Goal: Task Accomplishment & Management: Use online tool/utility

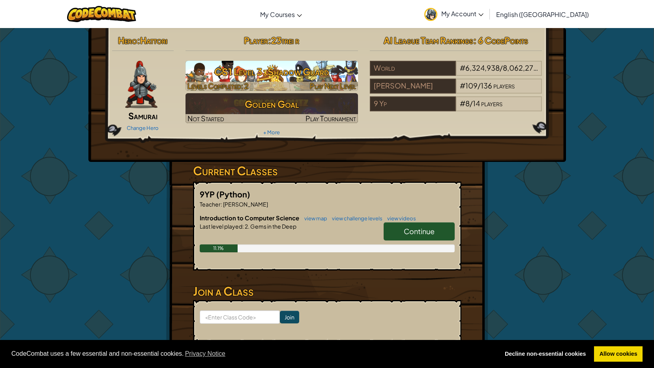
click at [257, 73] on h3 "CS1 Level 3: Shadow Guard" at bounding box center [271, 72] width 172 height 18
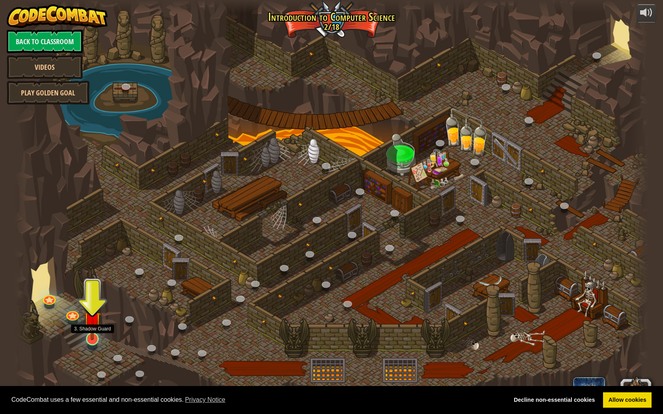
click at [88, 337] on img at bounding box center [92, 320] width 17 height 40
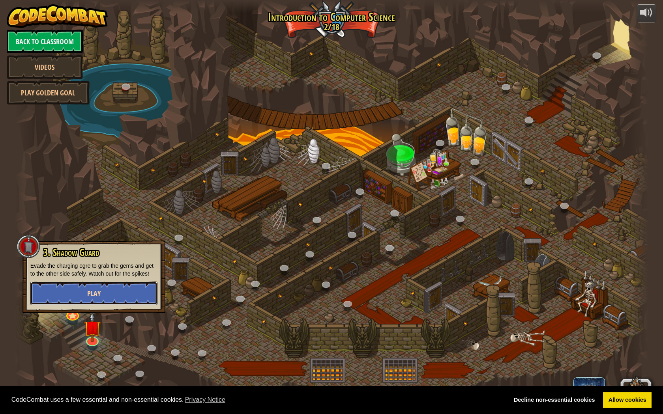
click at [113, 290] on button "Play" at bounding box center [93, 294] width 127 height 24
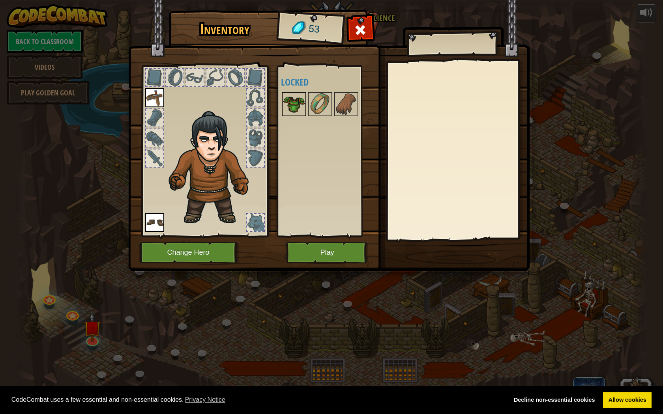
click at [290, 105] on img at bounding box center [294, 104] width 22 height 22
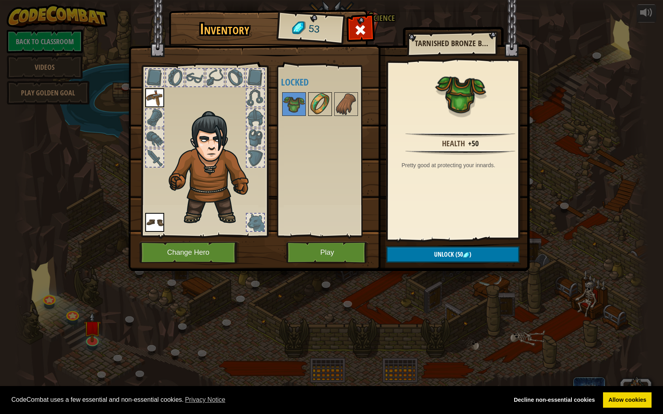
click at [327, 112] on img at bounding box center [320, 104] width 22 height 22
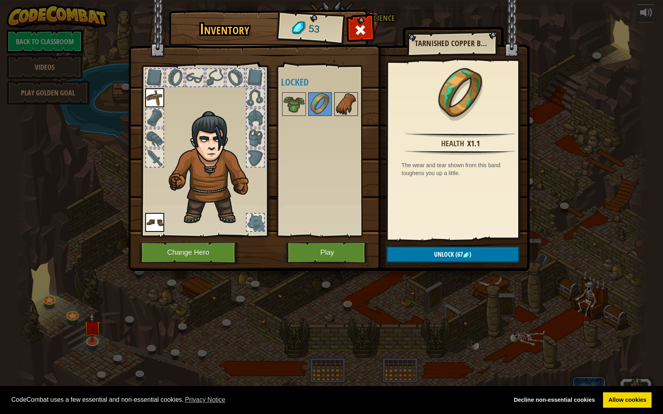
drag, startPoint x: 344, startPoint y: 97, endPoint x: 341, endPoint y: 103, distance: 6.2
click at [344, 98] on img at bounding box center [346, 104] width 22 height 22
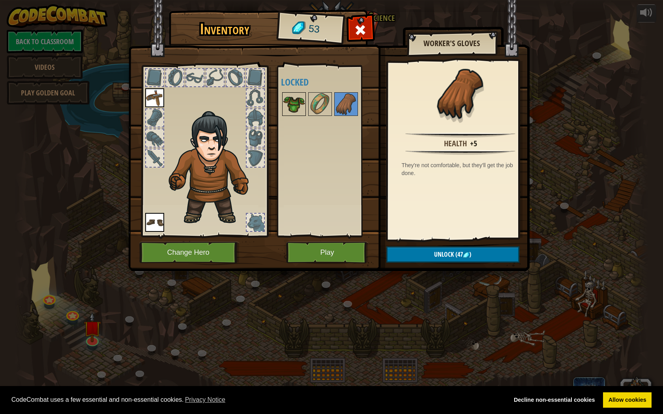
click at [296, 100] on img at bounding box center [294, 104] width 22 height 22
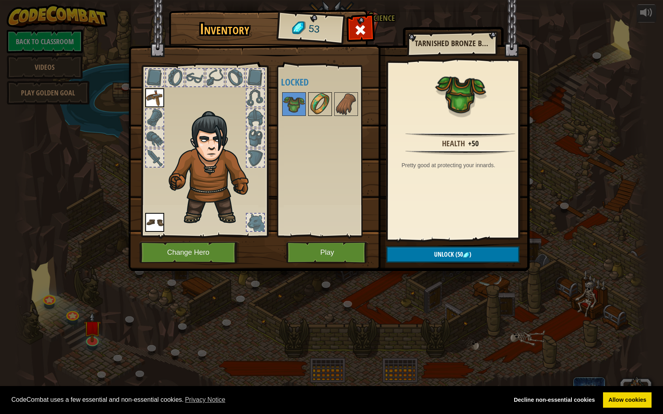
click at [316, 114] on img at bounding box center [320, 104] width 22 height 22
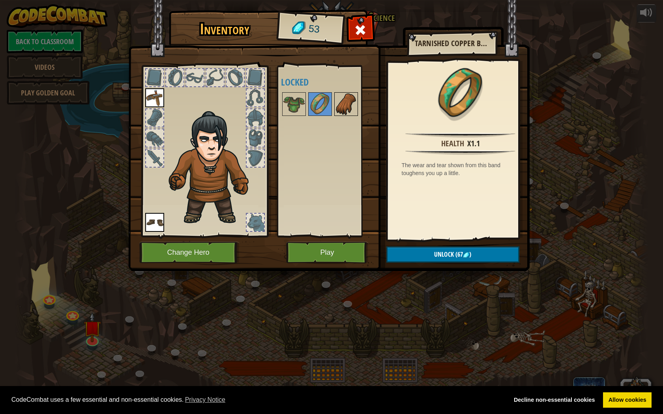
click at [345, 114] on img at bounding box center [346, 104] width 22 height 22
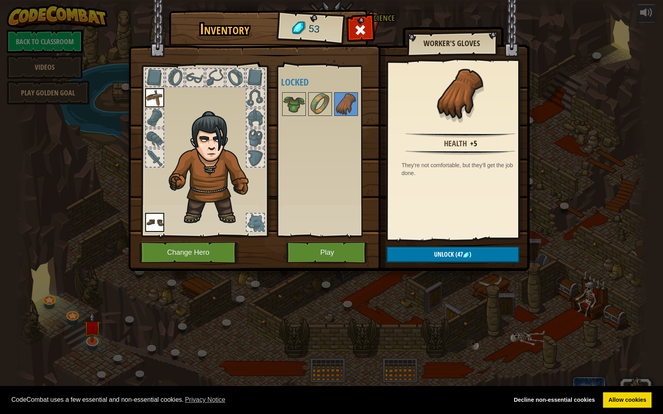
click at [280, 98] on div "Inventory 53 Available Equip Equip (double-click to equip) Locked Worker's Glov…" at bounding box center [331, 142] width 401 height 260
click at [286, 106] on img at bounding box center [294, 104] width 22 height 22
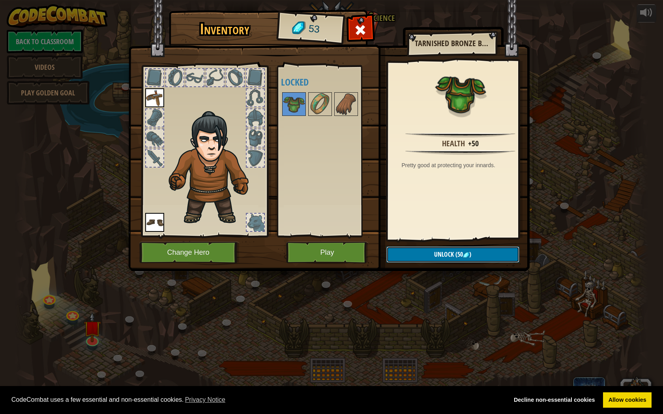
click at [481, 255] on button "Unlock (50 )" at bounding box center [452, 255] width 133 height 16
click at [459, 247] on button "Confirm" at bounding box center [452, 255] width 133 height 16
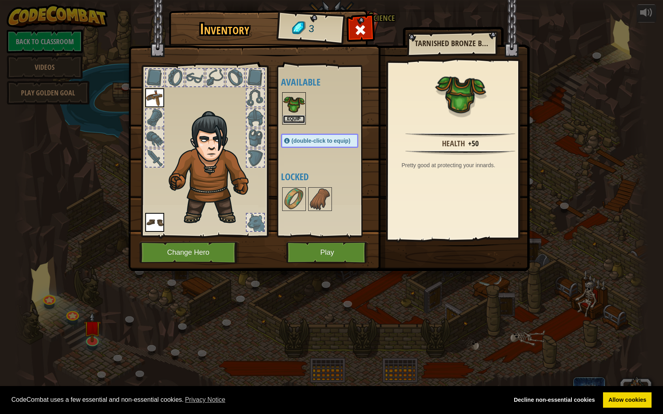
click at [292, 115] on button "Equip" at bounding box center [294, 119] width 22 height 8
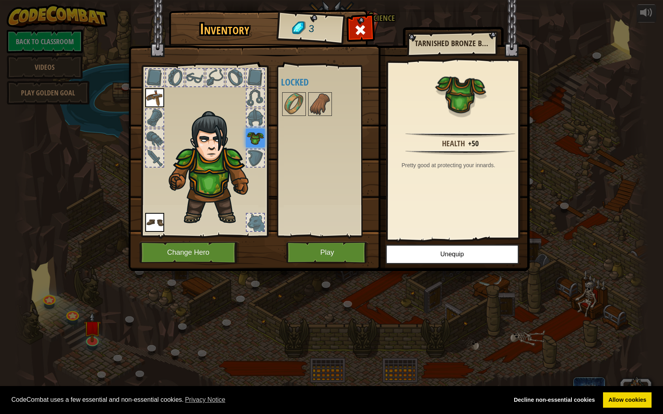
click at [163, 225] on img at bounding box center [154, 222] width 19 height 19
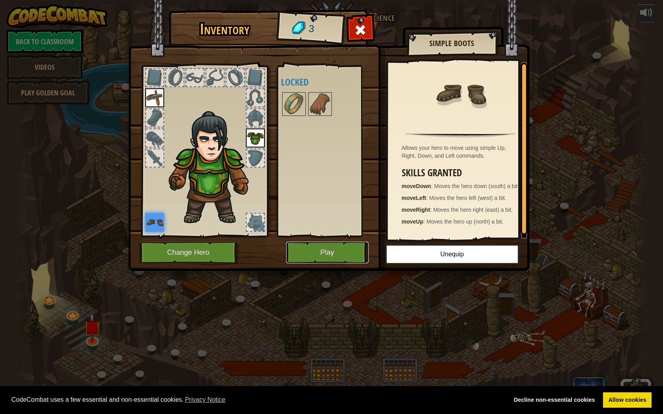
click at [299, 254] on button "Play" at bounding box center [327, 253] width 82 height 22
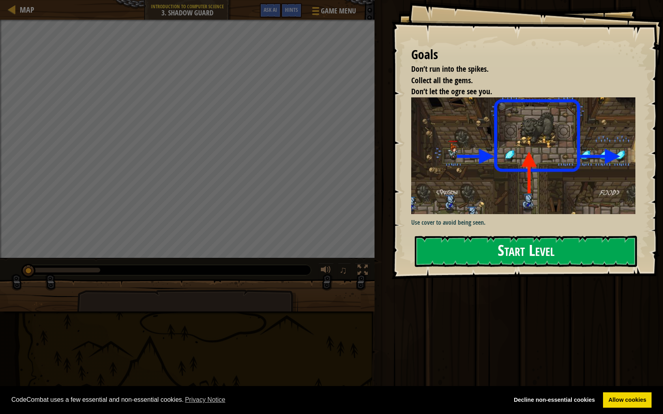
click at [489, 251] on button "Start Level" at bounding box center [526, 251] width 222 height 31
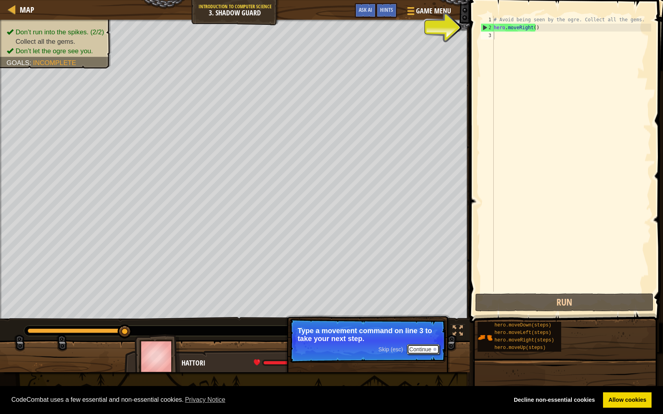
click at [417, 350] on button "Continue" at bounding box center [423, 349] width 33 height 10
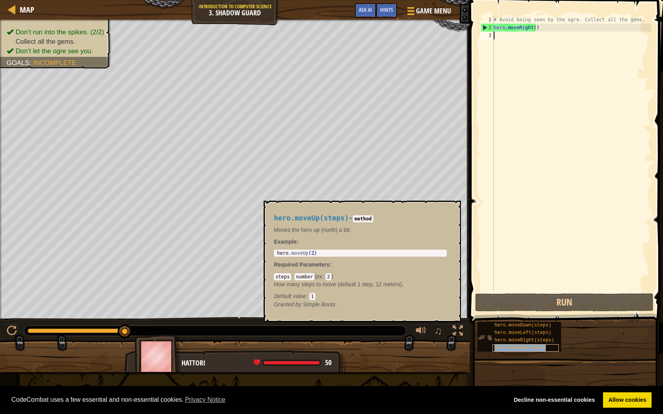
click at [532, 350] on span "hero.moveUp(steps)" at bounding box center [519, 348] width 51 height 6
type textarea "hero.moveUp(2)"
click at [323, 255] on div "hero . moveUp ( 2 )" at bounding box center [360, 259] width 170 height 17
click at [541, 332] on span "hero.moveLeft(steps)" at bounding box center [522, 333] width 57 height 6
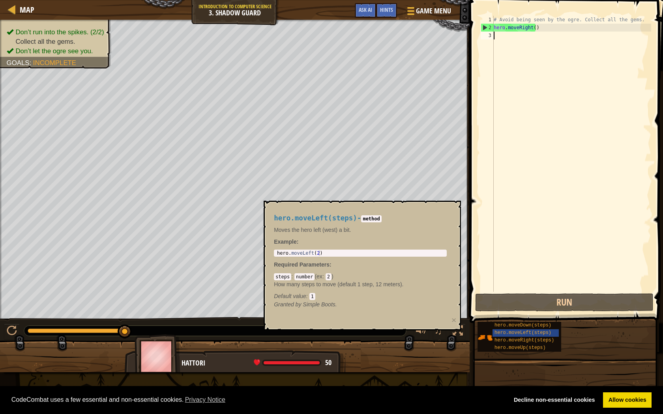
type textarea "hero.moveLeft(2)"
click at [281, 251] on div "hero . moveLeft ( 2 )" at bounding box center [360, 259] width 170 height 17
drag, startPoint x: 276, startPoint y: 253, endPoint x: 302, endPoint y: 257, distance: 26.0
click at [302, 257] on div "hero.moveLeft(2) 1 hero . moveLeft ( 2 ) הההההההההההההההההההההההההההההההההההההה…" at bounding box center [360, 253] width 173 height 7
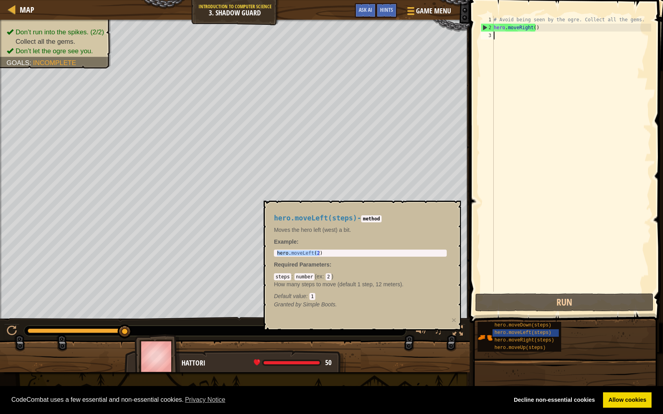
click at [542, 45] on div "# Avoid being seen by the ogre. Collect all the gems. hero . moveRight ( )" at bounding box center [571, 162] width 159 height 292
paste textarea "hero.moveLeft(2)"
type textarea "hero.moveLeft(2)"
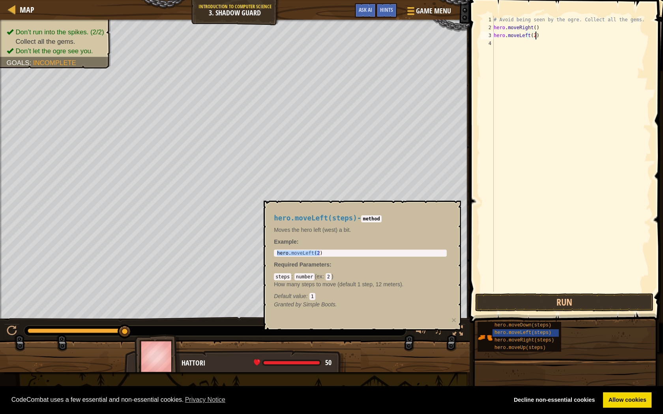
click at [571, 288] on div "# Avoid being seen by the ogre. Collect all the gems. hero . moveRight ( ) hero…" at bounding box center [571, 162] width 159 height 292
click at [571, 307] on button "Run" at bounding box center [564, 303] width 178 height 18
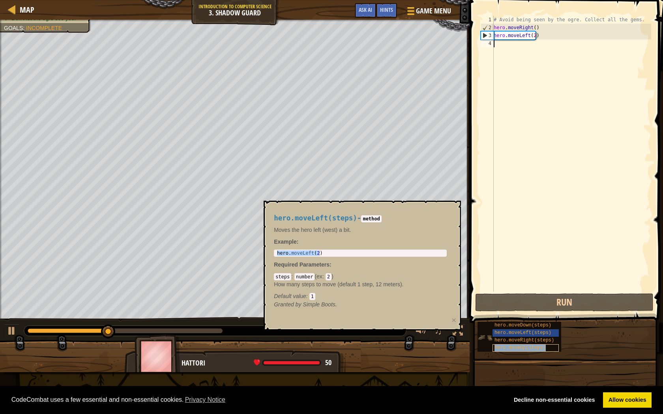
click at [520, 348] on span "hero.moveUp(steps)" at bounding box center [519, 348] width 51 height 6
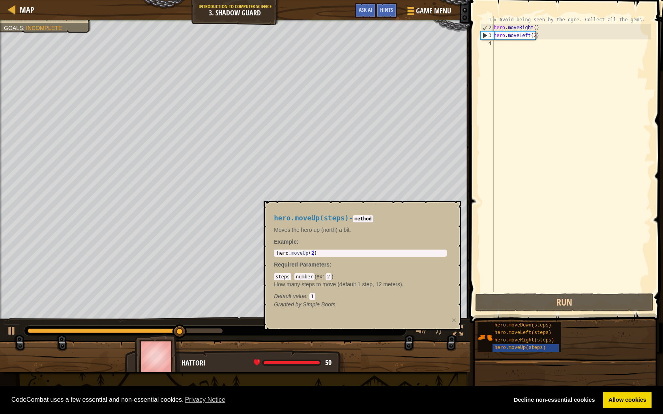
click at [541, 32] on div "# Avoid being seen by the ogre. Collect all the gems. hero . moveRight ( ) hero…" at bounding box center [571, 162] width 159 height 292
click at [541, 32] on div "# Avoid being seen by the ogre. Collect all the gems. hero . moveRight ( ) hero…" at bounding box center [571, 154] width 159 height 276
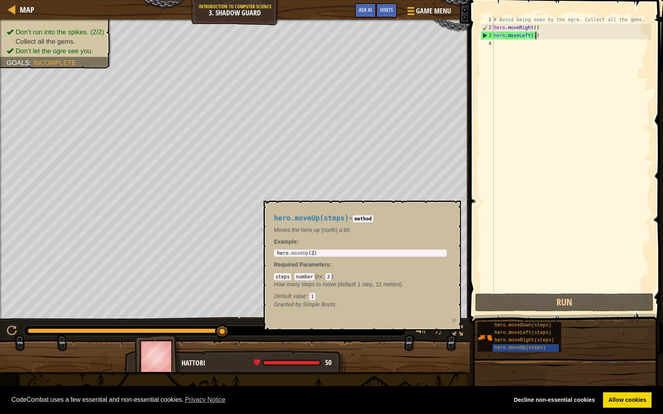
click at [539, 32] on div "# Avoid being seen by the ogre. Collect all the gems. hero . moveRight ( ) hero…" at bounding box center [571, 162] width 159 height 292
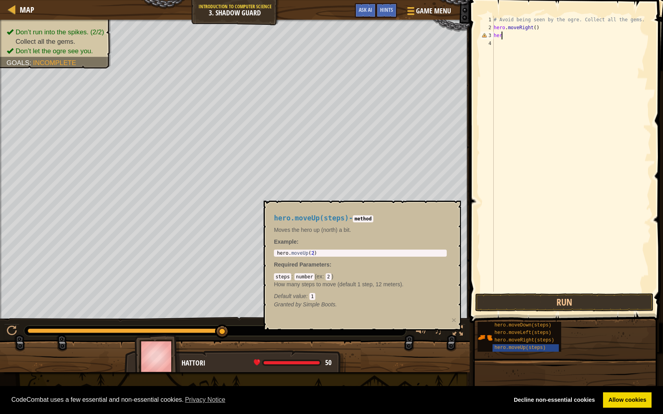
type textarea "h"
type textarea "hero.moveRight()"
click at [492, 37] on div "3" at bounding box center [487, 36] width 13 height 8
type textarea "hero.moveUp(2)"
drag, startPoint x: 277, startPoint y: 254, endPoint x: 313, endPoint y: 258, distance: 35.8
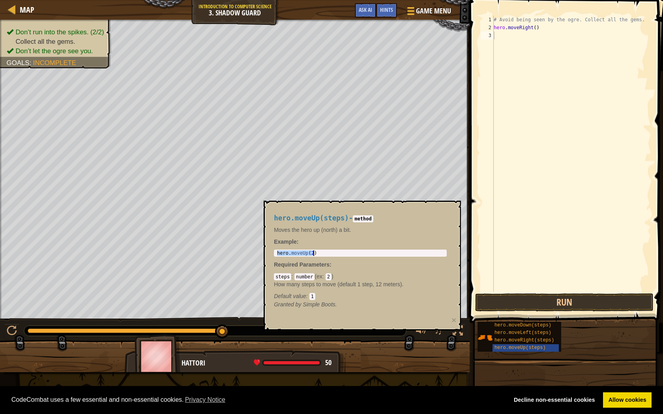
click at [313, 258] on div "hero.moveUp(steps) - method Moves the hero up (north) a bit. Example : hero.mov…" at bounding box center [360, 261] width 184 height 109
click at [512, 37] on div "# Avoid being seen by the ogre. Collect all the gems. hero . moveRight ( )" at bounding box center [571, 162] width 159 height 292
paste textarea "hero.moveUp(2)"
type textarea "hero.moveUp(2)"
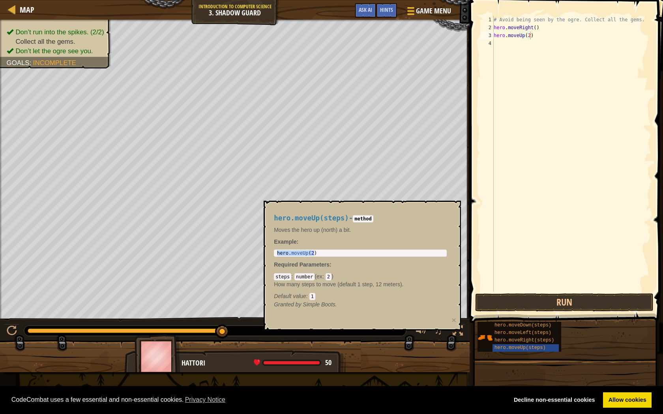
click at [552, 292] on span at bounding box center [567, 150] width 200 height 346
click at [567, 302] on button "Run" at bounding box center [564, 303] width 178 height 18
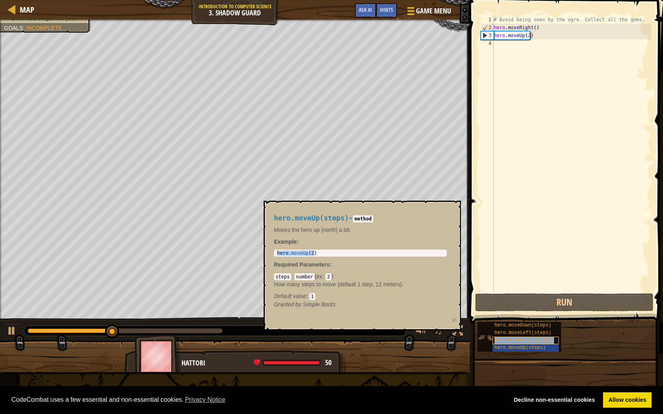
click at [532, 339] on span "hero.moveRight(steps)" at bounding box center [524, 341] width 60 height 6
type textarea "hero.moveRight(2)"
drag, startPoint x: 279, startPoint y: 252, endPoint x: 320, endPoint y: 255, distance: 40.8
click at [320, 255] on div "hero . moveRight ( 2 )" at bounding box center [360, 259] width 170 height 17
click at [320, 255] on div "hero . moveRight ( 2 )" at bounding box center [360, 254] width 170 height 6
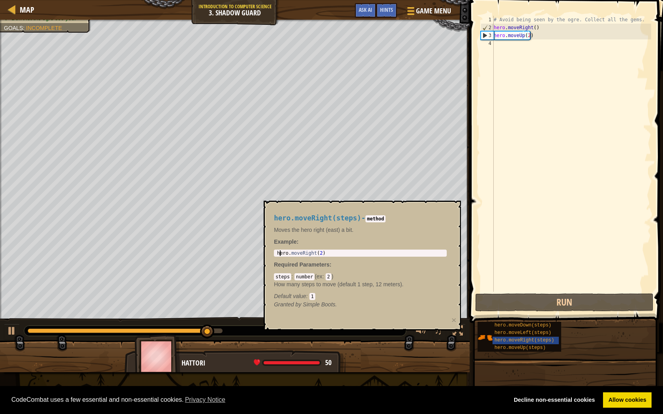
click at [280, 252] on div "hero . moveRight ( 2 )" at bounding box center [360, 259] width 170 height 17
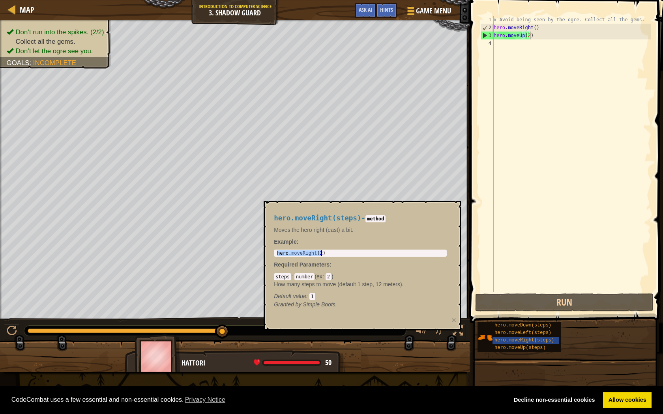
drag, startPoint x: 278, startPoint y: 252, endPoint x: 319, endPoint y: 261, distance: 41.9
click at [319, 261] on div "hero.moveRight(steps) - method Moves the hero right (east) a bit. Example : her…" at bounding box center [360, 261] width 184 height 109
click at [319, 261] on p "Required Parameters :" at bounding box center [360, 265] width 173 height 8
click at [519, 51] on div "# Avoid being seen by the ogre. Collect all the gems. hero . moveRight ( ) hero…" at bounding box center [571, 162] width 159 height 292
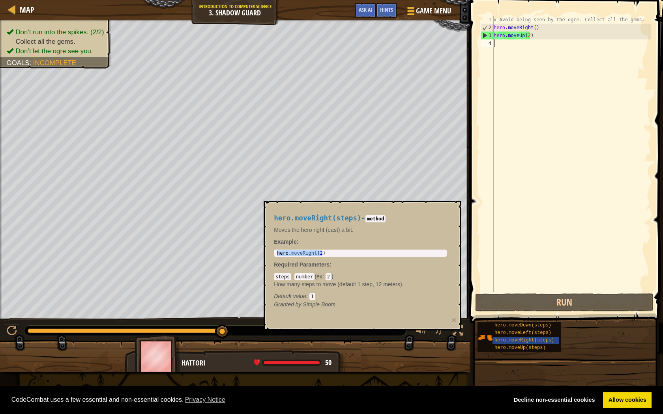
type textarea "v"
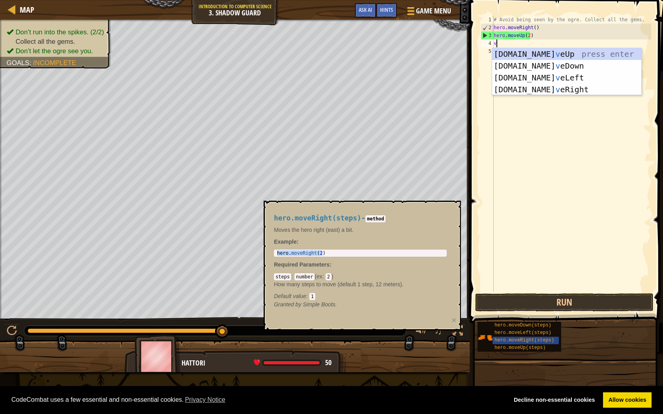
scroll to position [4, 0]
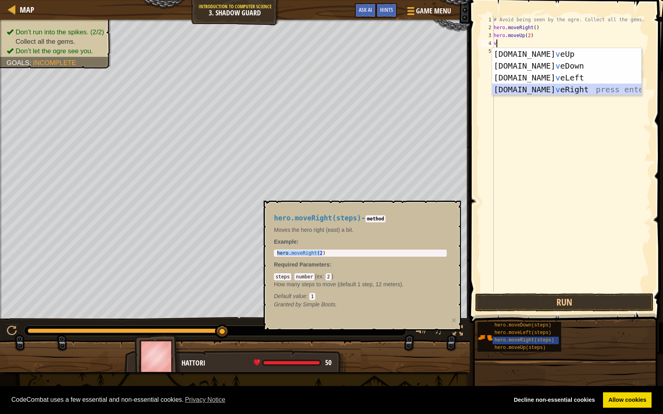
click at [560, 86] on div "[DOMAIN_NAME] v eUp press enter [DOMAIN_NAME] v eDown press enter [DOMAIN_NAME]…" at bounding box center [566, 83] width 149 height 71
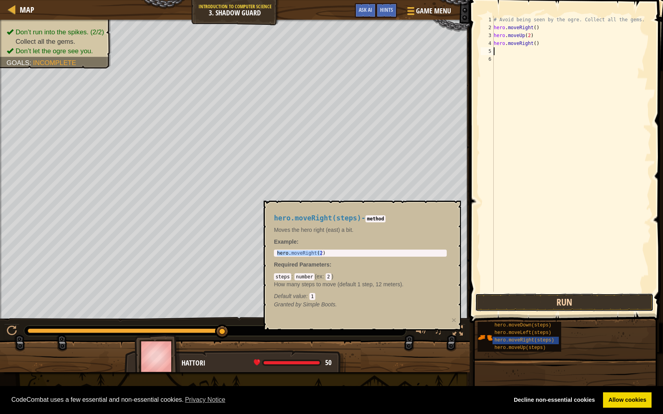
click at [515, 300] on button "Run" at bounding box center [564, 303] width 178 height 18
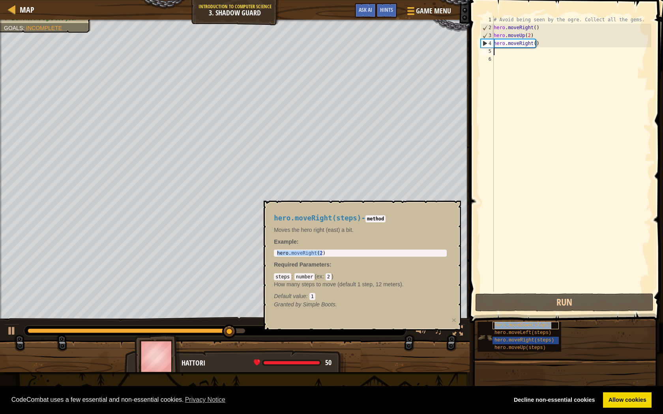
click at [526, 326] on span "hero.moveDown(steps)" at bounding box center [522, 326] width 57 height 6
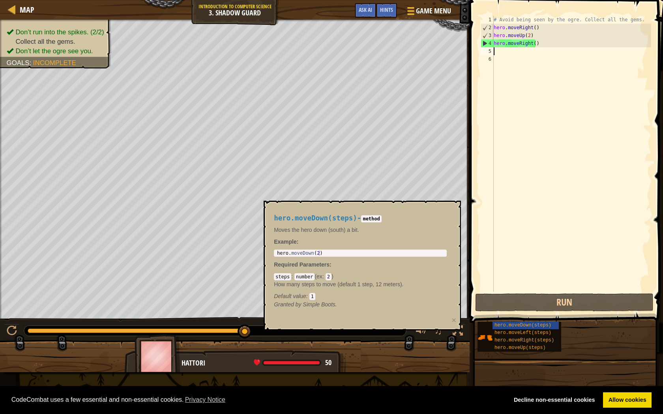
type textarea "hero.moveDown(2)"
drag, startPoint x: 277, startPoint y: 253, endPoint x: 338, endPoint y: 261, distance: 61.7
click at [338, 261] on div "hero.moveDown(steps) - method Moves the hero down (south) a bit. Example : hero…" at bounding box center [360, 261] width 184 height 109
drag, startPoint x: 338, startPoint y: 261, endPoint x: 331, endPoint y: 263, distance: 6.9
click at [337, 261] on p "Required Parameters :" at bounding box center [360, 265] width 173 height 8
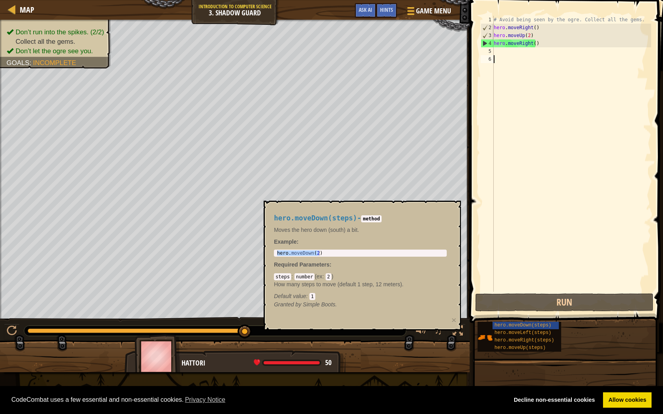
click at [547, 69] on div "# Avoid being seen by the ogre. Collect all the gems. hero . moveRight ( ) hero…" at bounding box center [571, 162] width 159 height 292
click at [523, 52] on div "# Avoid being seen by the ogre. Collect all the gems. hero . moveRight ( ) hero…" at bounding box center [571, 162] width 159 height 292
type textarea "v"
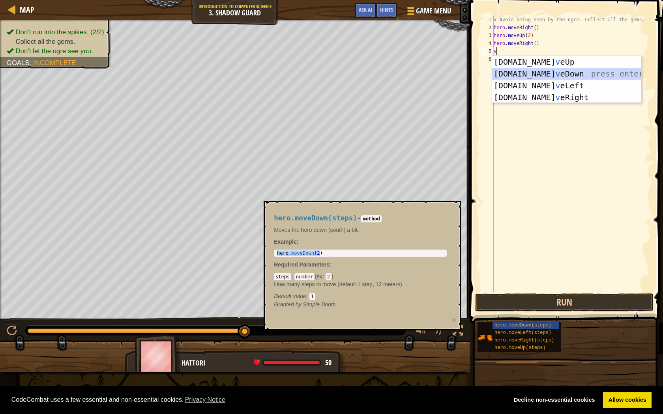
click at [566, 77] on div "[DOMAIN_NAME] v eUp press enter [DOMAIN_NAME] v eDown press enter [DOMAIN_NAME]…" at bounding box center [566, 91] width 149 height 71
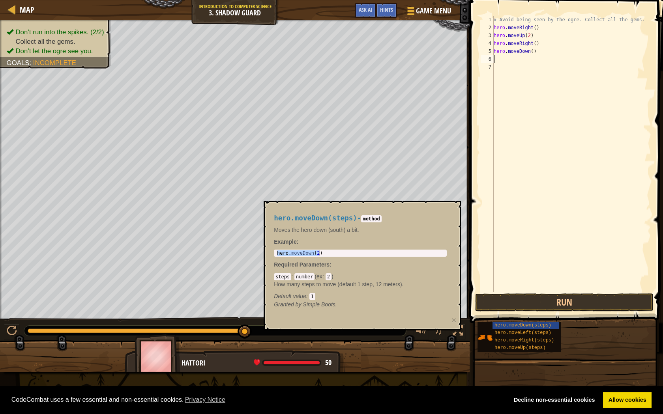
type textarea "v"
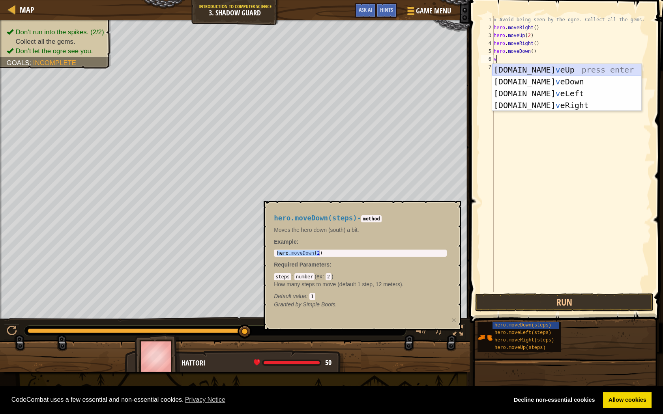
click at [520, 67] on div "[DOMAIN_NAME] v eUp press enter [DOMAIN_NAME] v eDown press enter [DOMAIN_NAME]…" at bounding box center [566, 99] width 149 height 71
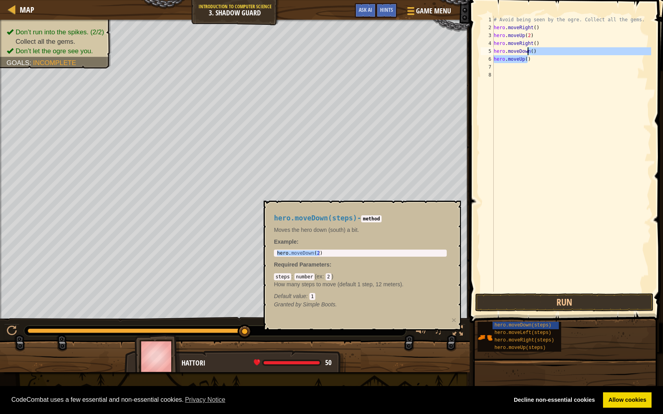
click at [529, 55] on div "# Avoid being seen by the ogre. Collect all the gems. hero . moveRight ( ) hero…" at bounding box center [571, 162] width 159 height 292
click at [534, 59] on div "# Avoid being seen by the ogre. Collect all the gems. hero . moveRight ( ) hero…" at bounding box center [571, 154] width 159 height 276
type textarea "hero.moveUp()"
click at [548, 312] on span at bounding box center [567, 150] width 200 height 346
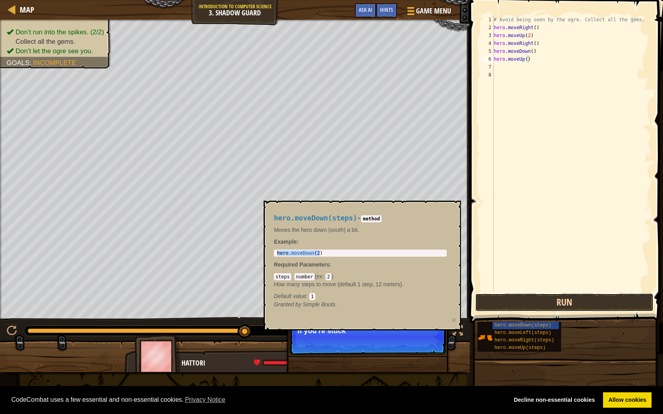
click at [550, 298] on button "Run" at bounding box center [564, 303] width 178 height 18
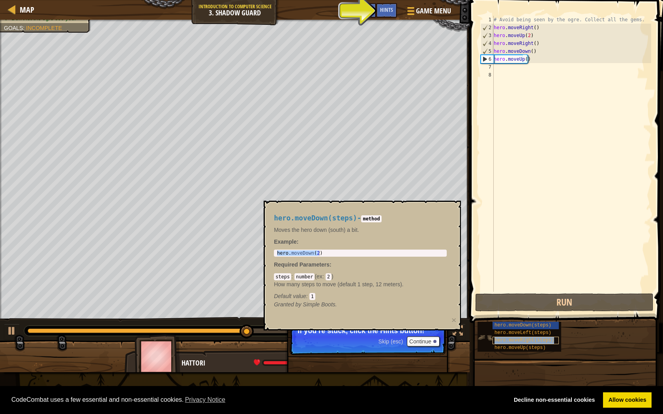
click at [524, 343] on span "hero.moveRight(steps)" at bounding box center [524, 341] width 60 height 6
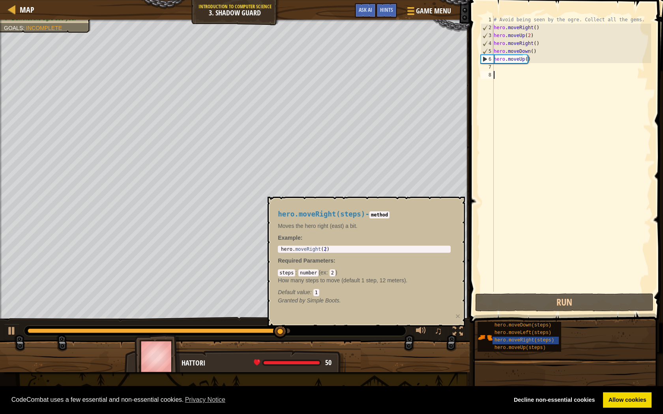
click at [502, 83] on div "# Avoid being seen by the ogre. Collect all the gems. hero . moveRight ( ) hero…" at bounding box center [571, 162] width 159 height 292
click at [502, 67] on div "# Avoid being seen by the ogre. Collect all the gems. hero . moveRight ( ) hero…" at bounding box center [571, 162] width 159 height 292
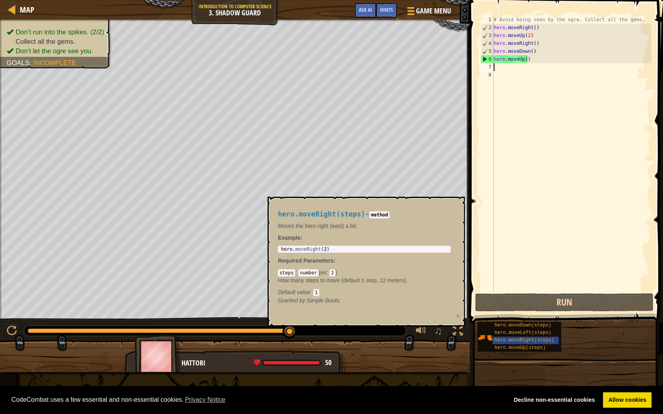
type textarea "v"
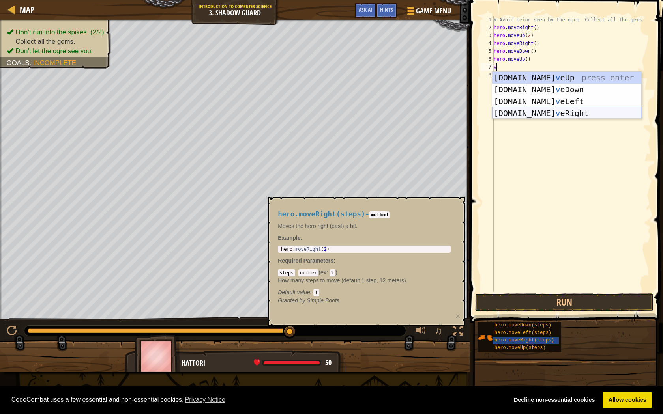
click at [512, 112] on div "[DOMAIN_NAME] v eUp press enter [DOMAIN_NAME] v eDown press enter [DOMAIN_NAME]…" at bounding box center [566, 107] width 149 height 71
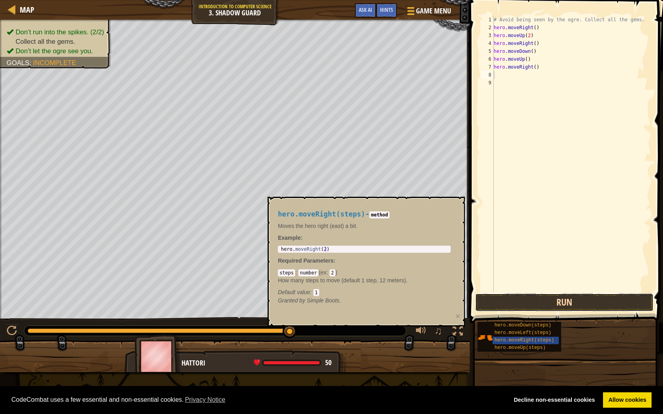
click at [605, 301] on button "Run" at bounding box center [564, 303] width 178 height 18
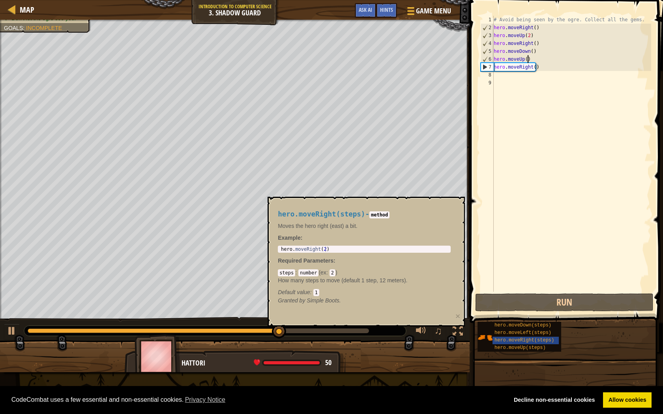
click at [533, 58] on div "# Avoid being seen by the ogre. Collect all the gems. hero . moveRight ( ) hero…" at bounding box center [571, 162] width 159 height 292
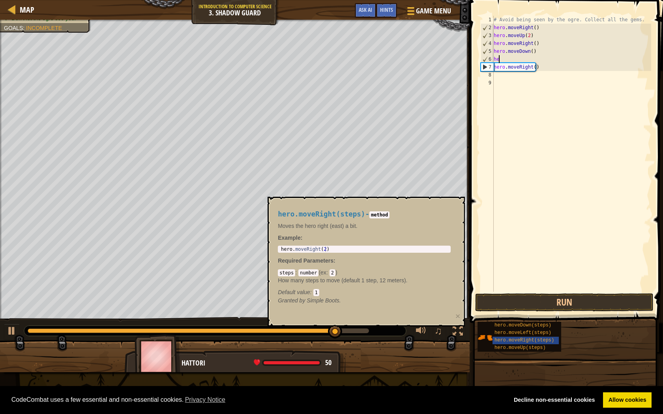
type textarea "h"
type textarea "hero.moveDown()"
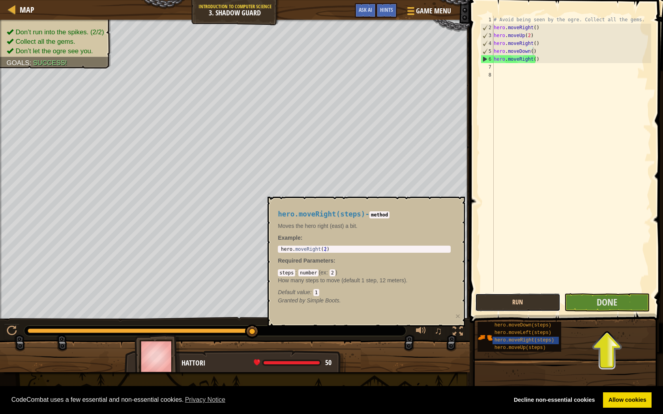
click at [531, 299] on button "Run" at bounding box center [517, 303] width 85 height 18
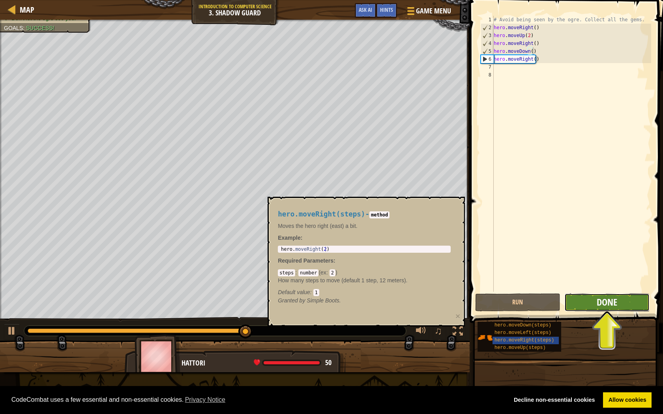
click at [602, 300] on span "Done" at bounding box center [607, 302] width 21 height 13
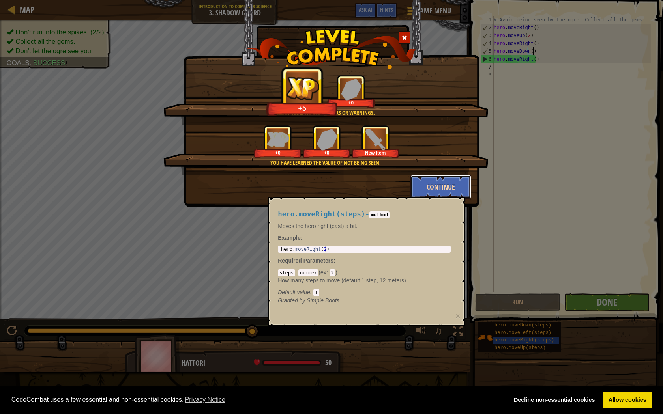
click at [452, 187] on button "Continue" at bounding box center [440, 187] width 61 height 24
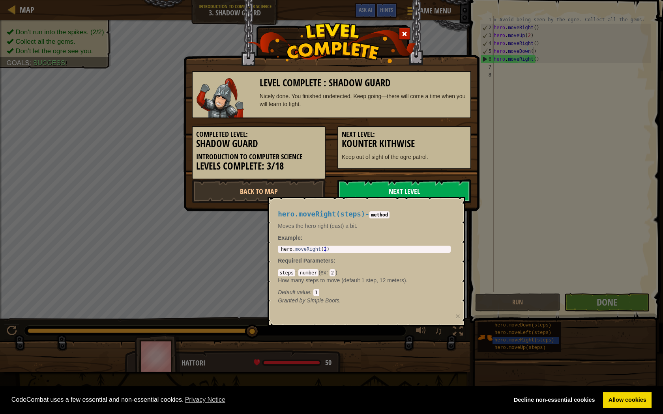
click at [423, 193] on link "Next Level" at bounding box center [404, 192] width 134 height 24
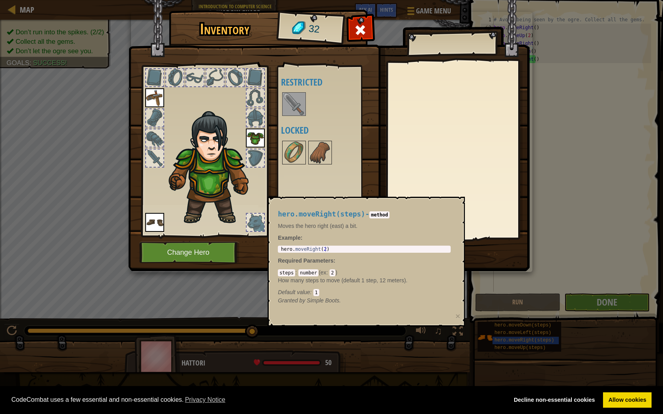
click at [513, 341] on div "Inventory 32 Available Equip Equip Equip (double-click to equip) Restricted Loc…" at bounding box center [331, 207] width 663 height 414
click at [296, 140] on div at bounding box center [330, 153] width 99 height 26
click at [306, 146] on div at bounding box center [330, 153] width 99 height 26
click at [314, 152] on img at bounding box center [320, 153] width 22 height 22
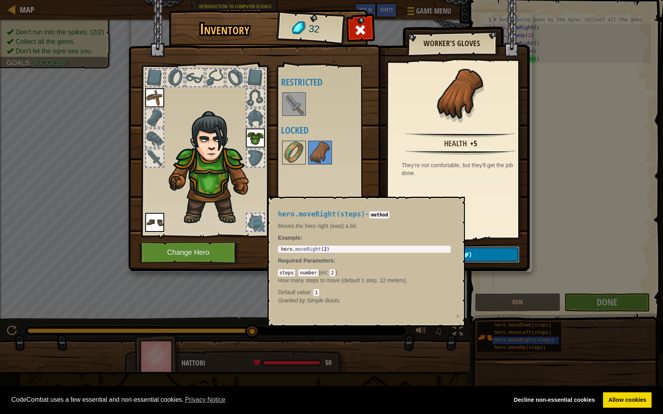
click at [500, 251] on button "Unlock (47 )" at bounding box center [452, 255] width 133 height 16
click at [494, 255] on button "Unlock (47 )" at bounding box center [452, 255] width 133 height 16
click at [494, 253] on button "Unlock (47 )" at bounding box center [452, 255] width 133 height 16
drag, startPoint x: 352, startPoint y: 318, endPoint x: 380, endPoint y: 321, distance: 29.0
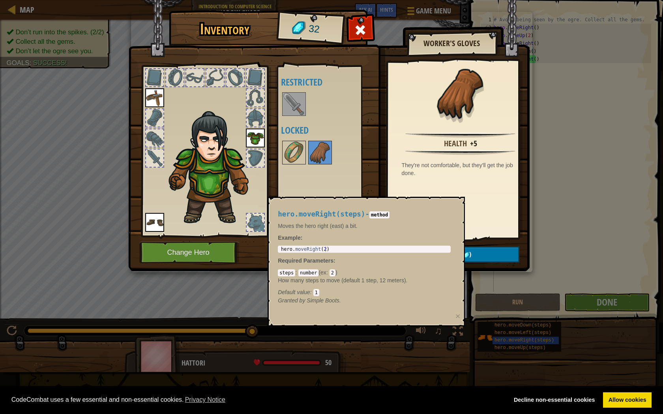
click at [353, 318] on div "hero.moveRight(steps) - method Moves the hero right (east) a bit. Example : 1 h…" at bounding box center [366, 262] width 197 height 130
click at [355, 317] on div "hero.moveRight(steps) - method Moves the hero right (east) a bit. Example : 1 h…" at bounding box center [366, 262] width 197 height 130
click at [511, 331] on div "Inventory 32 Available Equip Equip Equip (double-click to equip) Restricted Loc…" at bounding box center [331, 207] width 663 height 414
click at [222, 252] on button "Change Hero" at bounding box center [189, 253] width 100 height 22
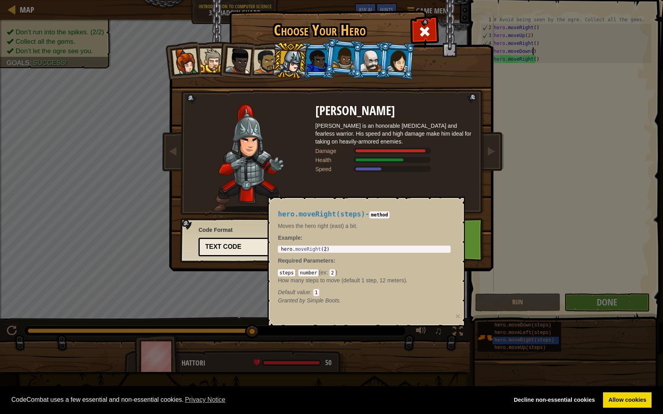
click at [473, 238] on link "Next" at bounding box center [443, 239] width 82 height 43
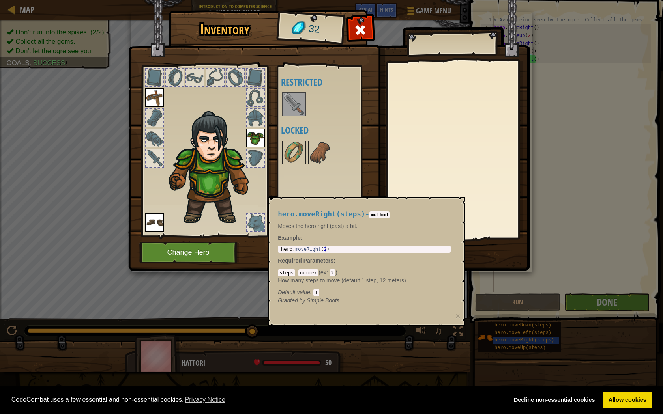
drag, startPoint x: 427, startPoint y: 217, endPoint x: 414, endPoint y: 233, distance: 20.5
click at [414, 233] on div "hero.moveRight(steps) - method Moves the hero right (east) a bit. Example : 1 h…" at bounding box center [364, 257] width 184 height 109
type textarea "hero.moveRight(2)"
drag, startPoint x: 414, startPoint y: 233, endPoint x: 391, endPoint y: 249, distance: 28.3
click at [391, 249] on div "hero . moveRight ( 2 )" at bounding box center [364, 255] width 170 height 17
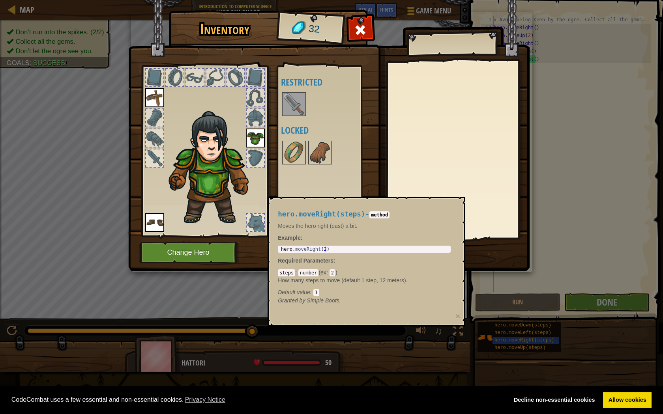
click at [359, 247] on div "hero.moveRight(steps) - method Moves the hero right (east) a bit. Example : her…" at bounding box center [364, 257] width 184 height 109
drag, startPoint x: 359, startPoint y: 247, endPoint x: 320, endPoint y: 257, distance: 40.8
click at [320, 257] on p "Required Parameters :" at bounding box center [364, 261] width 173 height 8
click at [320, 256] on div "hero.moveRight(steps) - method Moves the hero right (east) a bit. Example : her…" at bounding box center [364, 257] width 184 height 109
click at [323, 255] on div "hero.moveRight(steps) - method Moves the hero right (east) a bit. Example : her…" at bounding box center [364, 257] width 184 height 109
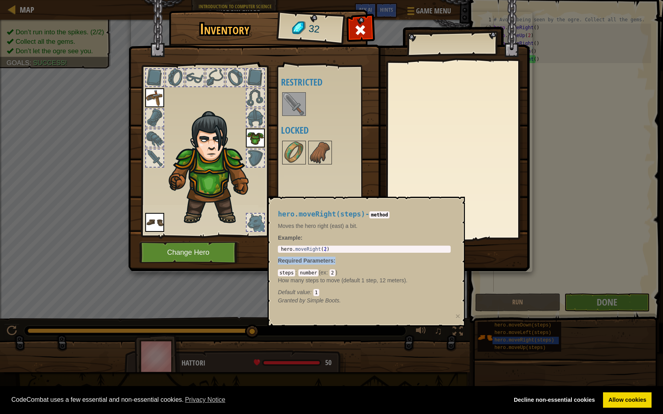
drag, startPoint x: 284, startPoint y: 196, endPoint x: 461, endPoint y: 117, distance: 194.0
click at [455, 129] on div "Inventory 32 Available Equip Equip Equip (double-click to equip) Restricted Loc…" at bounding box center [331, 142] width 401 height 260
click at [364, 33] on span at bounding box center [360, 30] width 13 height 13
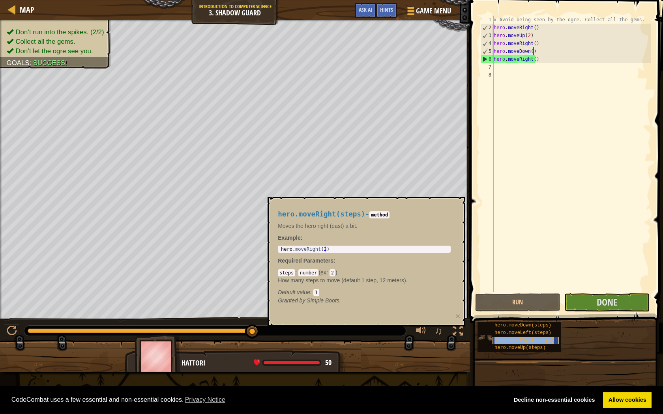
click at [520, 341] on span "hero.moveRight(steps)" at bounding box center [524, 341] width 60 height 6
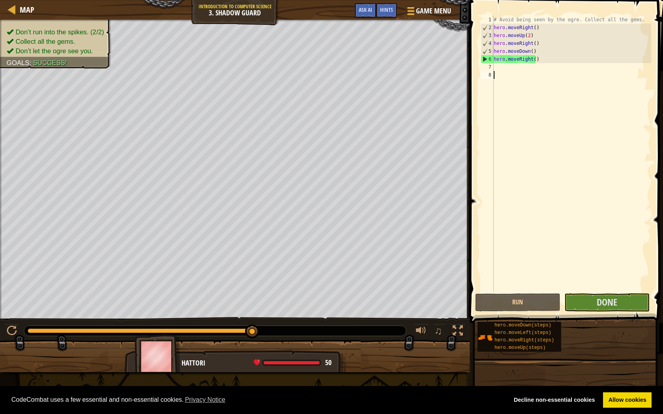
click at [622, 291] on div "# Avoid being seen by the ogre. Collect all the gems. hero . moveRight ( ) hero…" at bounding box center [571, 162] width 159 height 292
click at [621, 308] on button "Done" at bounding box center [606, 303] width 85 height 18
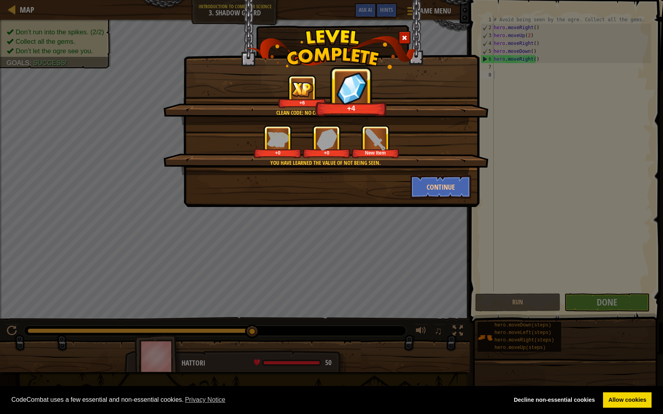
click at [374, 146] on img at bounding box center [376, 140] width 22 height 22
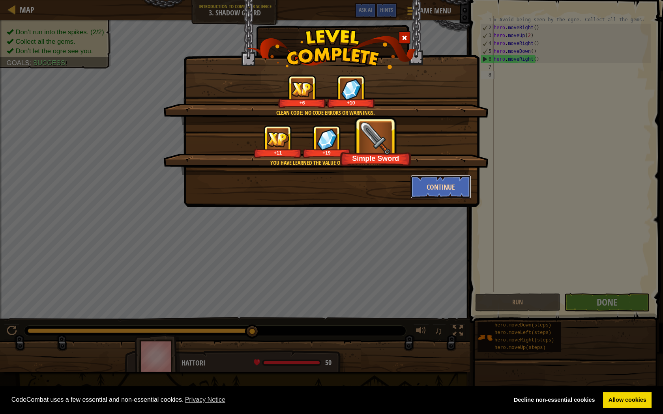
click at [434, 182] on button "Continue" at bounding box center [440, 187] width 61 height 24
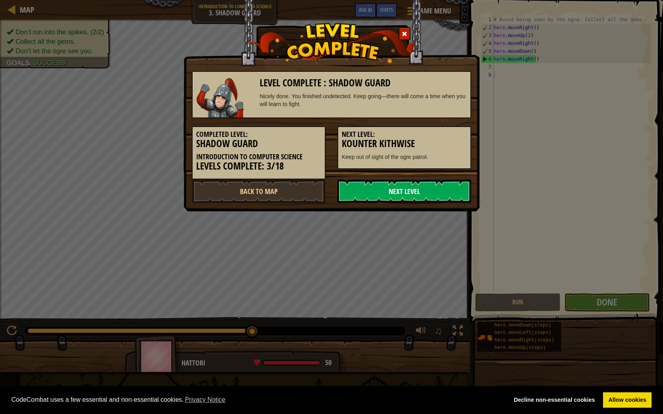
click at [402, 189] on link "Next Level" at bounding box center [404, 192] width 134 height 24
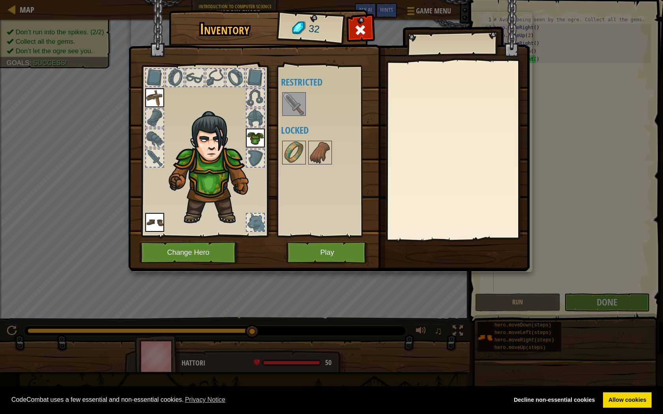
click at [303, 108] on img at bounding box center [294, 104] width 22 height 22
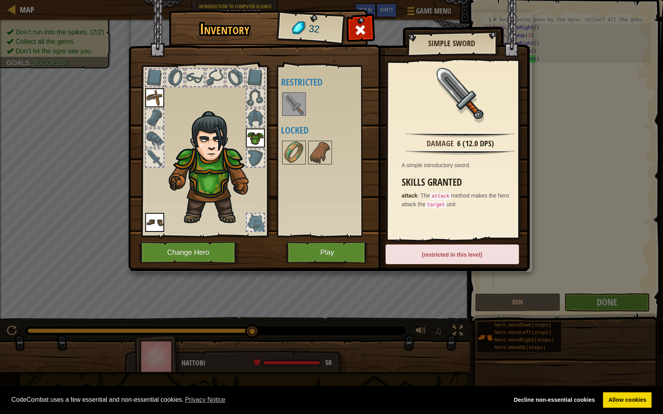
click at [301, 109] on img at bounding box center [294, 104] width 22 height 22
drag, startPoint x: 328, startPoint y: 139, endPoint x: 304, endPoint y: 154, distance: 29.1
click at [327, 139] on div "Available Equip Equip Equip (double-click to equip) Restricted Locked" at bounding box center [330, 151] width 99 height 165
click at [314, 150] on img at bounding box center [320, 153] width 22 height 22
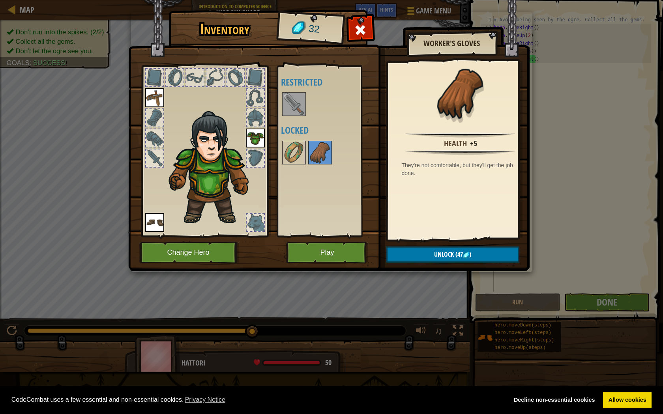
click at [281, 161] on div at bounding box center [330, 153] width 99 height 26
click at [292, 152] on img at bounding box center [294, 153] width 22 height 22
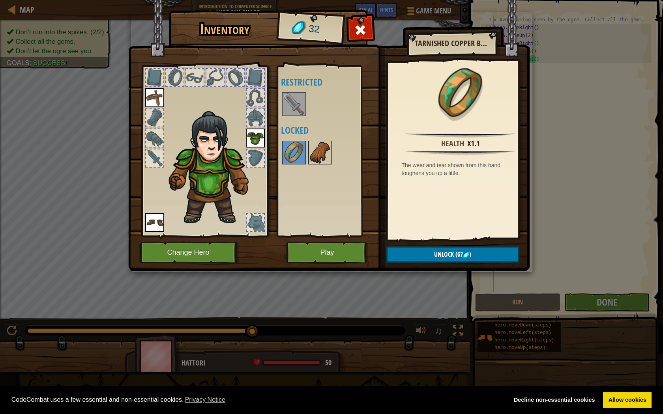
click at [321, 161] on img at bounding box center [320, 153] width 22 height 22
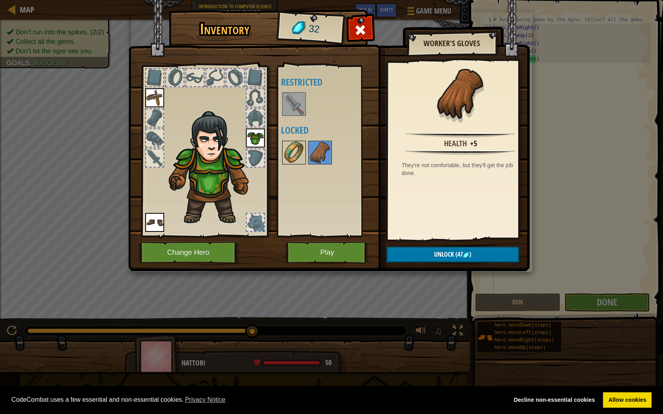
click at [290, 158] on img at bounding box center [294, 153] width 22 height 22
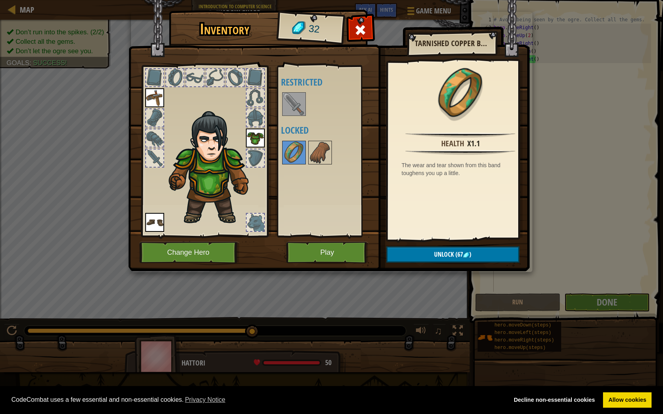
click at [306, 161] on div at bounding box center [330, 153] width 99 height 26
click at [313, 161] on img at bounding box center [320, 153] width 22 height 22
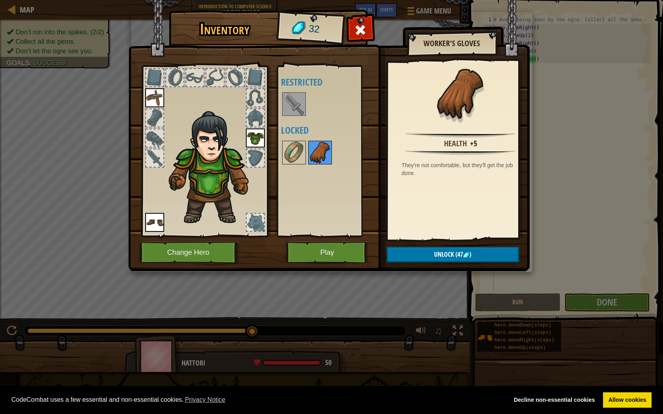
drag, startPoint x: 339, startPoint y: 153, endPoint x: 330, endPoint y: 159, distance: 10.8
click at [337, 155] on div at bounding box center [330, 153] width 99 height 26
click at [275, 158] on img at bounding box center [328, 128] width 401 height 286
click at [288, 148] on img at bounding box center [294, 153] width 22 height 22
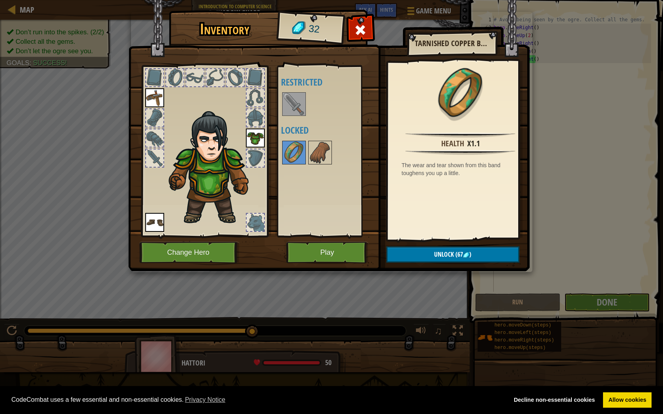
click at [341, 160] on div at bounding box center [330, 153] width 99 height 26
click at [249, 214] on div at bounding box center [255, 222] width 17 height 17
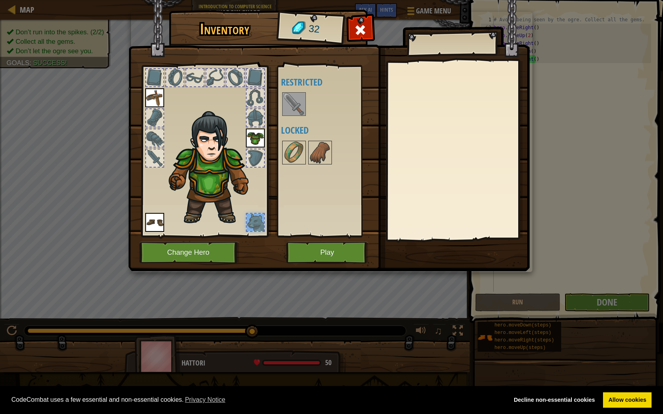
click at [249, 214] on div at bounding box center [255, 222] width 17 height 17
click at [330, 247] on button "Play" at bounding box center [327, 253] width 82 height 22
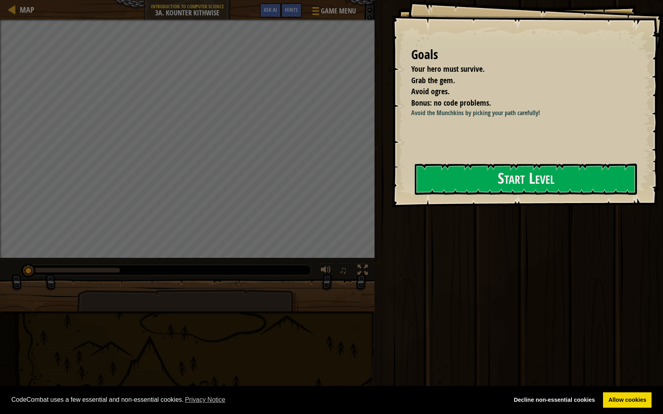
click at [578, 161] on div "Goals Your hero must survive. Grab the gem. Avoid ogres. Bonus: no code problem…" at bounding box center [526, 103] width 271 height 207
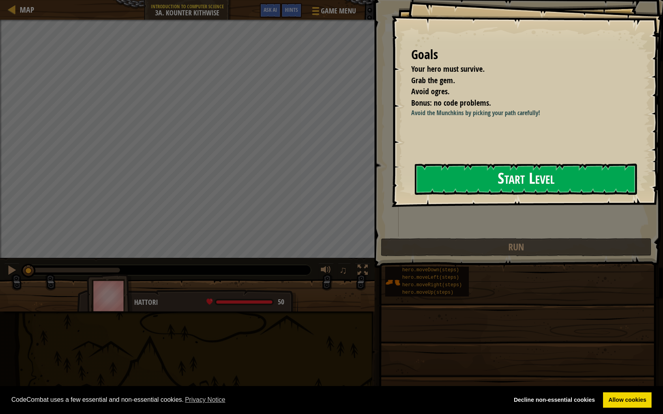
click at [572, 170] on button "Start Level" at bounding box center [526, 179] width 222 height 31
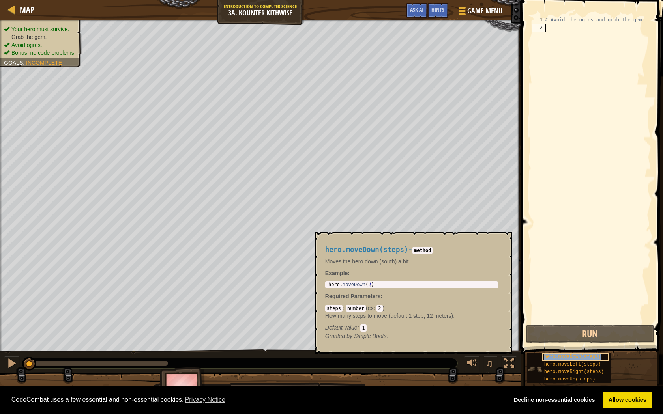
click at [565, 359] on span "hero.moveDown(steps)" at bounding box center [572, 357] width 57 height 6
click at [548, 17] on div "# Avoid the ogres and grab the gem." at bounding box center [597, 178] width 108 height 324
type textarea "# Avoid the ogres and grab the gem."
click at [548, 33] on div "# Avoid the ogres and grab the gem." at bounding box center [597, 178] width 108 height 324
type textarea "v"
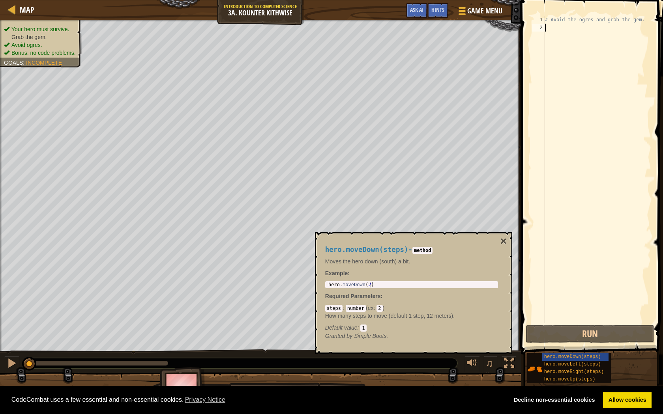
scroll to position [4, 0]
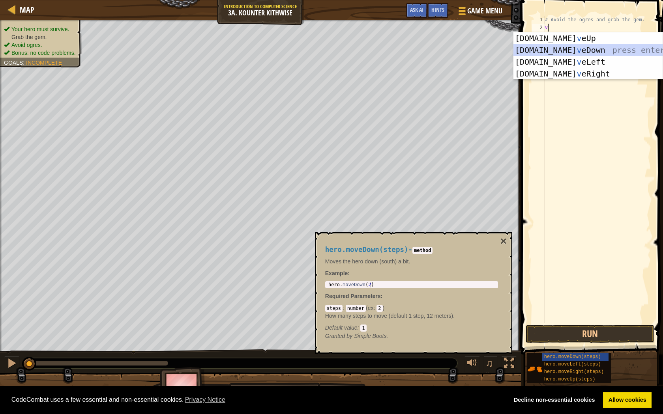
click at [552, 48] on div "[DOMAIN_NAME] v eUp press enter [DOMAIN_NAME] v eDown press enter [DOMAIN_NAME]…" at bounding box center [587, 67] width 149 height 71
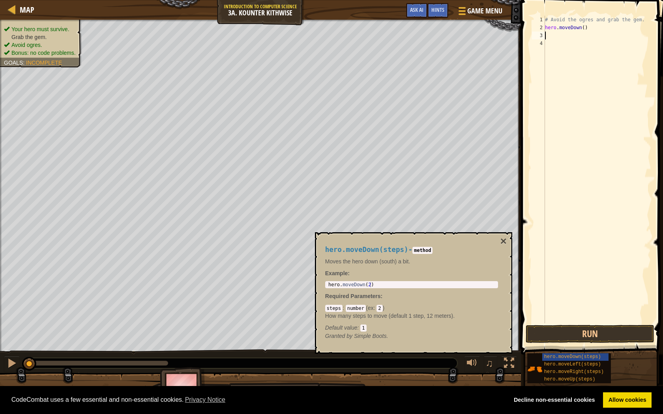
type textarea "v"
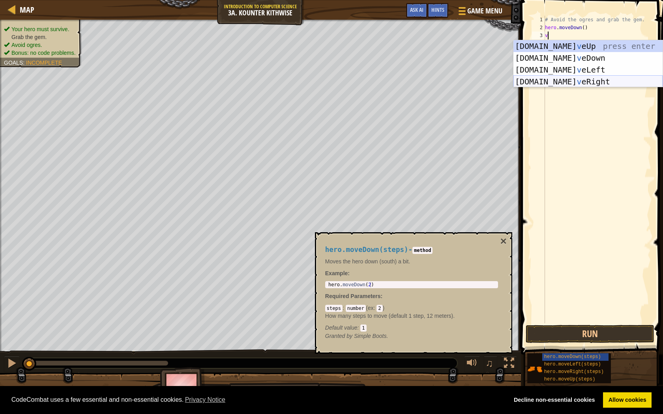
click at [543, 76] on div "[DOMAIN_NAME] v eUp press enter [DOMAIN_NAME] v eDown press enter [DOMAIN_NAME]…" at bounding box center [587, 75] width 149 height 71
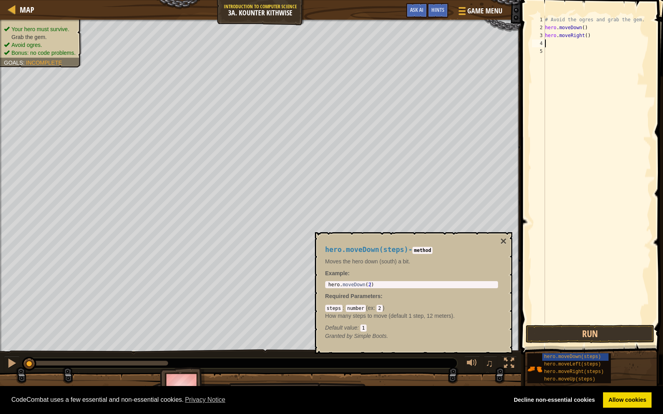
type textarea "v"
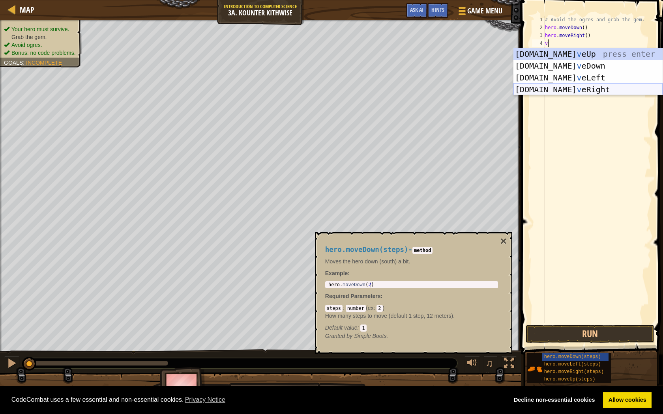
click at [565, 91] on div "[DOMAIN_NAME] v eUp press enter [DOMAIN_NAME] v eDown press enter [DOMAIN_NAME]…" at bounding box center [587, 83] width 149 height 71
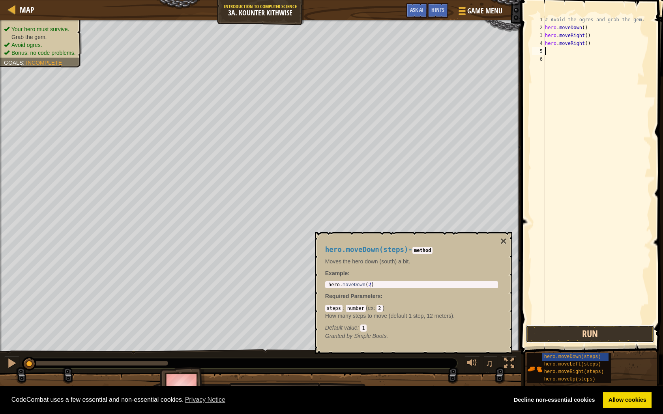
click at [562, 331] on button "Run" at bounding box center [590, 334] width 129 height 18
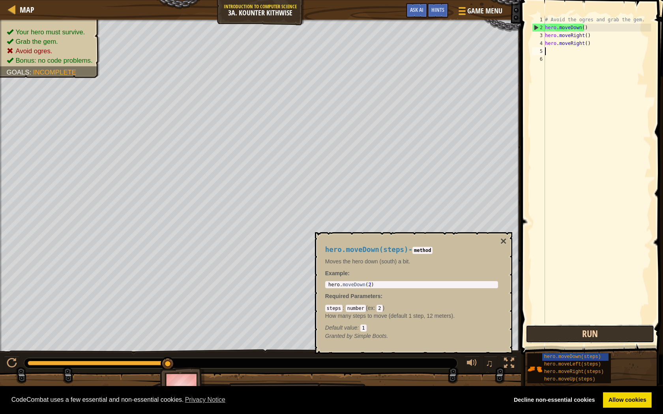
click at [573, 329] on button "Run" at bounding box center [590, 334] width 129 height 18
click at [590, 41] on div "# Avoid the ogres and grab the gem. hero . moveDown ( ) hero . moveRight ( ) he…" at bounding box center [597, 178] width 108 height 324
type textarea "h"
type textarea "hero.moveDown()"
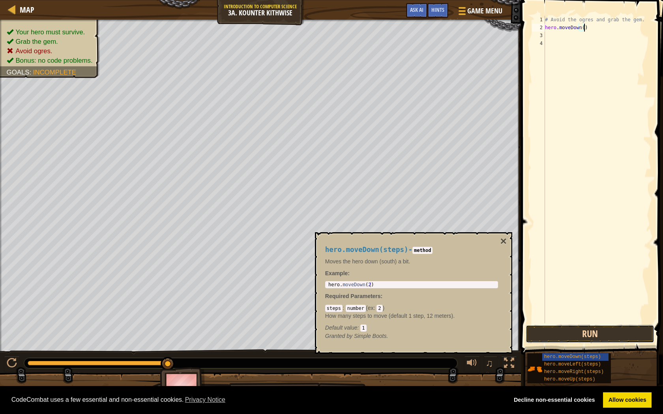
click at [644, 331] on button "Run" at bounding box center [590, 334] width 129 height 18
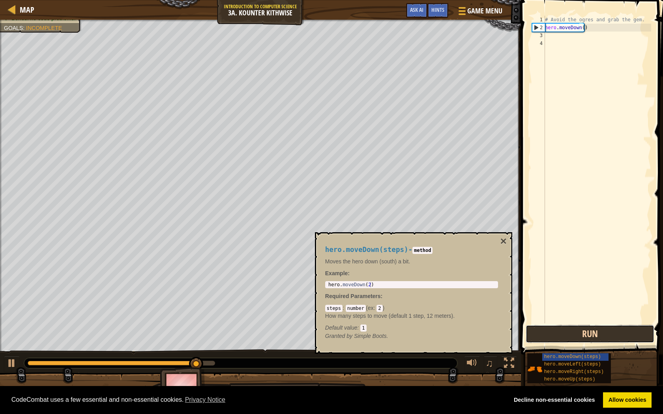
click at [596, 329] on button "Run" at bounding box center [590, 334] width 129 height 18
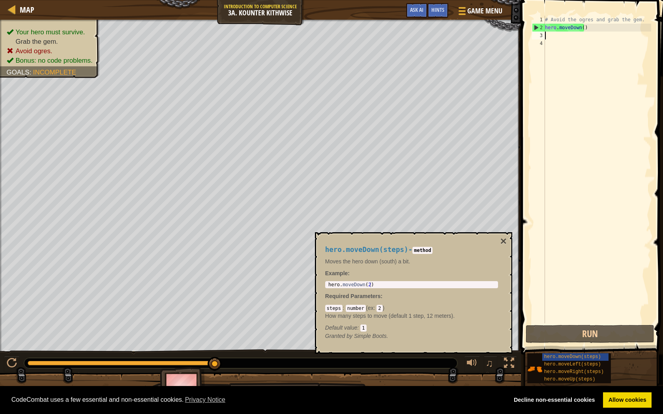
click at [554, 37] on div "# Avoid the ogres and grab the gem. hero . moveDown ( )" at bounding box center [597, 178] width 108 height 324
type textarea "v"
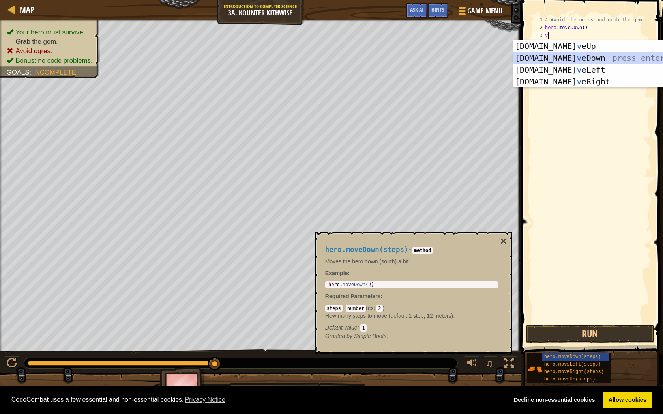
click at [576, 54] on div "[DOMAIN_NAME] v eUp press enter [DOMAIN_NAME] v eDown press enter [DOMAIN_NAME]…" at bounding box center [587, 75] width 149 height 71
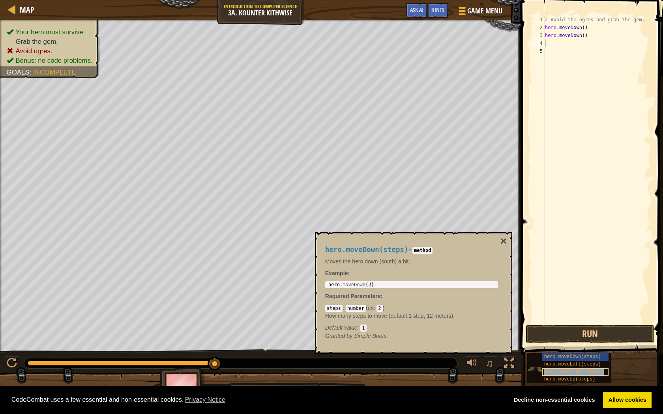
click at [570, 367] on span "hero.moveRight(steps)" at bounding box center [574, 372] width 60 height 6
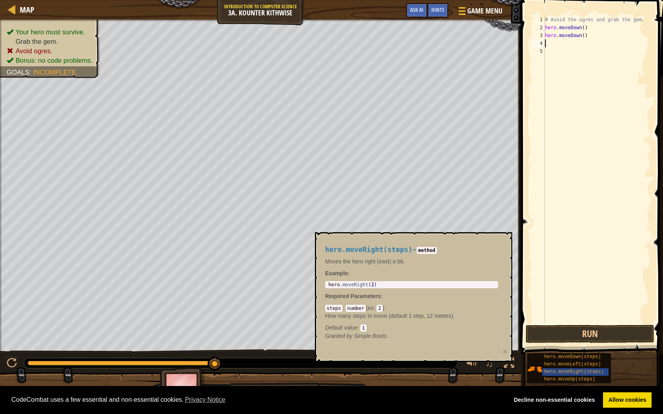
type textarea "v"
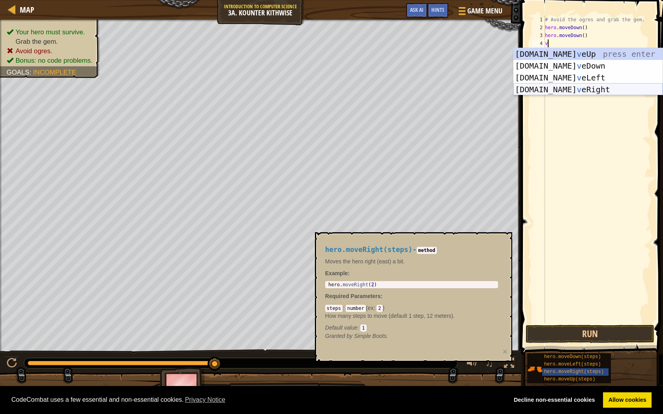
click at [568, 86] on div "[DOMAIN_NAME] v eUp press enter [DOMAIN_NAME] v eDown press enter [DOMAIN_NAME]…" at bounding box center [587, 83] width 149 height 71
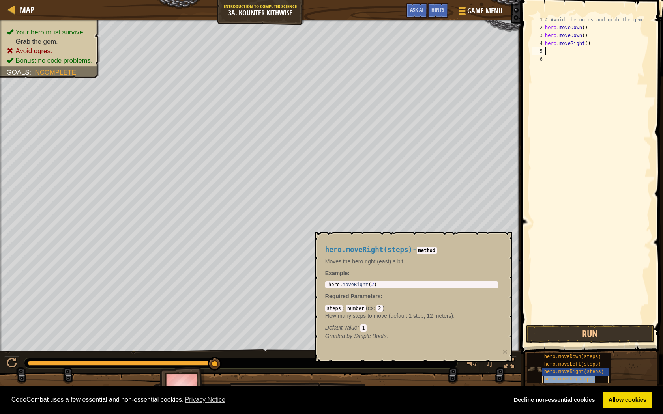
click at [579, 367] on span "hero.moveUp(steps)" at bounding box center [569, 380] width 51 height 6
click at [566, 63] on div "# Avoid the ogres and grab the gem. hero . moveDown ( ) hero . moveDown ( ) her…" at bounding box center [597, 178] width 108 height 324
click at [609, 50] on div "# Avoid the ogres and grab the gem. hero . moveDown ( ) hero . moveDown ( ) her…" at bounding box center [597, 178] width 108 height 324
type textarea "v"
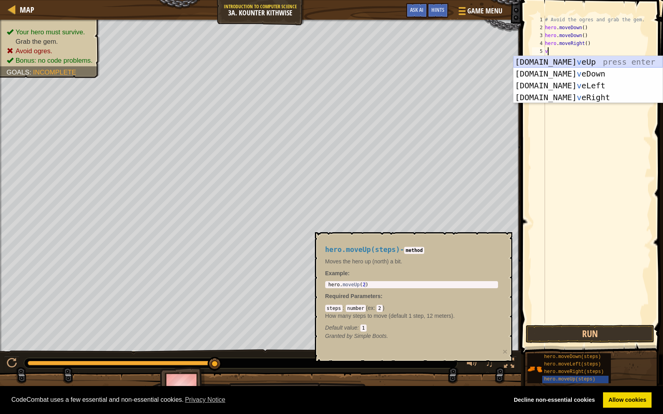
click at [582, 62] on div "[DOMAIN_NAME] v eUp press enter [DOMAIN_NAME] v eDown press enter [DOMAIN_NAME]…" at bounding box center [587, 91] width 149 height 71
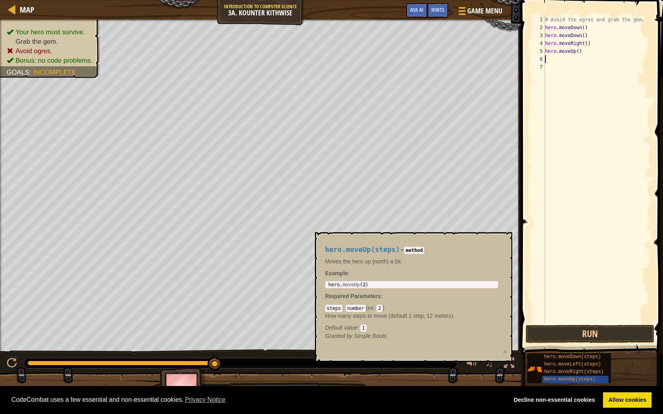
type textarea "v"
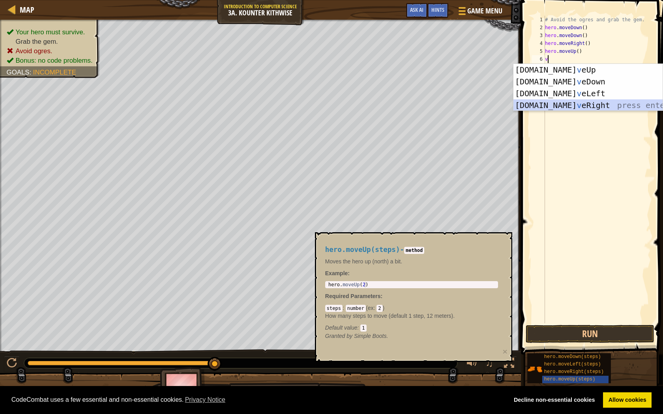
click at [546, 105] on div "[DOMAIN_NAME] v eUp press enter [DOMAIN_NAME] v eDown press enter [DOMAIN_NAME]…" at bounding box center [587, 99] width 149 height 71
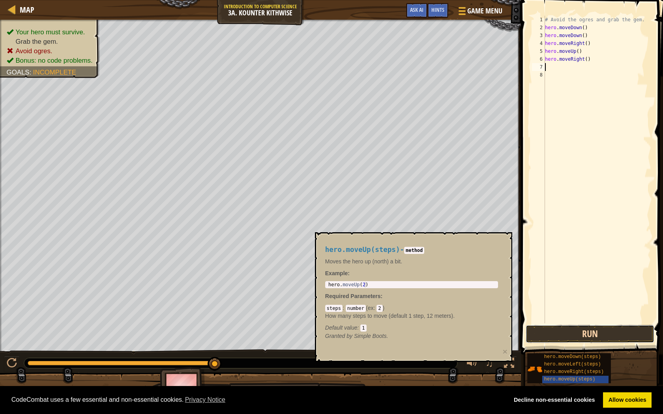
click at [560, 336] on button "Run" at bounding box center [590, 334] width 129 height 18
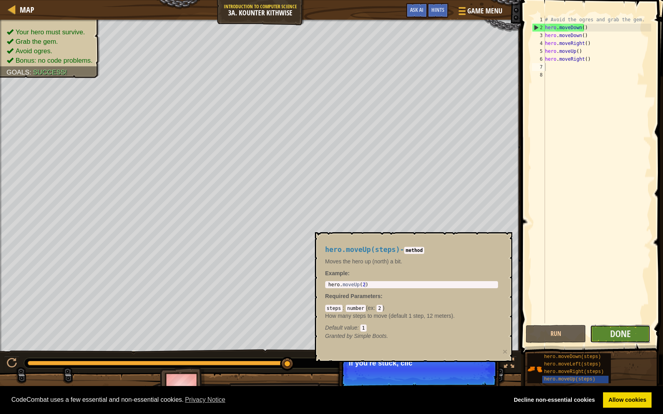
click at [638, 341] on button "Done" at bounding box center [620, 334] width 60 height 18
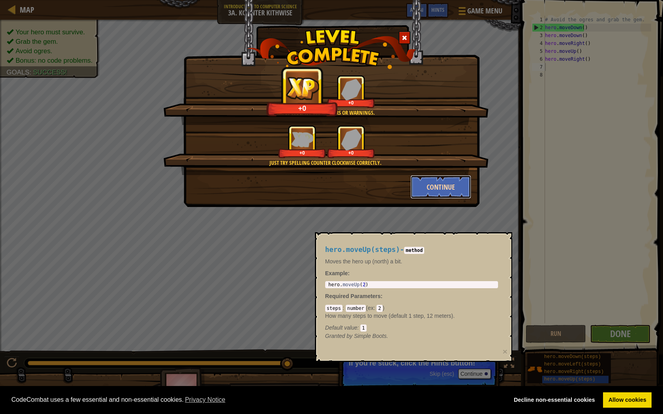
click at [427, 197] on button "Continue" at bounding box center [440, 187] width 61 height 24
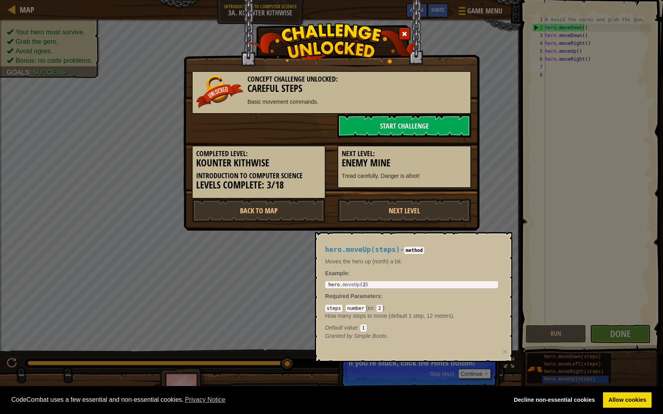
click at [430, 173] on p "Tread carefully. Danger is afoot!" at bounding box center [404, 176] width 125 height 8
click at [387, 207] on link "Next Level" at bounding box center [404, 211] width 134 height 24
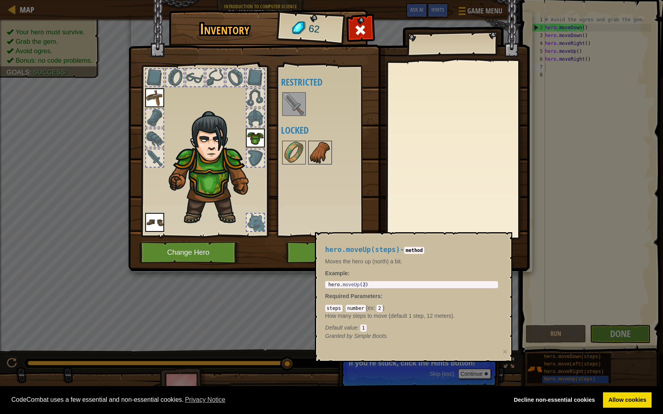
click at [322, 151] on img at bounding box center [320, 153] width 22 height 22
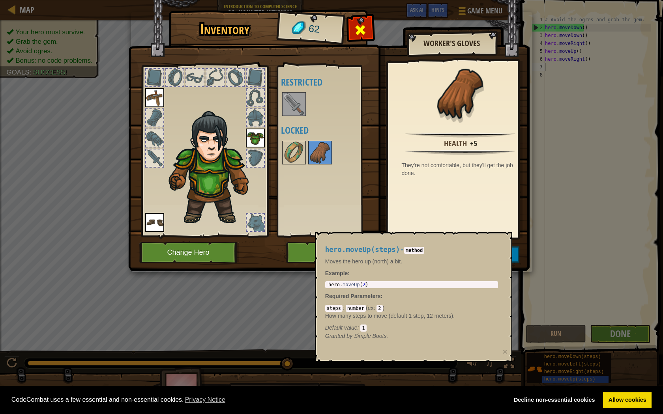
click at [352, 25] on div at bounding box center [360, 32] width 25 height 25
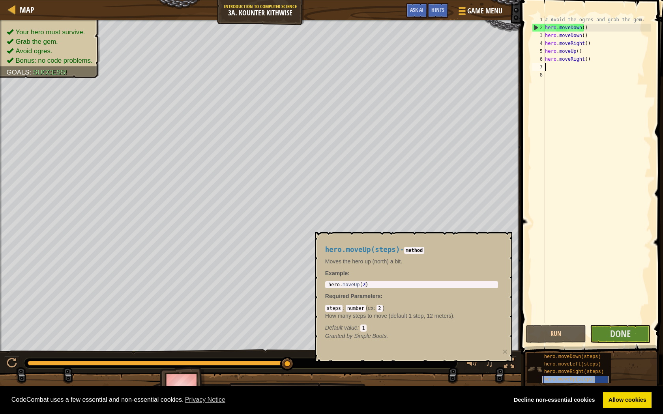
click at [588, 367] on span "hero.moveUp(steps)" at bounding box center [569, 380] width 51 height 6
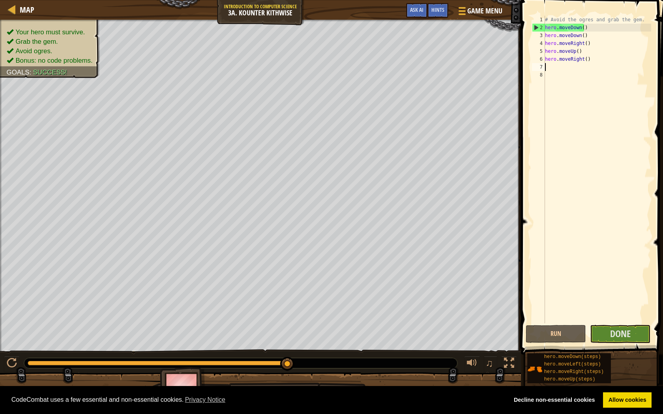
type textarea "v"
click at [625, 333] on span "Done" at bounding box center [620, 334] width 21 height 13
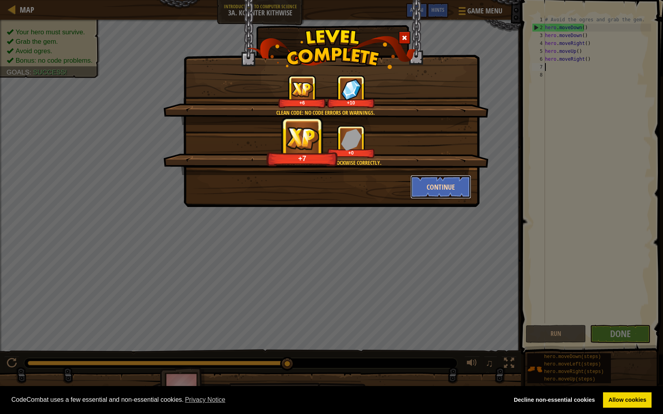
click at [440, 184] on button "Continue" at bounding box center [440, 187] width 61 height 24
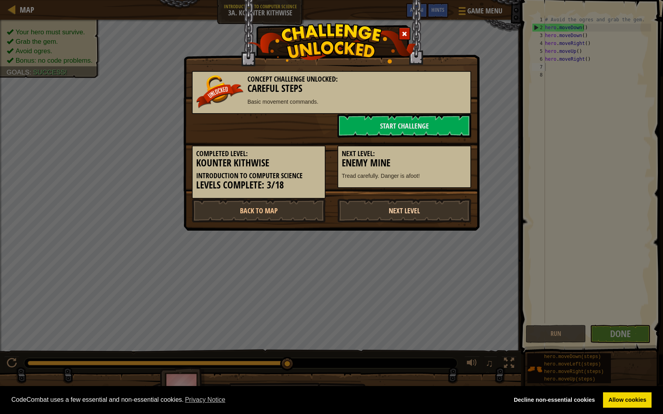
click at [418, 209] on link "Next Level" at bounding box center [404, 211] width 134 height 24
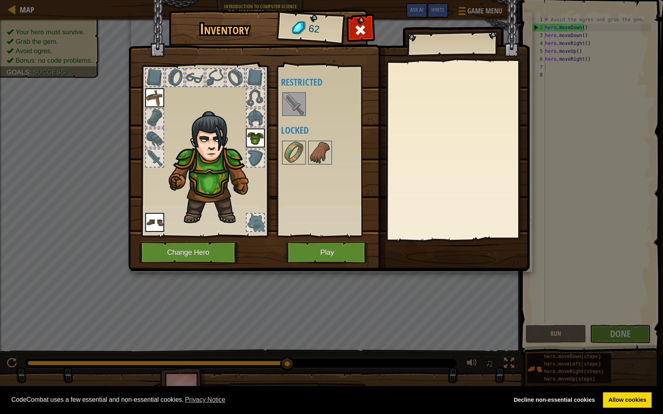
click at [289, 101] on img at bounding box center [294, 104] width 22 height 22
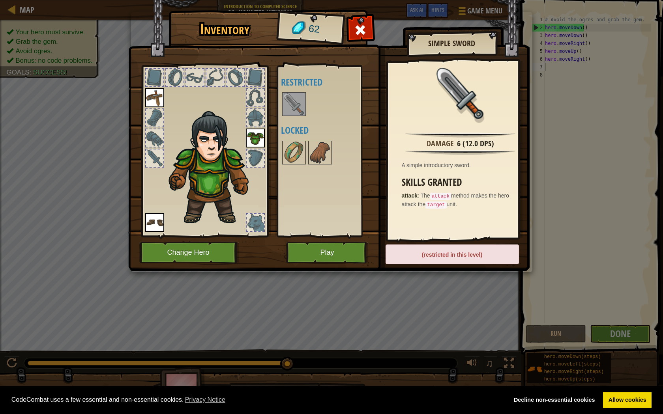
click at [301, 167] on div "Available Equip Equip Equip (double-click to equip) Restricted Locked" at bounding box center [330, 151] width 99 height 165
click at [298, 154] on img at bounding box center [294, 153] width 22 height 22
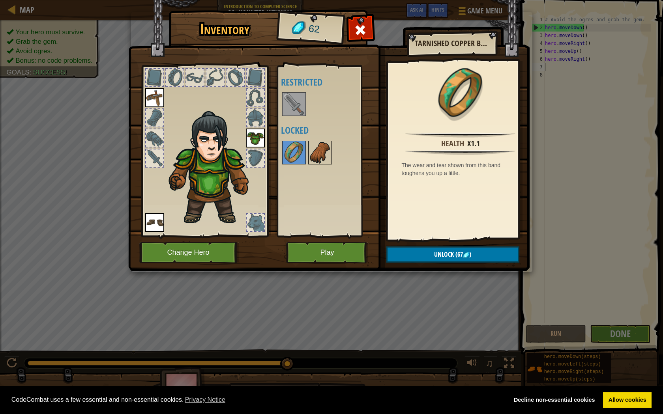
click at [321, 152] on img at bounding box center [320, 153] width 22 height 22
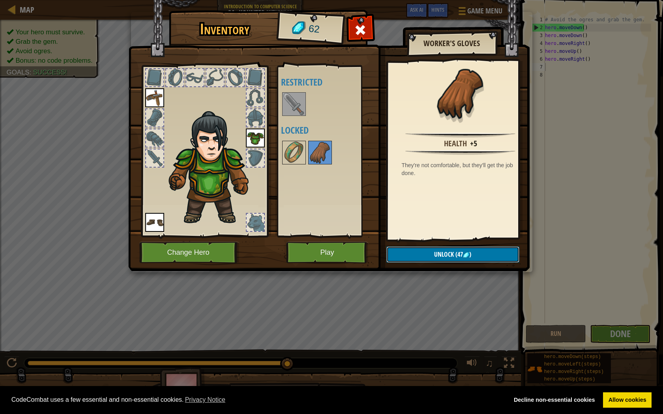
click at [449, 247] on button "Unlock (47 )" at bounding box center [452, 255] width 133 height 16
click at [472, 256] on button "Confirm" at bounding box center [452, 255] width 133 height 16
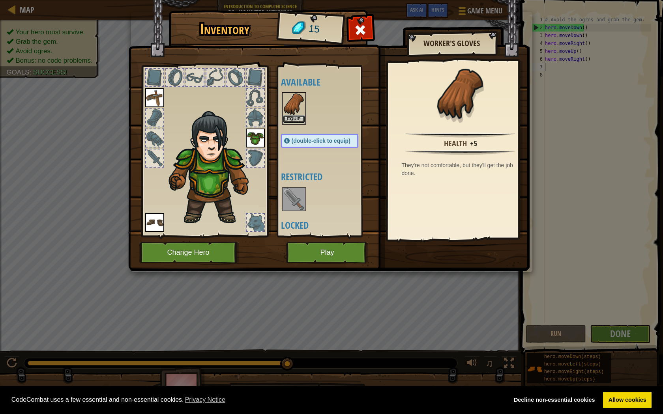
click at [299, 119] on button "Equip" at bounding box center [294, 119] width 22 height 8
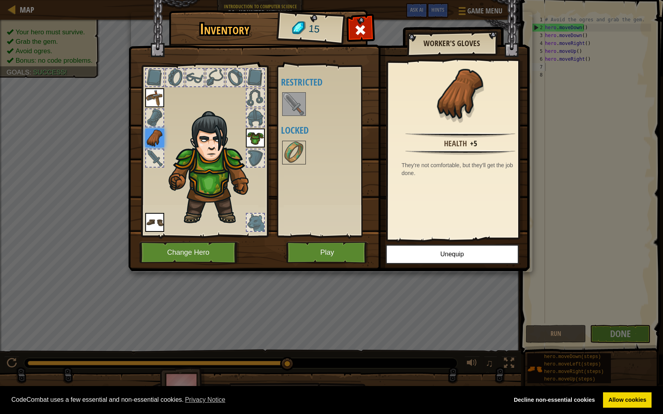
click at [259, 107] on div at bounding box center [204, 149] width 130 height 178
click at [348, 25] on img at bounding box center [328, 128] width 401 height 286
click at [372, 27] on div at bounding box center [360, 32] width 25 height 25
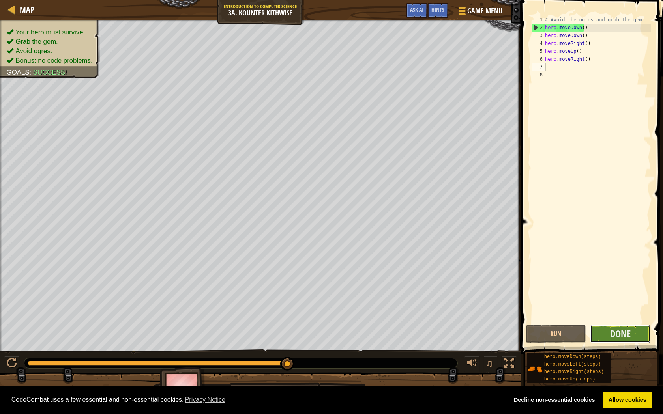
click at [639, 336] on button "Done" at bounding box center [620, 334] width 60 height 18
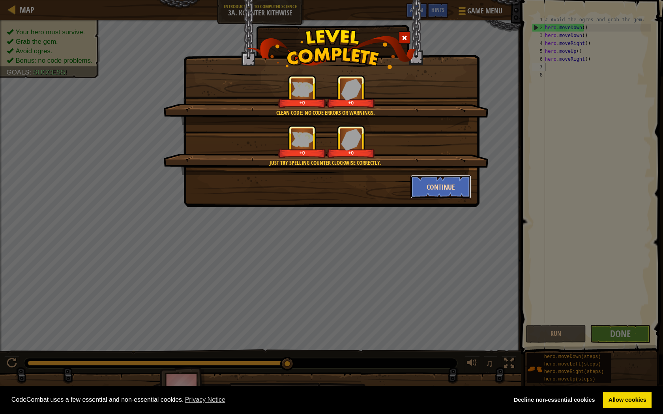
click at [417, 187] on button "Continue" at bounding box center [440, 187] width 61 height 24
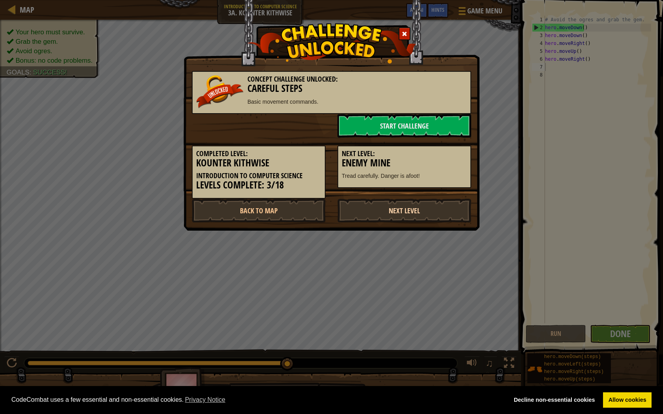
click at [413, 213] on link "Next Level" at bounding box center [404, 211] width 134 height 24
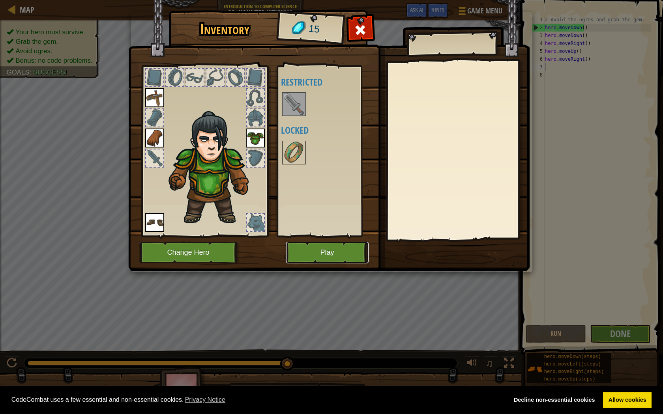
click at [331, 255] on button "Play" at bounding box center [327, 253] width 82 height 22
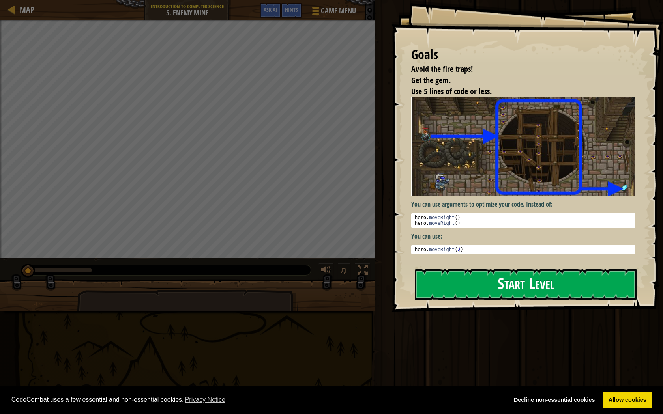
click at [476, 277] on button "Start Level" at bounding box center [526, 284] width 222 height 31
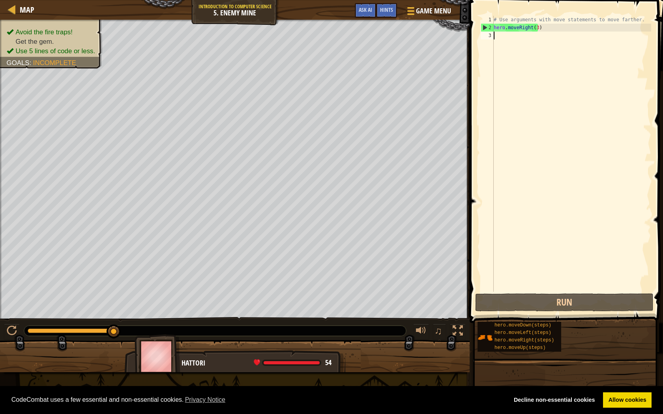
type textarea "v"
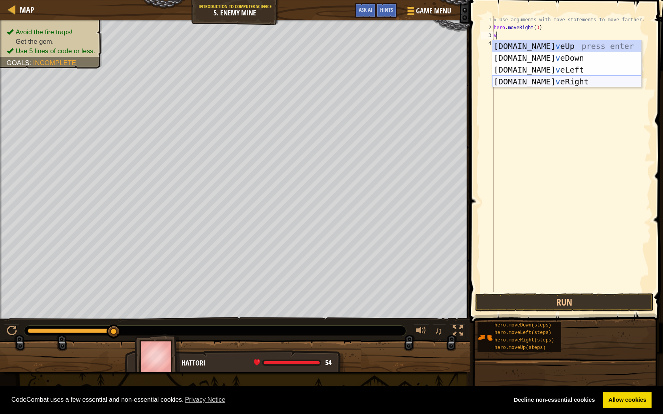
click at [573, 78] on div "[DOMAIN_NAME] v eUp press enter [DOMAIN_NAME] v eDown press enter [DOMAIN_NAME]…" at bounding box center [566, 75] width 149 height 71
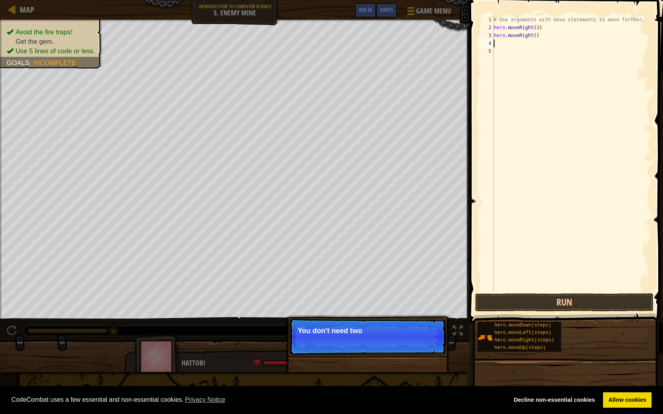
type textarea "v"
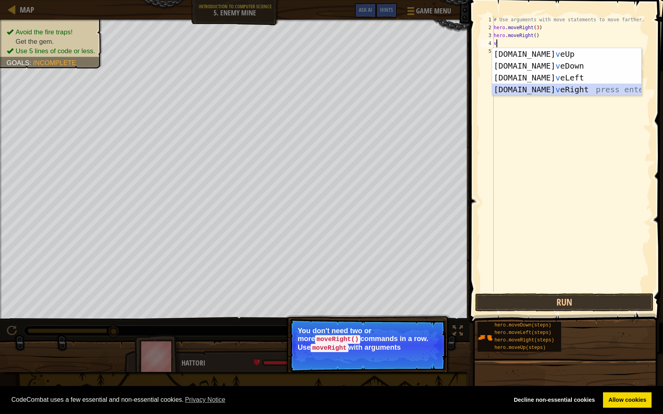
click at [548, 92] on div "[DOMAIN_NAME] v eUp press enter [DOMAIN_NAME] v eDown press enter [DOMAIN_NAME]…" at bounding box center [566, 83] width 149 height 71
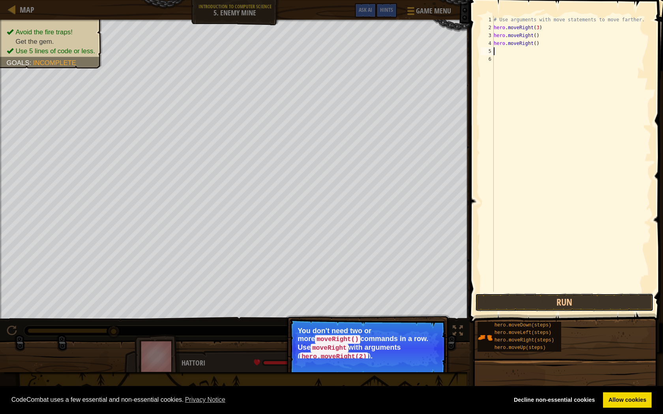
click at [543, 294] on button "Run" at bounding box center [564, 303] width 178 height 18
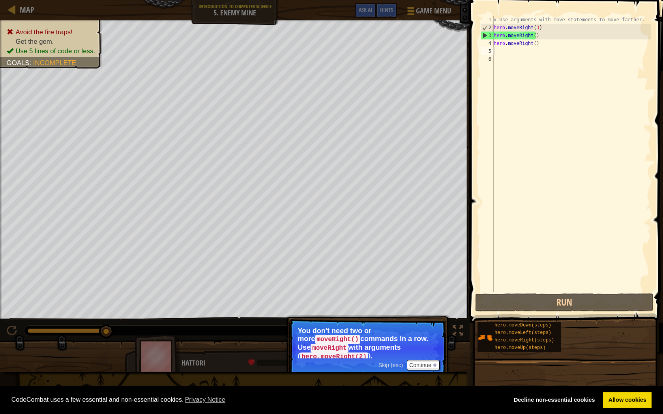
click at [569, 313] on span at bounding box center [567, 150] width 200 height 346
click at [564, 294] on button "Run" at bounding box center [564, 303] width 178 height 18
click at [551, 43] on div "# Use arguments with move statements to move farther. hero . moveRight ( 3 ) he…" at bounding box center [571, 162] width 159 height 292
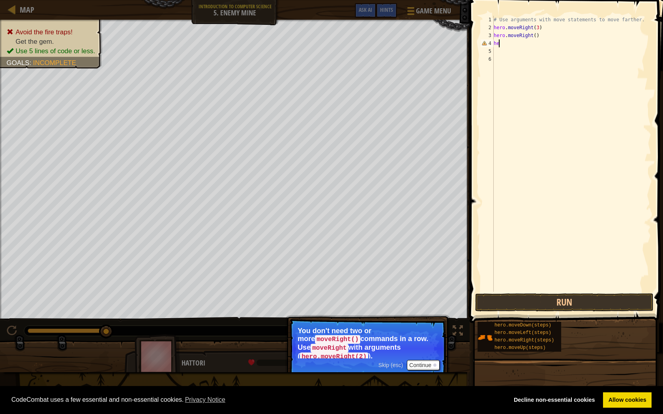
type textarea "h"
type textarea "v"
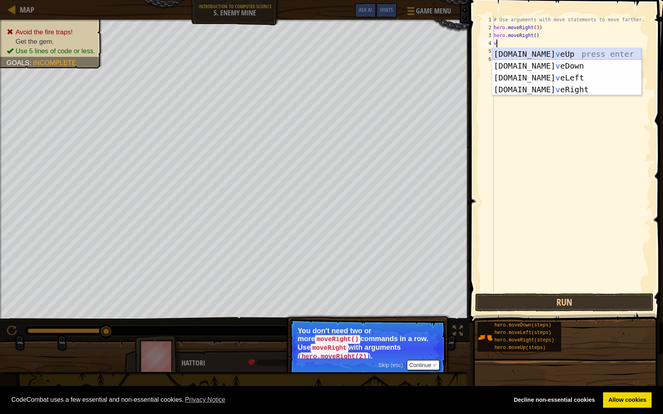
click at [511, 51] on div "[DOMAIN_NAME] v eUp press enter [DOMAIN_NAME] v eDown press enter [DOMAIN_NAME]…" at bounding box center [566, 83] width 149 height 71
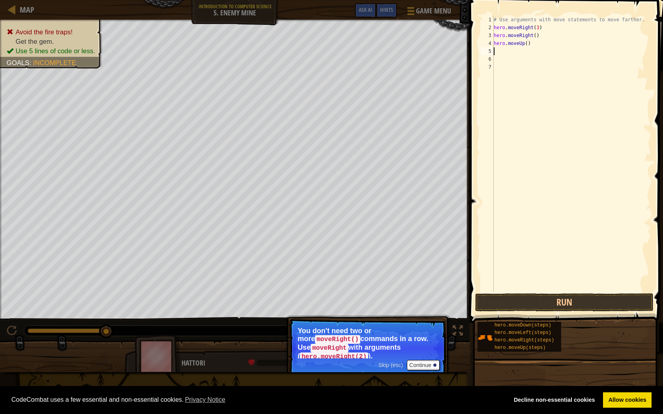
type textarea "v"
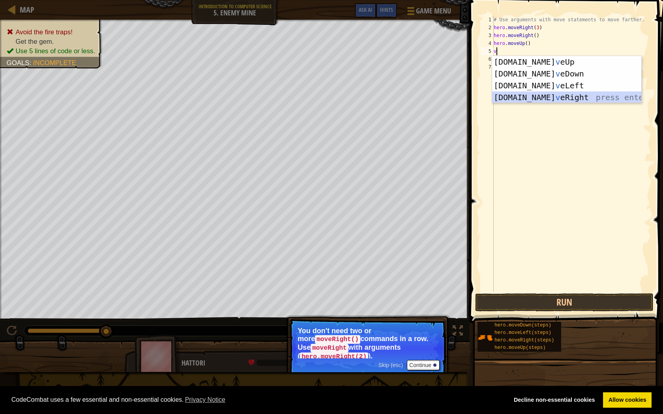
click at [537, 94] on div "[DOMAIN_NAME] v eUp press enter [DOMAIN_NAME] v eDown press enter [DOMAIN_NAME]…" at bounding box center [566, 91] width 149 height 71
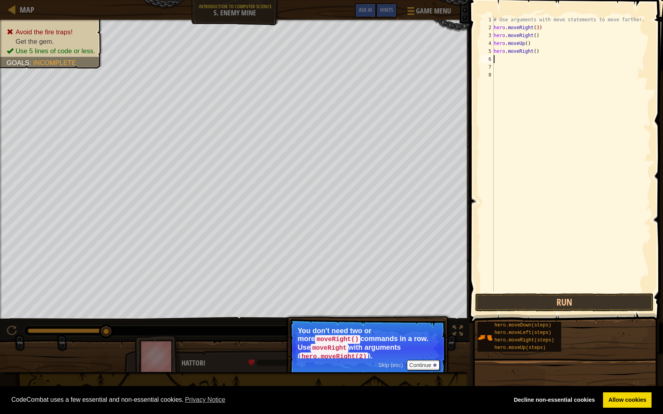
type textarea "v"
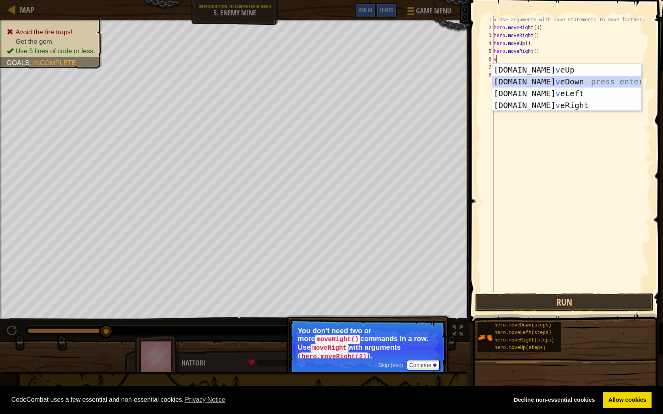
click at [548, 84] on div "[DOMAIN_NAME] v eUp press enter [DOMAIN_NAME] v eDown press enter [DOMAIN_NAME]…" at bounding box center [566, 99] width 149 height 71
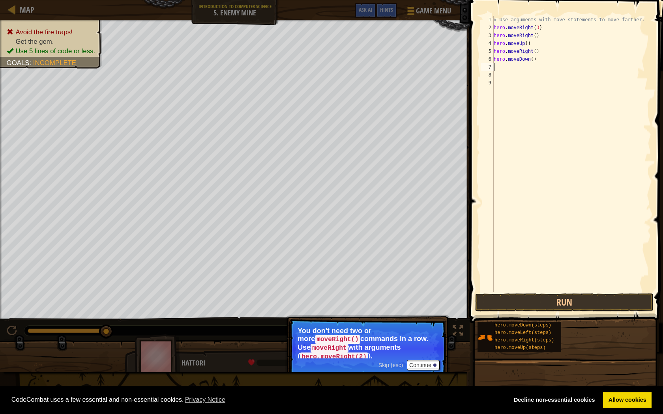
type textarea "v"
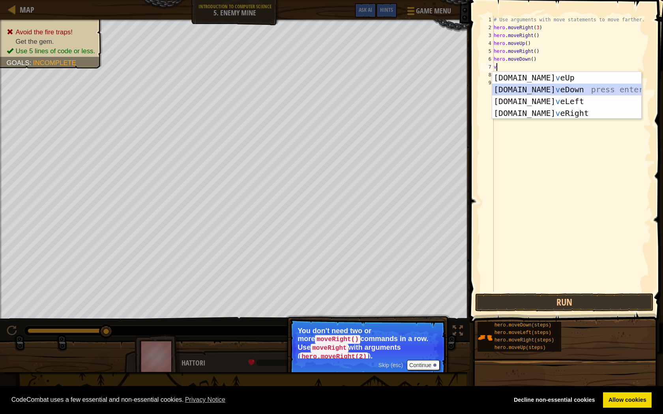
click at [523, 91] on div "[DOMAIN_NAME] v eUp press enter [DOMAIN_NAME] v eDown press enter [DOMAIN_NAME]…" at bounding box center [566, 107] width 149 height 71
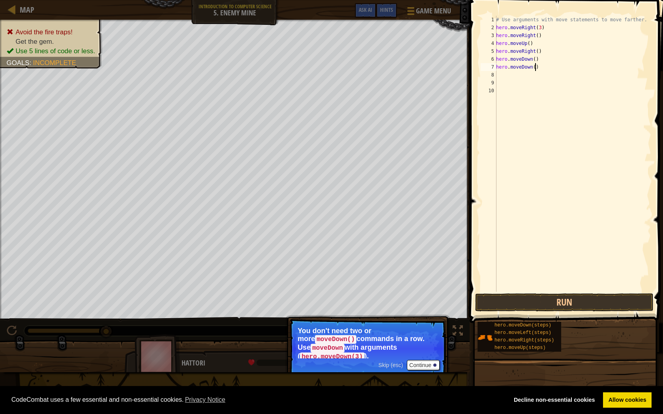
click at [541, 66] on div "# Use arguments with move statements to move farther. hero . moveRight ( 3 ) he…" at bounding box center [572, 162] width 157 height 292
type textarea "h"
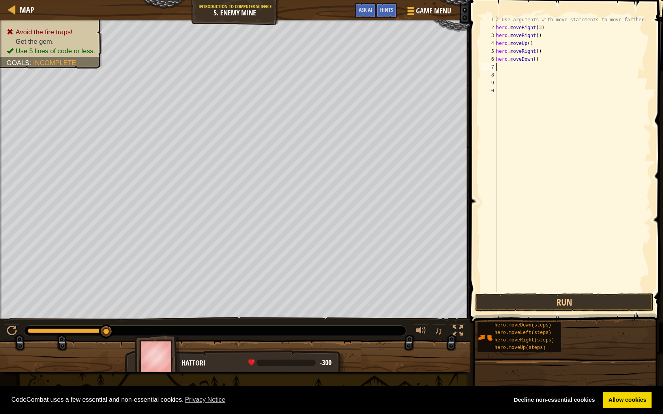
click at [532, 60] on div "# Use arguments with move statements to move farther. hero . moveRight ( 3 ) he…" at bounding box center [572, 162] width 157 height 292
click at [533, 60] on div "# Use arguments with move statements to move farther. hero . moveRight ( 3 ) he…" at bounding box center [572, 154] width 157 height 276
click at [500, 301] on button "Run" at bounding box center [564, 303] width 178 height 18
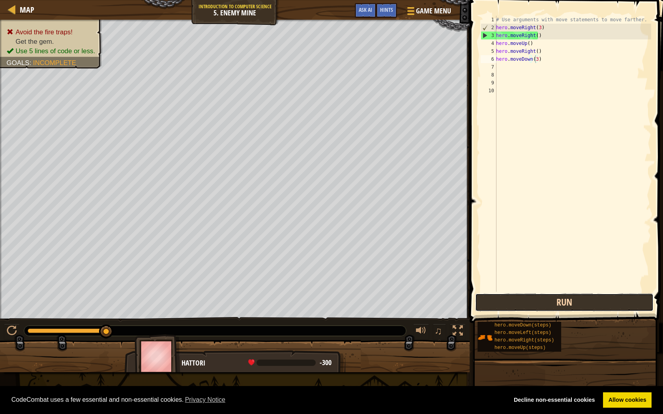
click at [593, 307] on button "Run" at bounding box center [564, 303] width 178 height 18
click at [545, 35] on div "# Use arguments with move statements to move farther. hero . moveRight ( 3 ) he…" at bounding box center [572, 162] width 157 height 292
type textarea "h"
type textarea "hero.moveRight(3)"
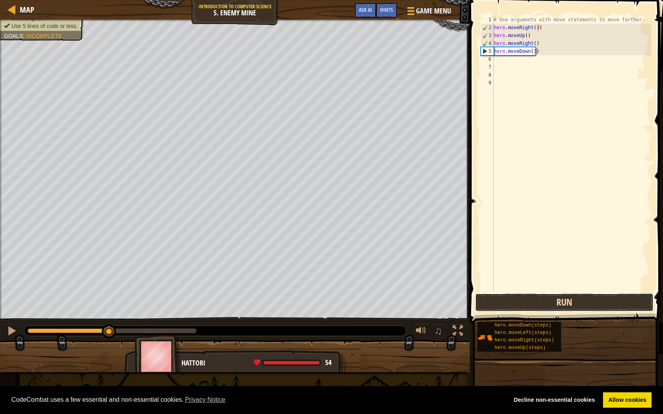
click at [531, 296] on button "Run" at bounding box center [564, 303] width 178 height 18
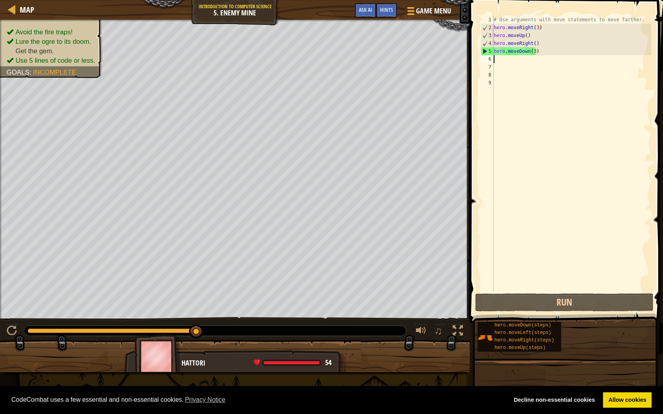
click at [519, 62] on div "# Use arguments with move statements to move farther. hero . moveRight ( 3 ) he…" at bounding box center [571, 162] width 159 height 292
type textarea "v"
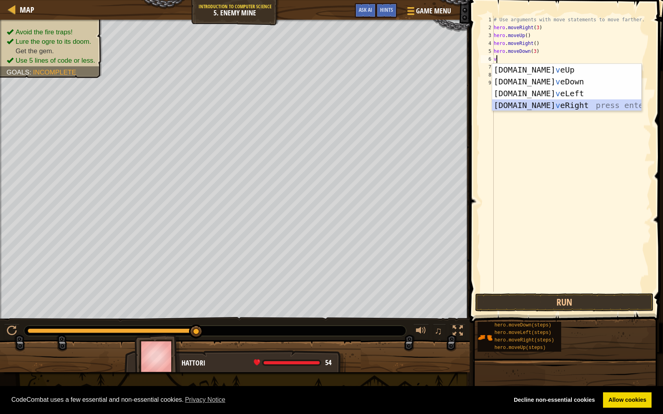
click at [517, 107] on div "[DOMAIN_NAME] v eUp press enter [DOMAIN_NAME] v eDown press enter [DOMAIN_NAME]…" at bounding box center [566, 99] width 149 height 71
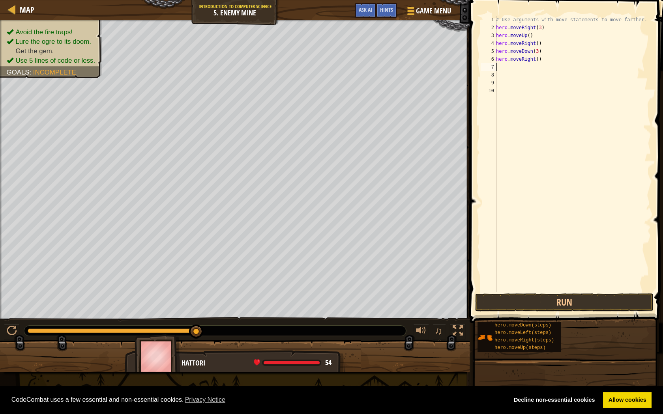
click at [535, 59] on div "# Use arguments with move statements to move farther. hero . moveRight ( 3 ) he…" at bounding box center [572, 162] width 157 height 292
type textarea "hero.moveRight(3)"
click at [576, 305] on button "Run" at bounding box center [564, 303] width 178 height 18
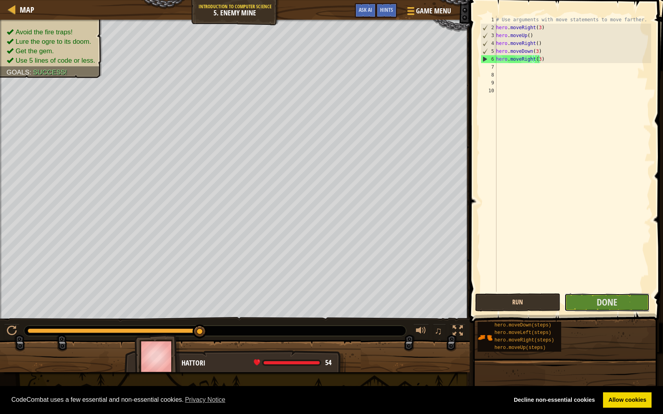
click at [576, 305] on button "Done" at bounding box center [606, 303] width 85 height 18
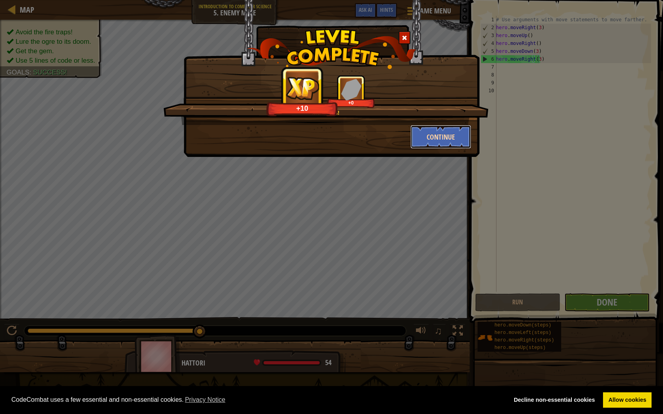
click at [430, 134] on button "Continue" at bounding box center [440, 137] width 61 height 24
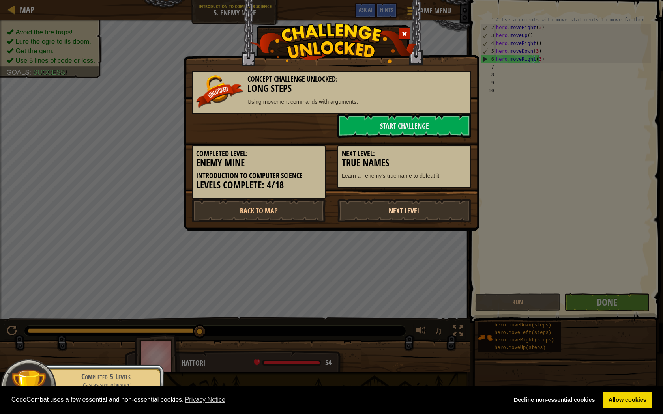
click at [382, 217] on link "Next Level" at bounding box center [404, 211] width 134 height 24
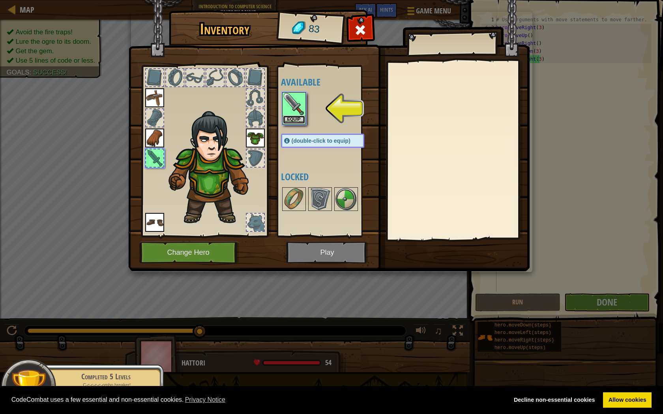
drag, startPoint x: 297, startPoint y: 122, endPoint x: 270, endPoint y: 137, distance: 31.1
click at [270, 137] on div "Inventory 83 Available Equip Equip Equip Equip Equip (double-click to equip) Lo…" at bounding box center [331, 142] width 401 height 260
click at [298, 122] on button "Equip" at bounding box center [294, 120] width 22 height 8
click at [298, 1] on body "Cookie Policy CodeCombat uses a few essential and non-essential cookies. Privac…" at bounding box center [331, 0] width 663 height 1
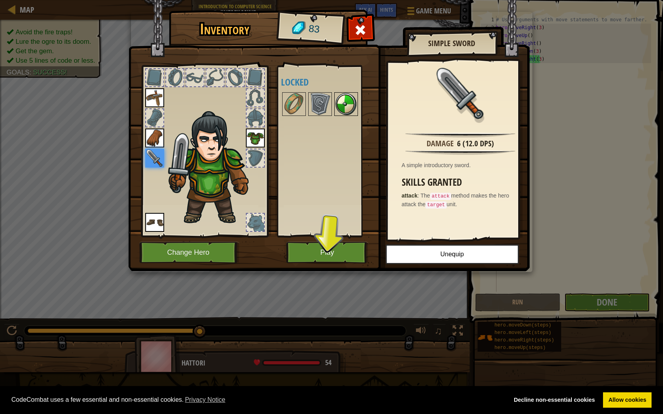
click at [344, 114] on img at bounding box center [346, 104] width 22 height 22
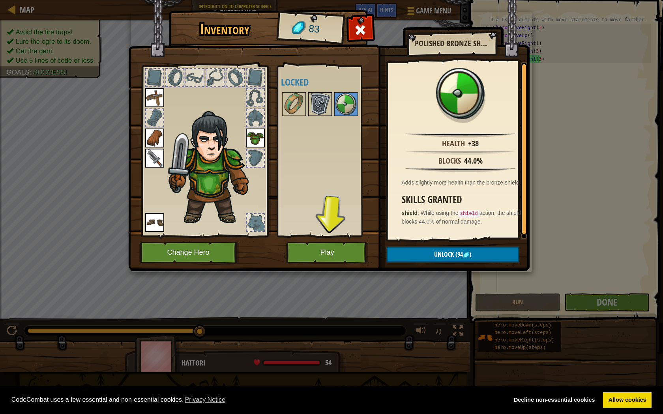
click at [318, 100] on img at bounding box center [320, 104] width 22 height 22
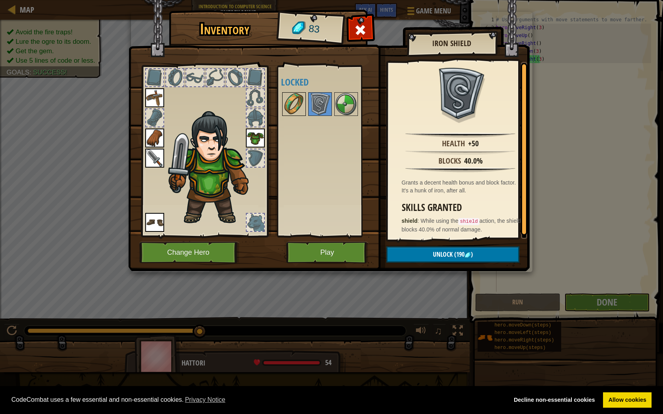
click at [294, 95] on img at bounding box center [294, 104] width 22 height 22
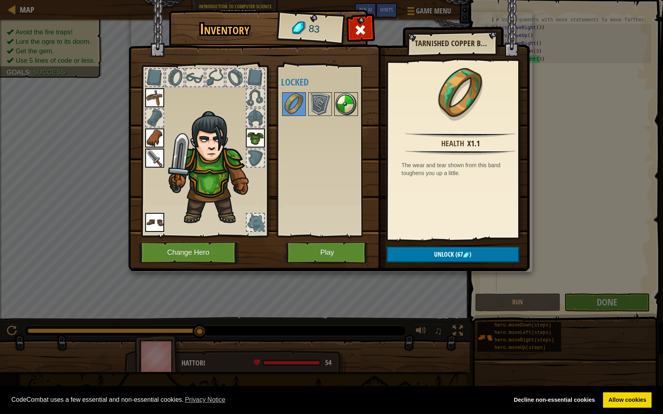
click at [349, 110] on img at bounding box center [346, 104] width 22 height 22
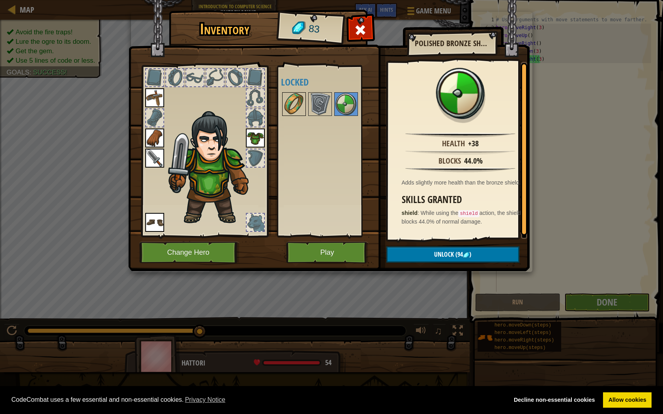
click at [290, 100] on img at bounding box center [294, 104] width 22 height 22
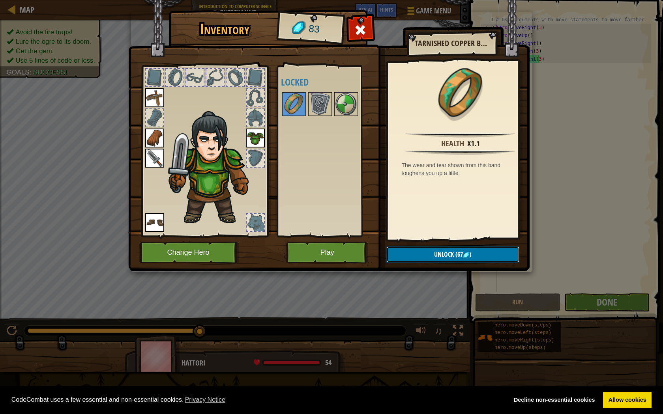
click at [464, 253] on img at bounding box center [466, 255] width 6 height 6
click at [464, 253] on button "Unlock (67 )" at bounding box center [452, 255] width 133 height 16
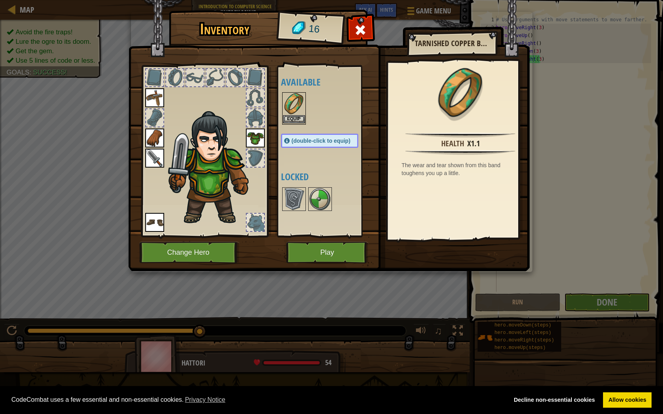
click at [296, 115] on img at bounding box center [294, 104] width 22 height 22
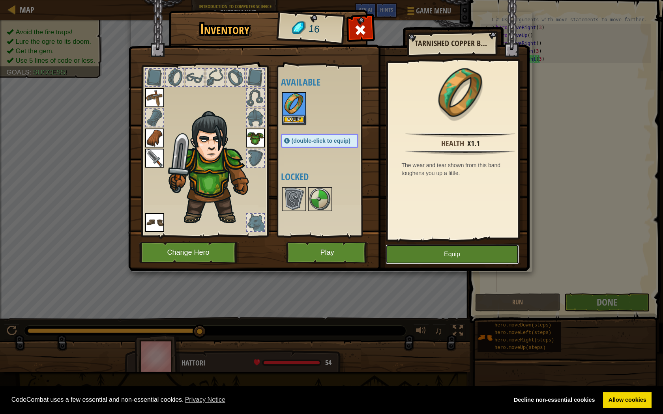
click at [433, 256] on button "Equip" at bounding box center [452, 255] width 133 height 20
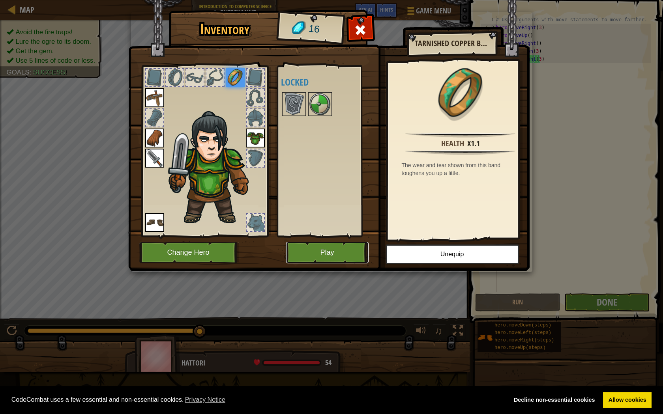
click at [343, 248] on button "Play" at bounding box center [327, 253] width 82 height 22
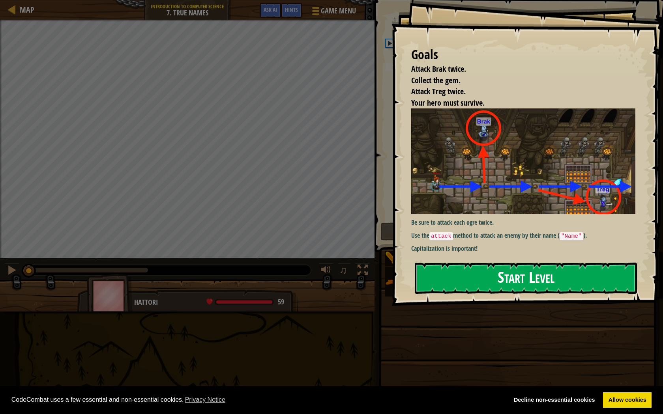
click at [451, 263] on button "Start Level" at bounding box center [526, 278] width 222 height 31
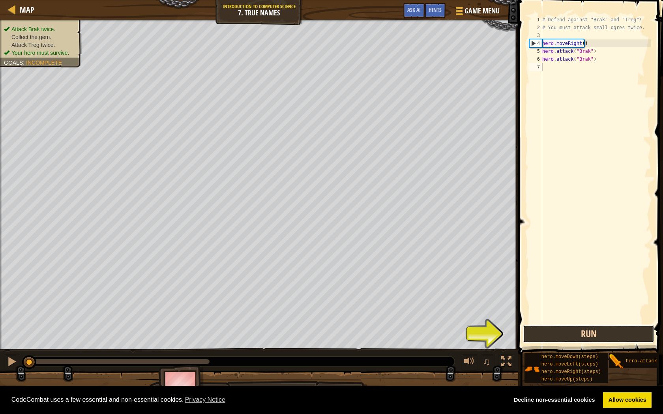
click at [581, 334] on button "Run" at bounding box center [588, 334] width 131 height 18
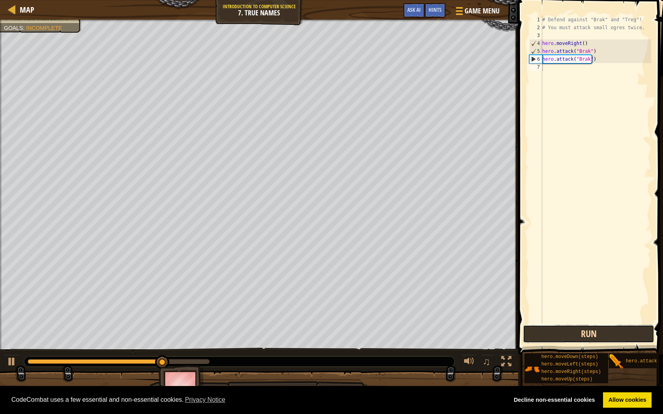
click at [565, 333] on button "Run" at bounding box center [588, 334] width 131 height 18
drag, startPoint x: 563, startPoint y: 89, endPoint x: 558, endPoint y: 90, distance: 5.7
click at [558, 90] on div "# Defend against "Brak" and "Treg"! # You must attack small ogres twice. hero .…" at bounding box center [596, 178] width 110 height 324
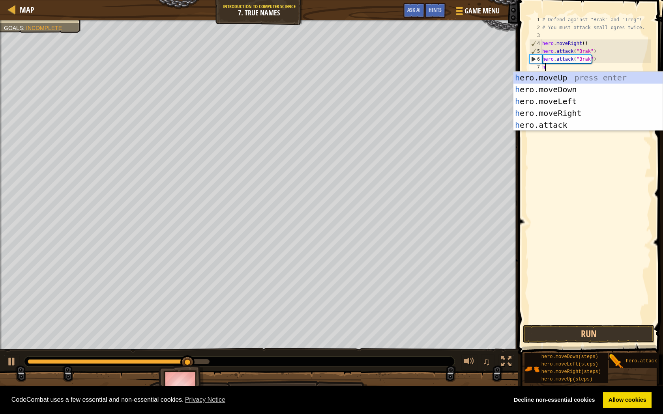
scroll to position [4, 0]
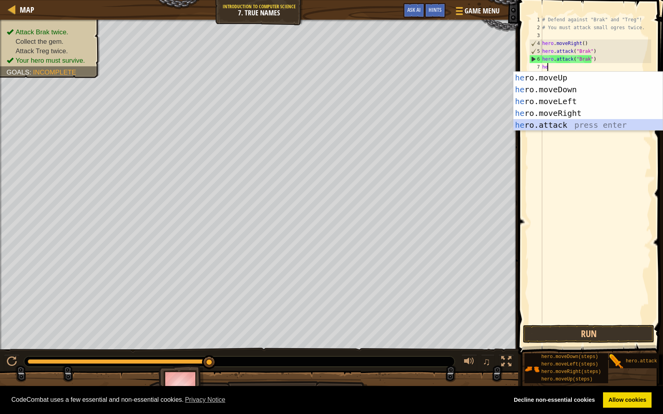
click at [527, 124] on div "he ro.moveUp press enter he ro.moveDown press enter he ro.moveLeft press enter …" at bounding box center [587, 113] width 149 height 83
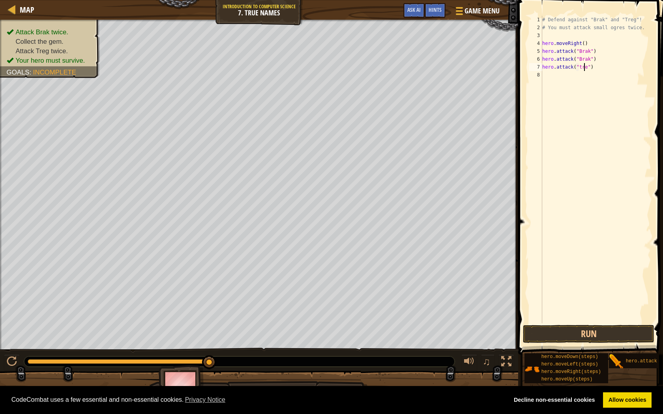
scroll to position [4, 4]
click at [591, 68] on div "# Defend against "Brak" and "Treg"! # You must attack small ogres twice. hero .…" at bounding box center [596, 178] width 110 height 324
type textarea "hero.attack("treg")"
click at [624, 331] on button "Run" at bounding box center [588, 334] width 131 height 18
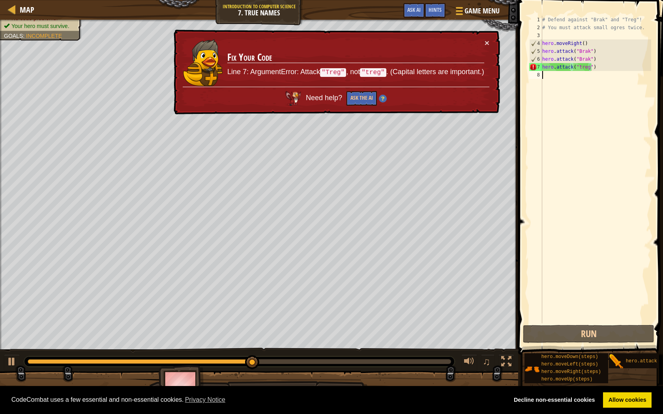
click at [580, 71] on div "# Defend against "Brak" and "Treg"! # You must attack small ogres twice. hero .…" at bounding box center [596, 178] width 110 height 324
click at [576, 67] on div "# Defend against "Brak" and "Treg"! # You must attack small ogres twice. hero .…" at bounding box center [596, 178] width 110 height 324
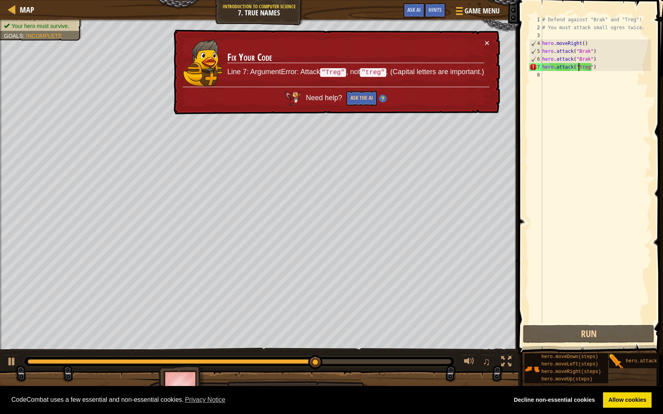
click at [579, 67] on div "# Defend against "Brak" and "Treg"! # You must attack small ogres twice. hero .…" at bounding box center [596, 178] width 110 height 324
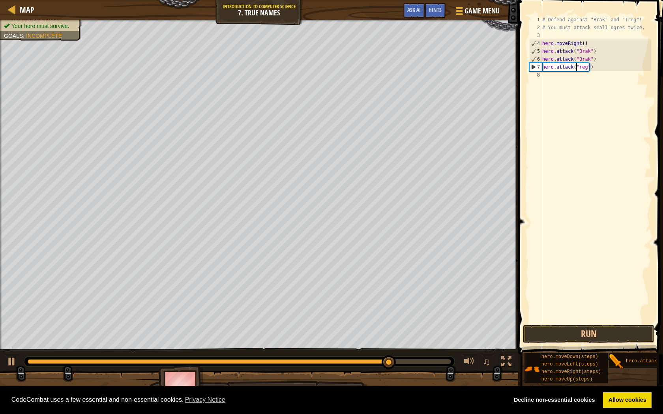
scroll to position [4, 3]
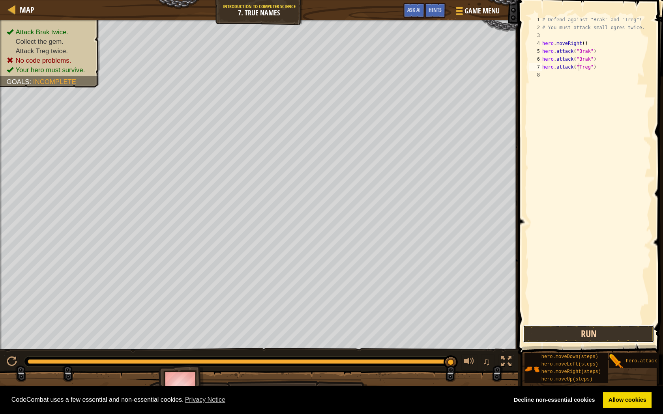
click at [548, 333] on button "Run" at bounding box center [588, 334] width 131 height 18
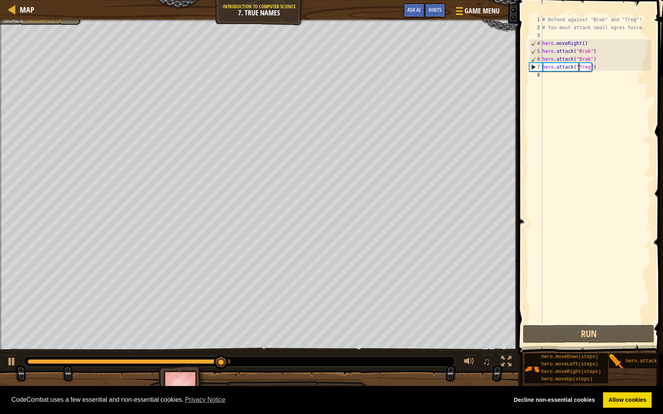
drag, startPoint x: 583, startPoint y: 68, endPoint x: 588, endPoint y: 66, distance: 5.0
click at [585, 67] on div "# Defend against "Brak" and "Treg"! # You must attack small ogres twice. hero .…" at bounding box center [596, 178] width 110 height 324
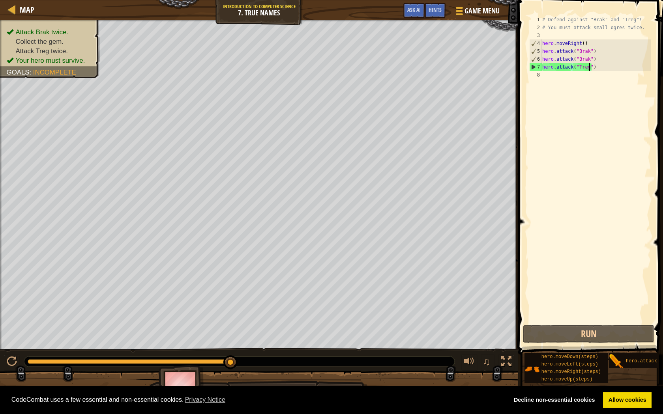
click at [590, 66] on div "# Defend against "Brak" and "Treg"! # You must attack small ogres twice. hero .…" at bounding box center [596, 178] width 110 height 324
click at [587, 67] on div "# Defend against "Brak" and "Treg"! # You must attack small ogres twice. hero .…" at bounding box center [596, 178] width 110 height 324
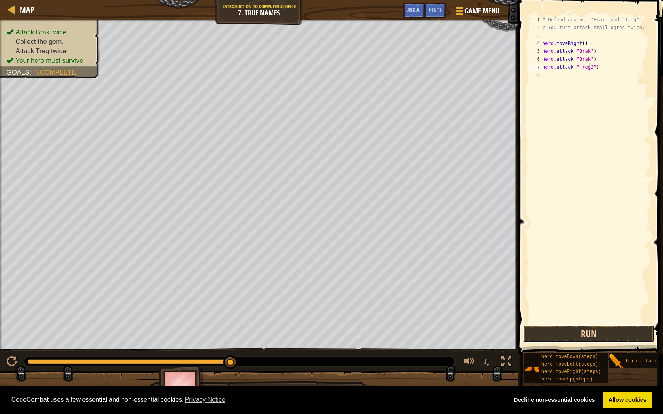
drag, startPoint x: 561, startPoint y: 338, endPoint x: 565, endPoint y: 337, distance: 4.4
click at [563, 338] on button "Run" at bounding box center [588, 334] width 131 height 18
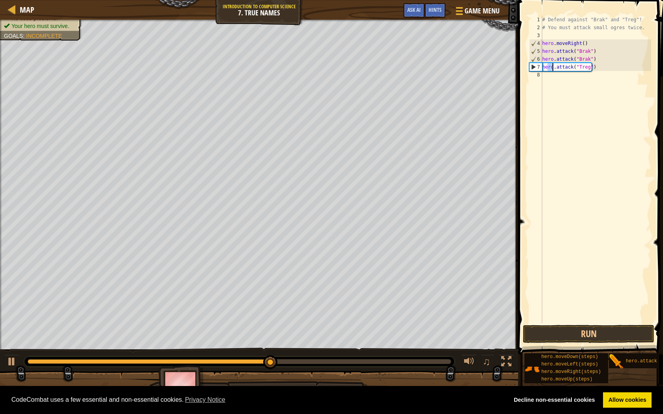
drag, startPoint x: 547, startPoint y: 65, endPoint x: 553, endPoint y: 63, distance: 6.1
click at [553, 63] on div "# Defend against "Brak" and "Treg"! # You must attack small ogres twice. hero .…" at bounding box center [596, 178] width 110 height 324
drag, startPoint x: 545, startPoint y: 67, endPoint x: 553, endPoint y: 79, distance: 14.6
click at [553, 79] on div "# Defend against "Brak" and "Treg"! # You must attack small ogres twice. hero .…" at bounding box center [596, 178] width 110 height 324
type textarea "hero.attack("Treg")"
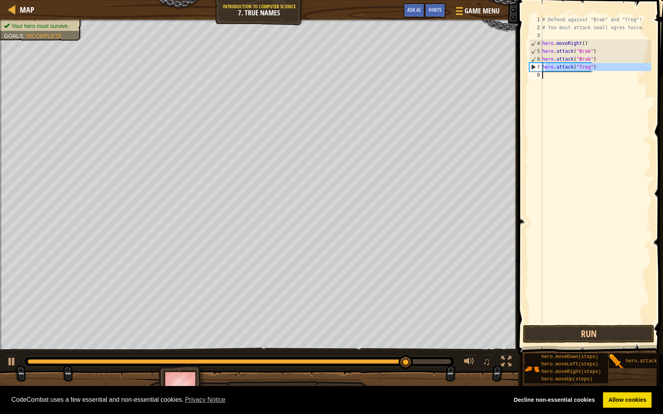
click at [543, 82] on div "# Defend against "Brak" and "Treg"! # You must attack small ogres twice. hero .…" at bounding box center [596, 170] width 110 height 308
click at [543, 82] on div "# Defend against "Brak" and "Treg"! # You must attack small ogres twice. hero .…" at bounding box center [596, 178] width 110 height 324
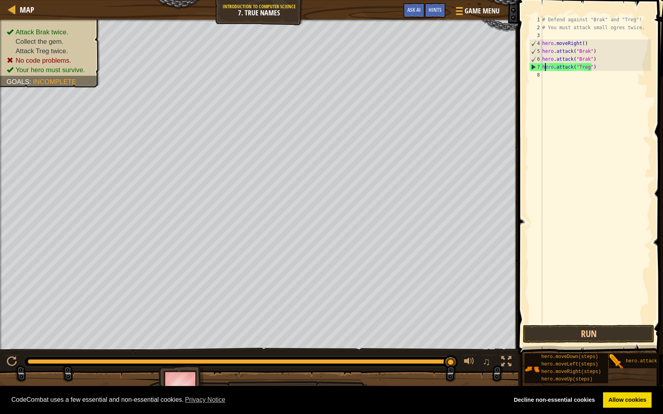
click at [546, 65] on div "# Defend against "Brak" and "Treg"! # You must attack small ogres twice. hero .…" at bounding box center [596, 178] width 110 height 324
drag, startPoint x: 543, startPoint y: 66, endPoint x: 575, endPoint y: 81, distance: 35.5
click at [575, 81] on div "# Defend against "Brak" and "Treg"! # You must attack small ogres twice. hero .…" at bounding box center [596, 178] width 110 height 324
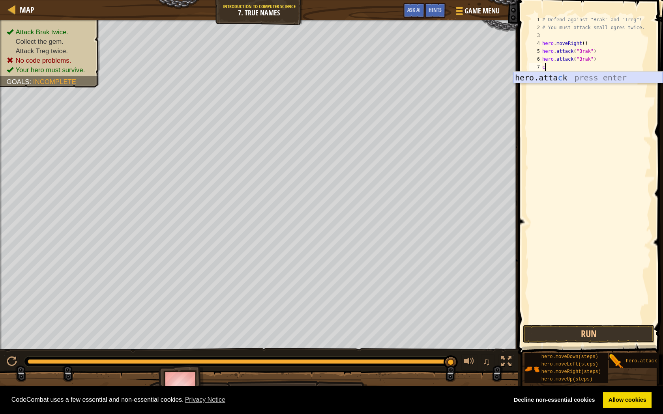
click at [550, 75] on div "hero.[PERSON_NAME] press enter" at bounding box center [587, 90] width 149 height 36
click at [599, 67] on div "# Defend against "Brak" and "Treg"! # You must attack small ogres twice. hero .…" at bounding box center [596, 170] width 110 height 308
click at [593, 68] on div "# Defend against "Brak" and "Treg"! # You must attack small ogres twice. hero .…" at bounding box center [596, 178] width 110 height 324
click at [607, 69] on div "# Defend against "Brak" and "Treg"! # You must attack small ogres twice. hero .…" at bounding box center [596, 178] width 110 height 324
click at [591, 66] on div "# Defend against "Brak" and "Treg"! # You must attack small ogres twice. hero .…" at bounding box center [596, 178] width 110 height 324
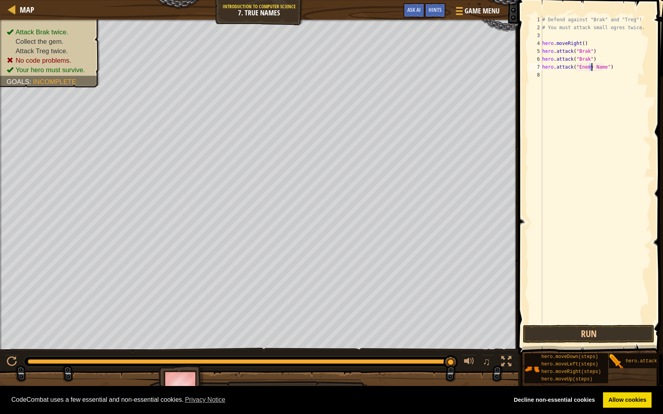
scroll to position [4, 4]
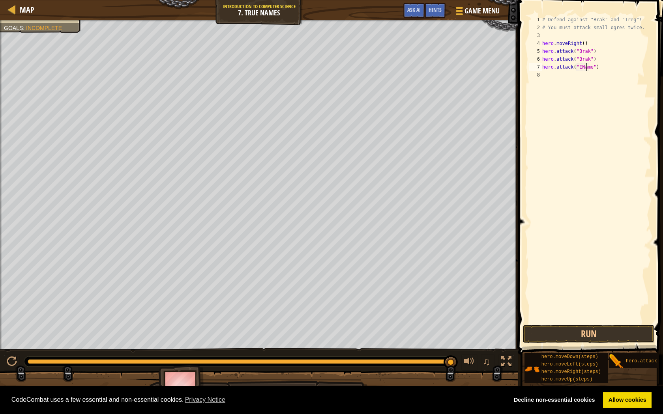
click at [587, 67] on div "# Defend against "Brak" and "Treg"! # You must attack small ogres twice. hero .…" at bounding box center [596, 178] width 110 height 324
click at [590, 68] on div "# Defend against "Brak" and "Treg"! # You must attack small ogres twice. hero .…" at bounding box center [596, 178] width 110 height 324
click at [587, 69] on div "# Defend against "Brak" and "Treg"! # You must attack small ogres twice. hero .…" at bounding box center [596, 178] width 110 height 324
click at [588, 69] on div "# Defend against "Brak" and "Treg"! # You must attack small ogres twice. hero .…" at bounding box center [596, 178] width 110 height 324
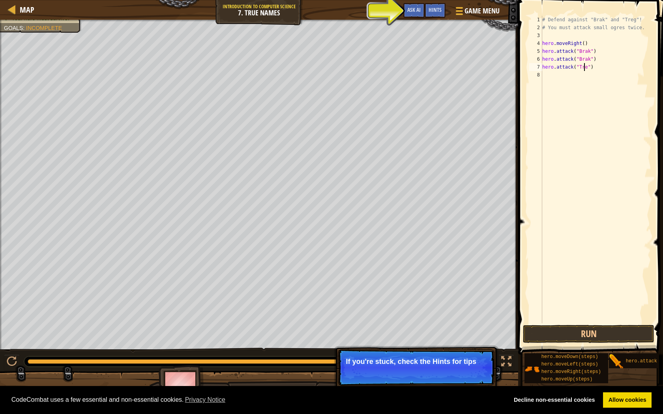
scroll to position [4, 4]
click at [479, 367] on button "Continue" at bounding box center [471, 372] width 33 height 10
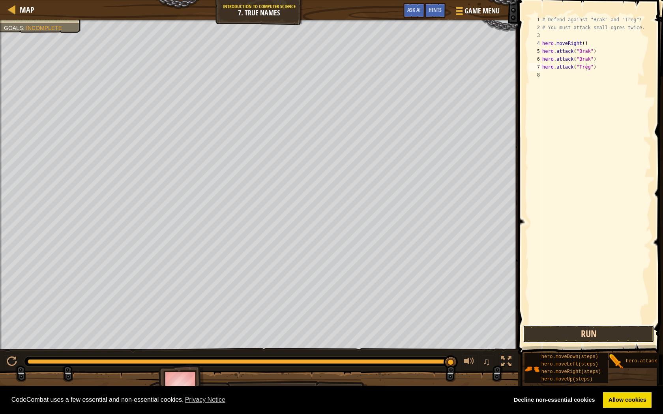
click at [548, 341] on button "Run" at bounding box center [588, 334] width 131 height 18
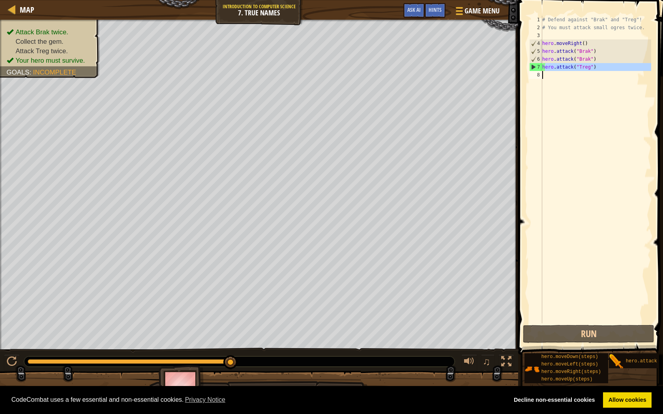
drag, startPoint x: 545, startPoint y: 64, endPoint x: 564, endPoint y: 76, distance: 22.7
click at [564, 76] on div "# Defend against "Brak" and "Treg"! # You must attack small ogres twice. hero .…" at bounding box center [596, 178] width 110 height 324
type textarea "hero.attack("Treg")"
click at [560, 87] on div "# Defend against "Brak" and "Treg"! # You must attack small ogres twice. hero .…" at bounding box center [596, 170] width 110 height 308
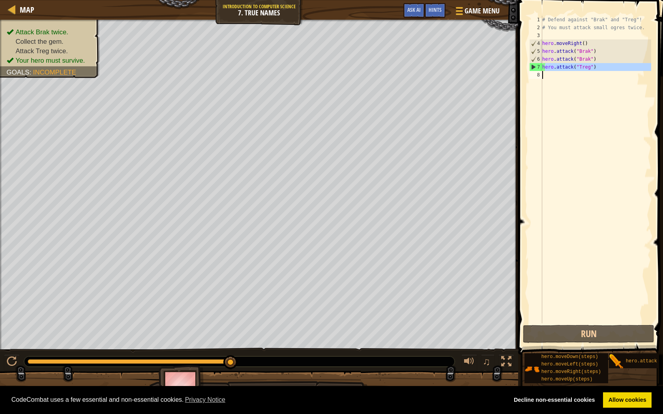
drag, startPoint x: 544, startPoint y: 68, endPoint x: 561, endPoint y: 75, distance: 18.8
click at [565, 75] on div "# Defend against "Brak" and "Treg"! # You must attack small ogres twice. hero .…" at bounding box center [596, 178] width 110 height 324
type textarea "hero.attack("Treg")"
drag, startPoint x: 562, startPoint y: 88, endPoint x: 550, endPoint y: 74, distance: 18.6
click at [562, 89] on div "# Defend against "Brak" and "Treg"! # You must attack small ogres twice. hero .…" at bounding box center [596, 170] width 110 height 308
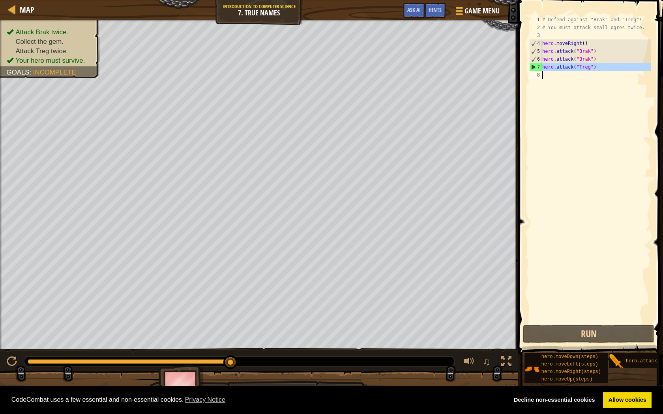
drag, startPoint x: 543, startPoint y: 66, endPoint x: 564, endPoint y: 74, distance: 22.4
click at [564, 74] on div "# Defend against "Brak" and "Treg"! # You must attack small ogres twice. hero .…" at bounding box center [596, 178] width 110 height 324
type textarea "hero.attack("Treg")"
click at [562, 82] on div "# Defend against "Brak" and "Treg"! # You must attack small ogres twice. hero .…" at bounding box center [596, 170] width 110 height 308
drag, startPoint x: 561, startPoint y: 82, endPoint x: 543, endPoint y: 83, distance: 17.8
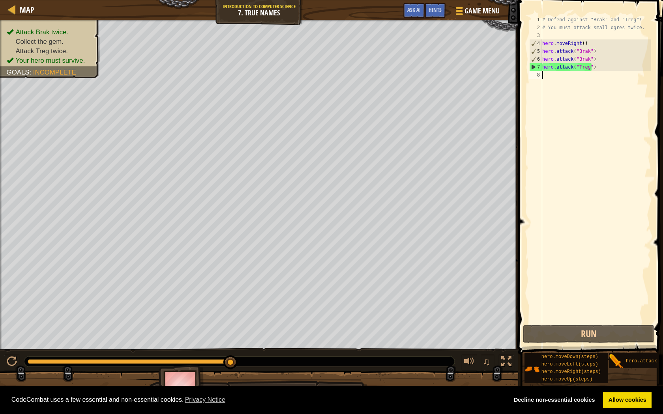
paste textarea "hero.attack("Treg")"
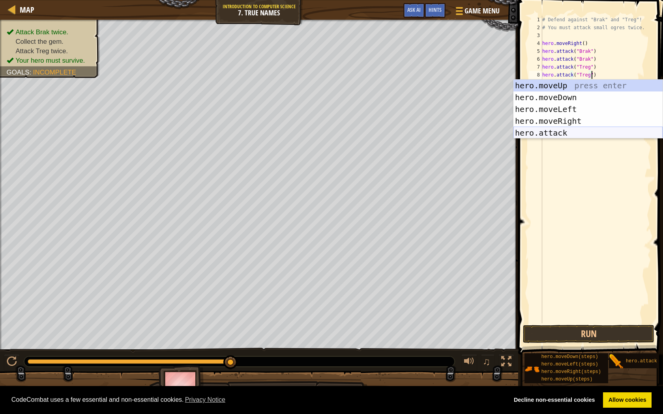
click at [579, 132] on div "hero.moveUp press enter hero.moveDown press enter hero.moveLeft press enter her…" at bounding box center [587, 121] width 149 height 83
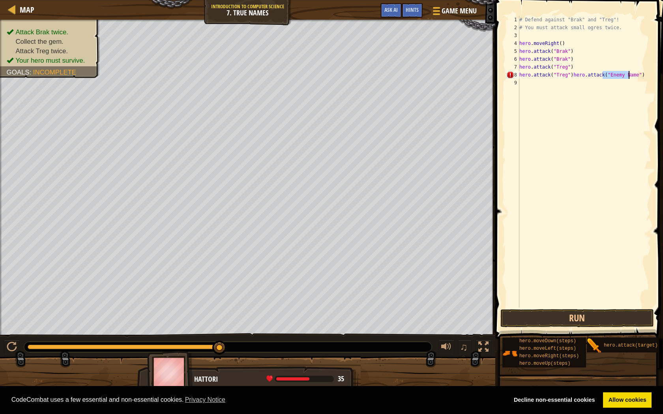
click at [646, 72] on div "# Defend against "Brak" and "Treg"! # You must attack small ogres twice. hero .…" at bounding box center [584, 170] width 133 height 308
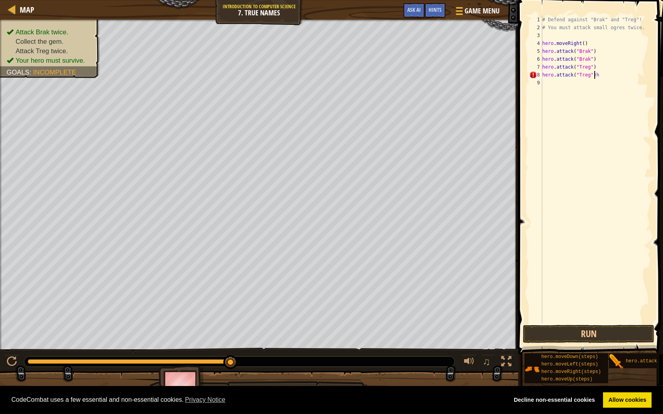
type textarea "hero.attack("Treg")"
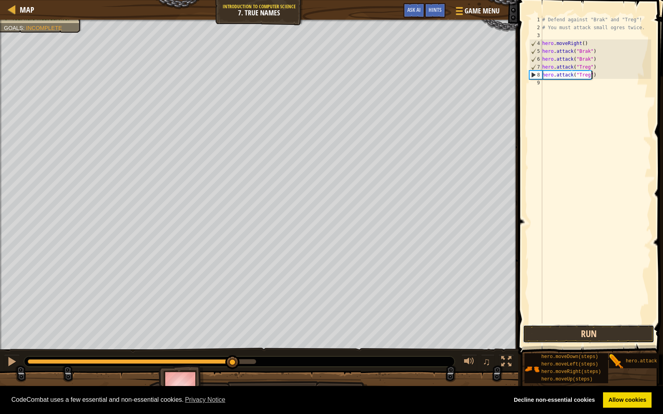
click at [548, 330] on button "Run" at bounding box center [588, 334] width 131 height 18
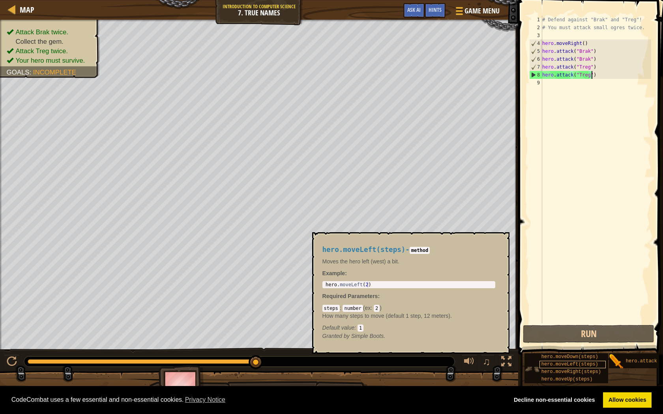
scroll to position [6, 0]
click at [581, 367] on span "hero.moveRight(steps)" at bounding box center [571, 372] width 60 height 6
type textarea "hero.moveRight(2)"
drag, startPoint x: 333, startPoint y: 283, endPoint x: 343, endPoint y: 287, distance: 10.6
click at [335, 280] on div "hero.moveRight(steps) - method Moves the hero right (east) a bit. Example : her…" at bounding box center [409, 293] width 184 height 109
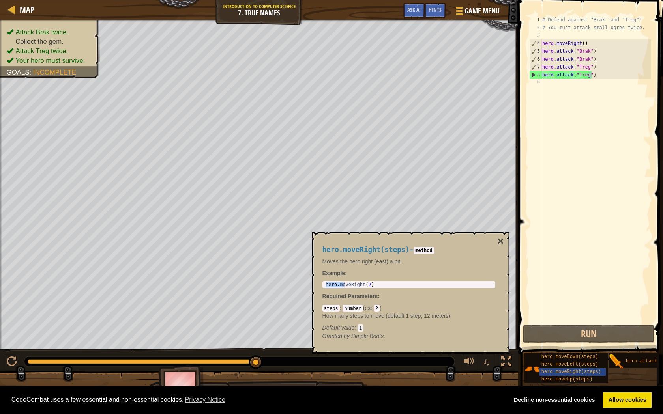
click at [349, 288] on div "hero.moveRight(2) 1 hero . moveRight ( 2 ) הההההההההההההההההההההההההההההההההההה…" at bounding box center [408, 284] width 173 height 7
click at [381, 284] on div "hero . moveRight ( 2 )" at bounding box center [409, 290] width 170 height 17
click at [325, 281] on div "hero.moveRight(2) 1 hero . moveRight ( 2 ) הההההההההההההההההההההההההההההההההההה…" at bounding box center [408, 284] width 173 height 7
drag, startPoint x: 327, startPoint y: 285, endPoint x: 341, endPoint y: 284, distance: 13.4
click at [341, 284] on div "hero.moveRight(2) 1 hero . moveRight ( 2 ) הההההההההההההההההההההההההההההההההההה…" at bounding box center [409, 285] width 170 height 6
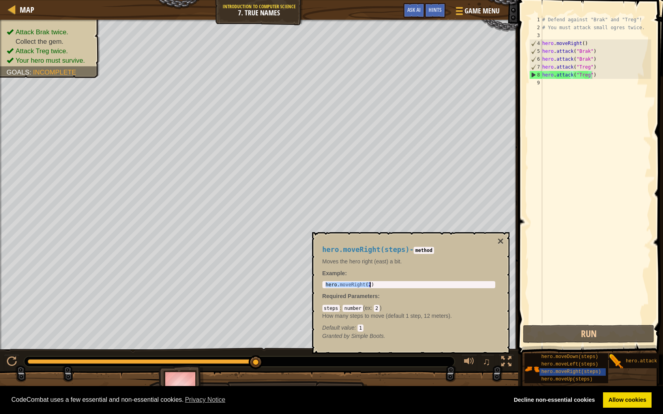
drag, startPoint x: 341, startPoint y: 285, endPoint x: 360, endPoint y: 290, distance: 20.3
click at [550, 93] on div "# Defend against "Brak" and "Treg"! # You must attack small ogres twice. hero .…" at bounding box center [596, 178] width 110 height 324
paste textarea "hero.attack("Treg")"
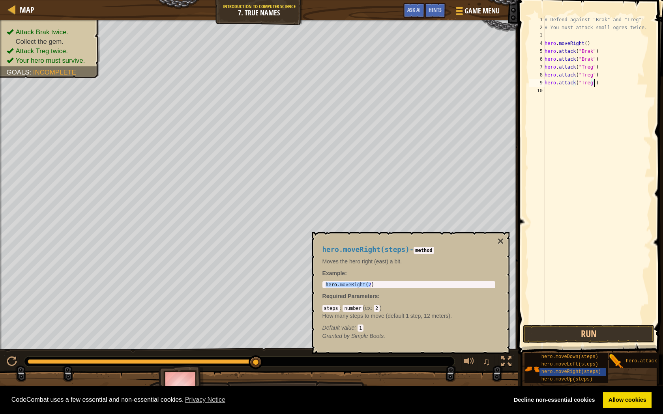
click at [598, 86] on div "# Defend against "Brak" and "Treg"! # You must attack small ogres twice. hero .…" at bounding box center [597, 178] width 108 height 324
type textarea "h"
type textarea "v"
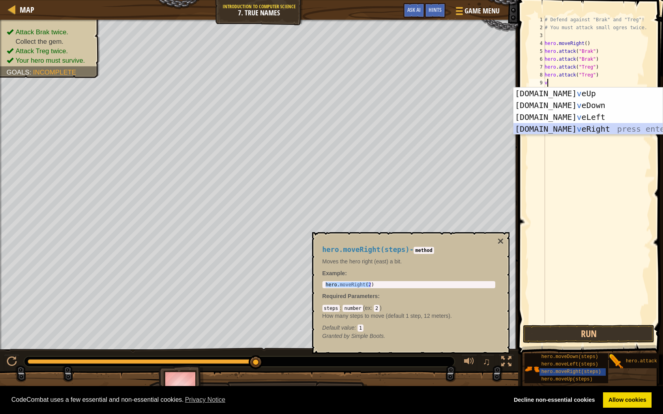
click at [563, 128] on div "[DOMAIN_NAME] v eUp press enter [DOMAIN_NAME] v eDown press enter [DOMAIN_NAME]…" at bounding box center [587, 123] width 149 height 71
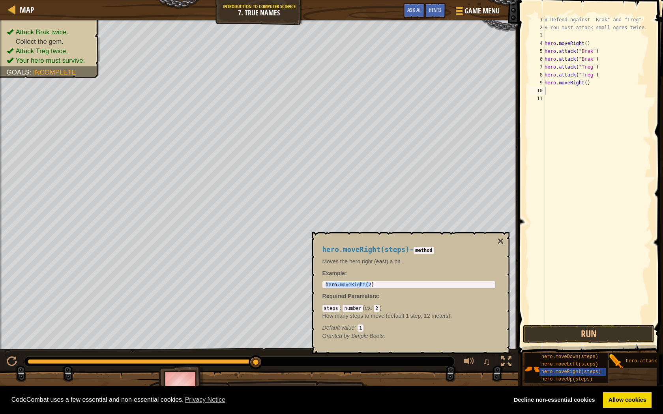
type textarea "v"
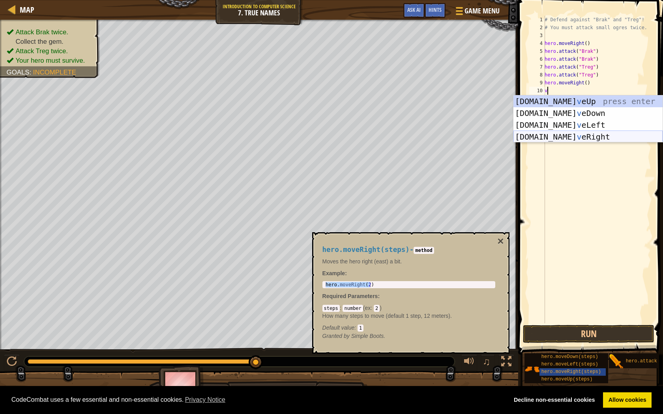
click at [545, 133] on div "[DOMAIN_NAME] v eUp press enter [DOMAIN_NAME] v eDown press enter [DOMAIN_NAME]…" at bounding box center [587, 130] width 149 height 71
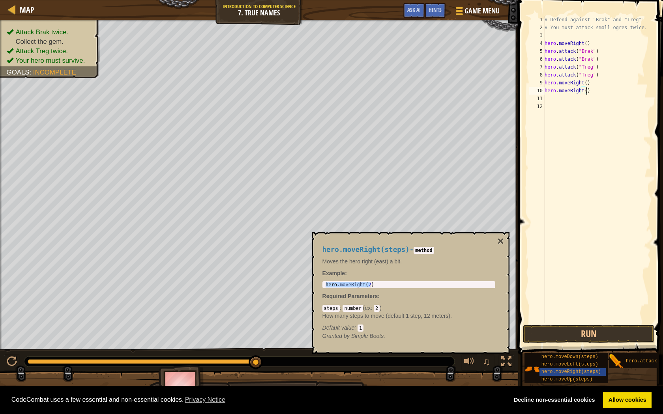
click at [588, 92] on div "# Defend against "Brak" and "Treg"! # You must attack small ogres twice. hero .…" at bounding box center [597, 178] width 108 height 324
type textarea "h"
click at [587, 81] on div "# Defend against "Brak" and "Treg"! # You must attack small ogres twice. hero .…" at bounding box center [597, 178] width 108 height 324
click at [582, 82] on div "# Defend against "Brak" and "Treg"! # You must attack small ogres twice. hero .…" at bounding box center [597, 178] width 108 height 324
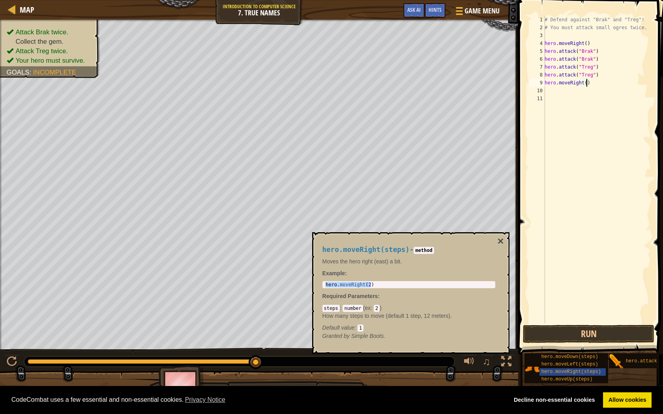
click at [582, 82] on div "# Defend against "Brak" and "Treg"! # You must attack small ogres twice. hero .…" at bounding box center [597, 178] width 108 height 324
type textarea "hero.moveRight()"
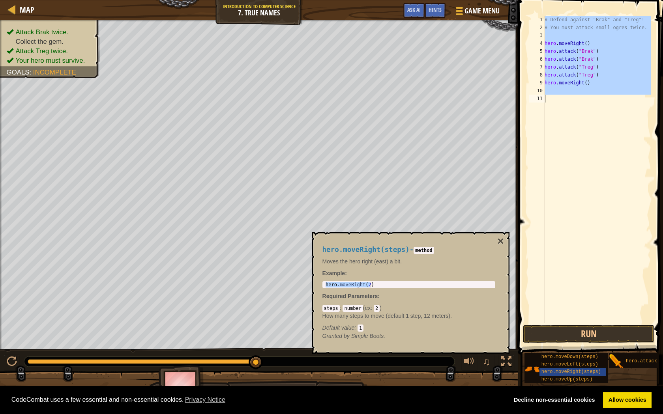
click at [583, 82] on div "# Defend against "Brak" and "Treg"! # You must attack small ogres twice. hero .…" at bounding box center [597, 178] width 108 height 324
click at [583, 82] on div "# Defend against "Brak" and "Treg"! # You must attack small ogres twice. hero .…" at bounding box center [597, 170] width 108 height 308
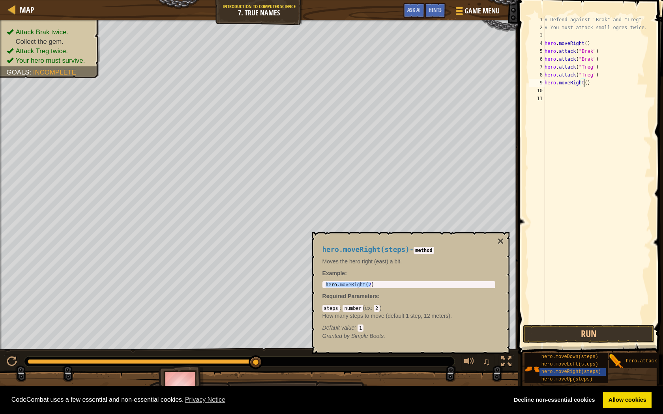
type textarea "hero.moveRight(3)"
click at [553, 91] on div "# Defend against "Brak" and "Treg"! # You must attack small ogres twice. hero .…" at bounding box center [597, 178] width 108 height 324
click at [620, 328] on button "Run" at bounding box center [588, 334] width 131 height 18
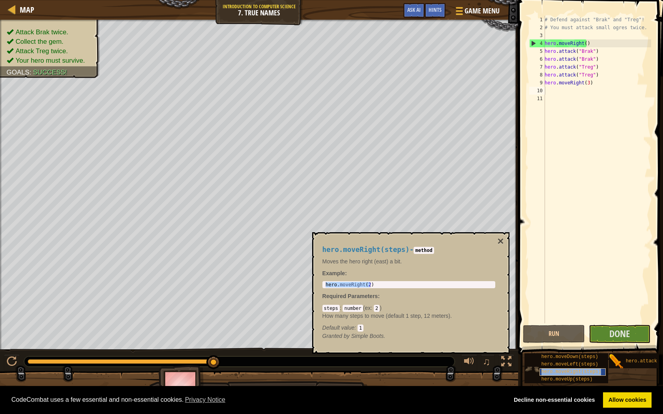
click at [576, 367] on span "hero.moveRight(steps)" at bounding box center [571, 372] width 60 height 6
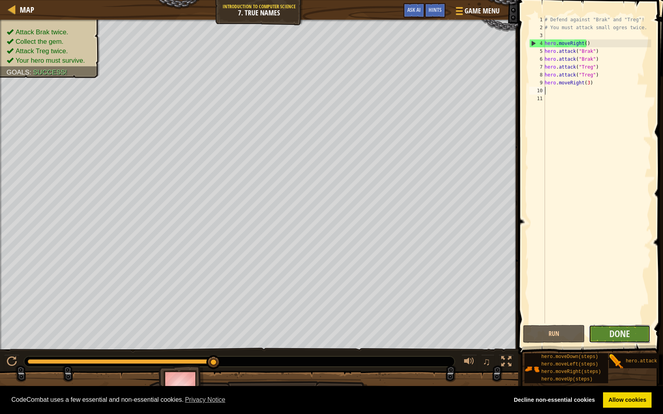
click at [605, 337] on button "Done" at bounding box center [620, 334] width 62 height 18
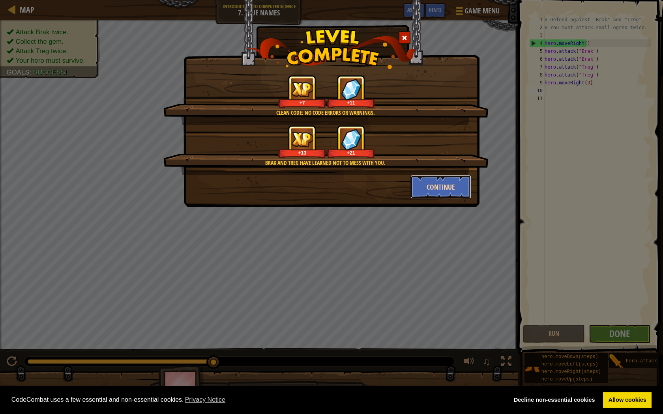
click at [437, 188] on button "Continue" at bounding box center [440, 187] width 61 height 24
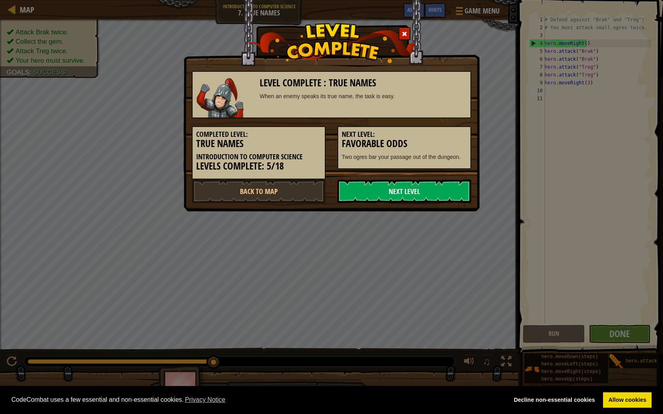
drag, startPoint x: 427, startPoint y: 191, endPoint x: 420, endPoint y: 192, distance: 6.9
click at [423, 191] on link "Next Level" at bounding box center [404, 192] width 134 height 24
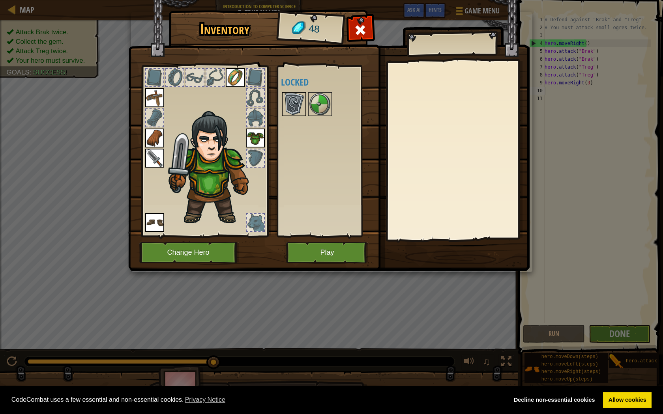
click at [300, 108] on img at bounding box center [294, 104] width 22 height 22
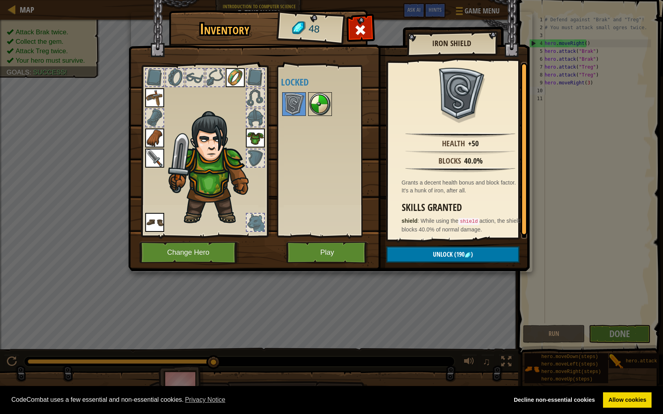
click at [330, 103] on img at bounding box center [320, 104] width 22 height 22
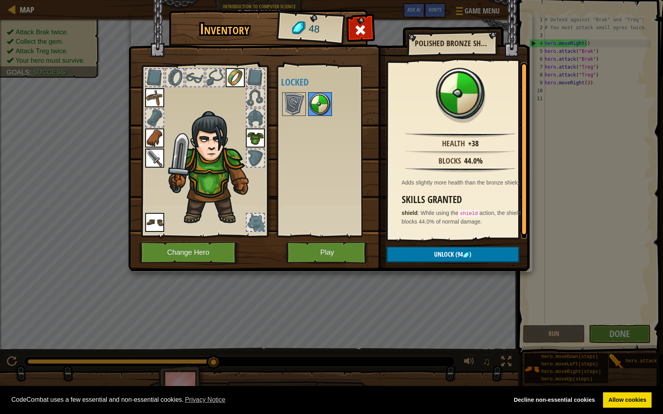
click at [319, 100] on img at bounding box center [320, 104] width 22 height 22
click at [296, 91] on div at bounding box center [330, 104] width 99 height 26
click at [301, 104] on img at bounding box center [294, 104] width 22 height 22
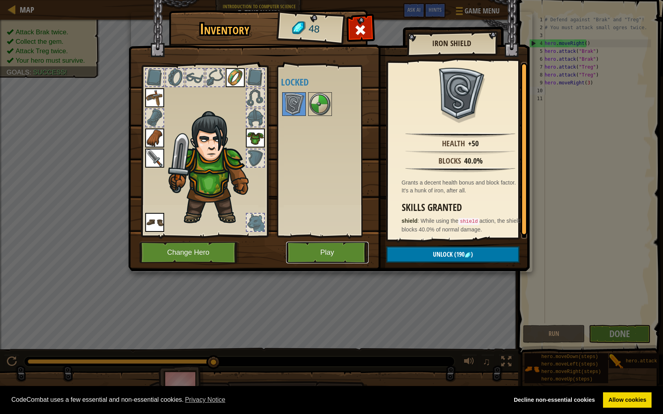
click at [294, 258] on button "Play" at bounding box center [327, 253] width 82 height 22
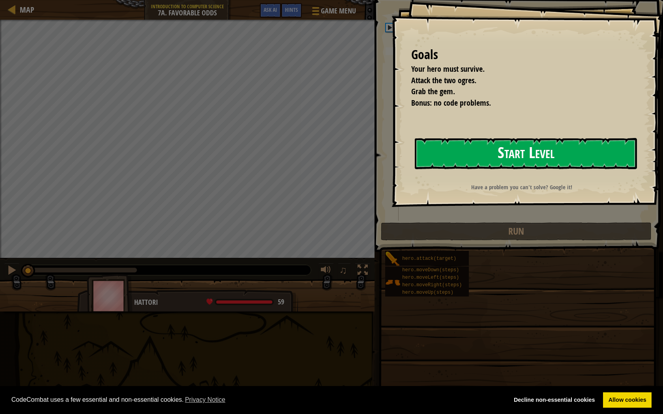
click at [524, 163] on button "Start Level" at bounding box center [526, 153] width 222 height 31
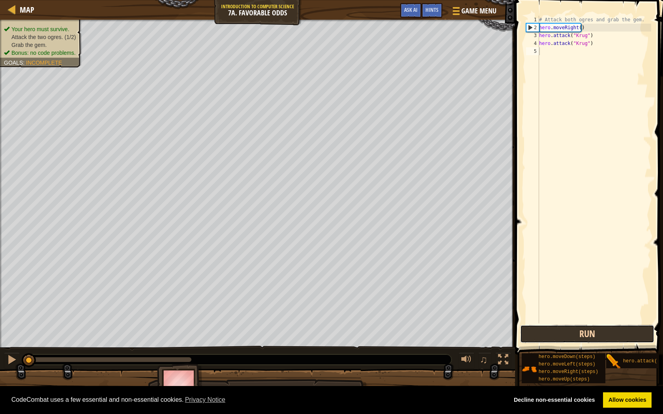
drag, startPoint x: 553, startPoint y: 328, endPoint x: 548, endPoint y: 329, distance: 5.1
click at [549, 329] on button "Run" at bounding box center [587, 334] width 134 height 18
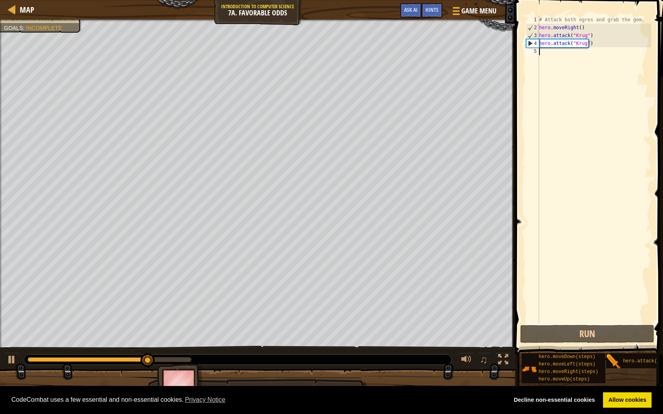
type textarea "v"
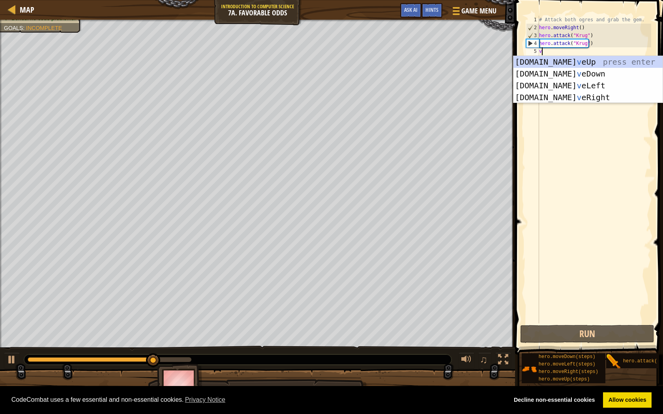
scroll to position [4, 0]
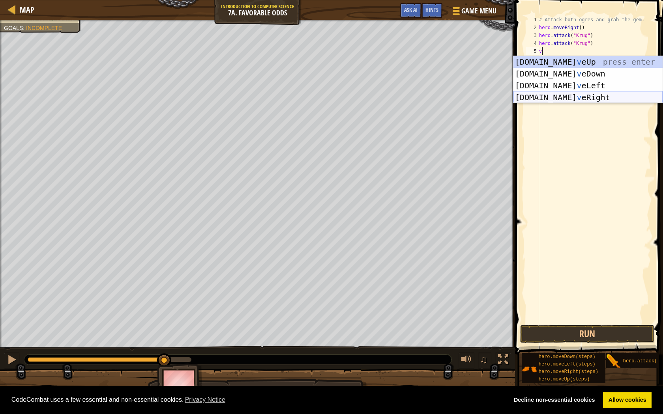
click at [572, 97] on div "[DOMAIN_NAME] v eUp press enter [DOMAIN_NAME] v eDown press enter [DOMAIN_NAME]…" at bounding box center [587, 91] width 149 height 71
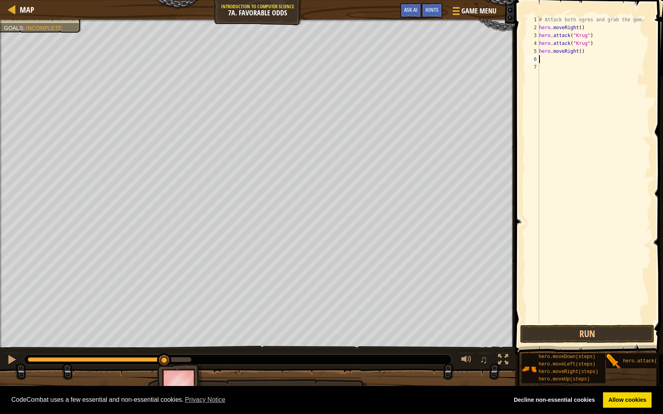
type textarea "v"
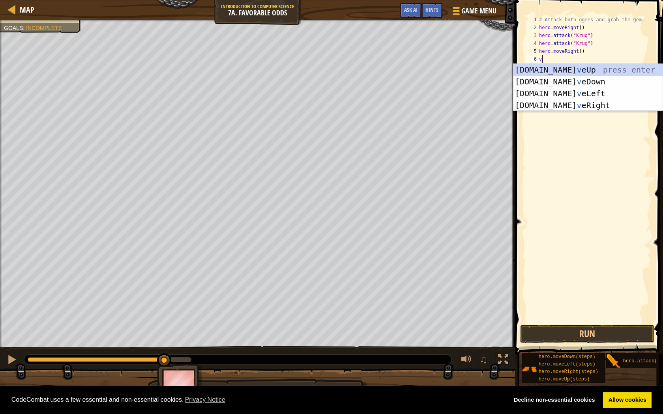
click at [576, 74] on div "[DOMAIN_NAME] v eUp press enter [DOMAIN_NAME] v eDown press enter [DOMAIN_NAME]…" at bounding box center [587, 99] width 149 height 71
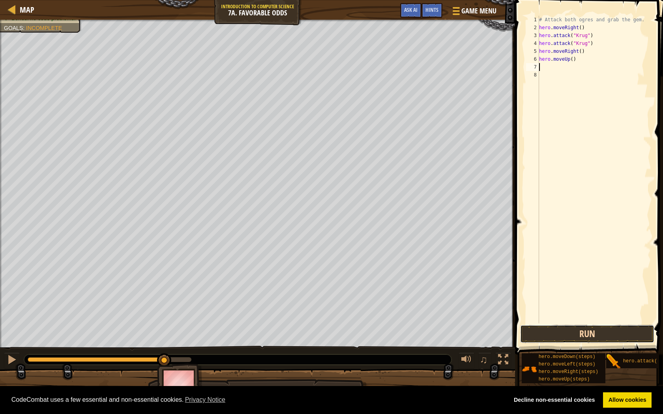
drag, startPoint x: 543, startPoint y: 335, endPoint x: 538, endPoint y: 336, distance: 4.8
click at [542, 335] on button "Run" at bounding box center [587, 334] width 134 height 18
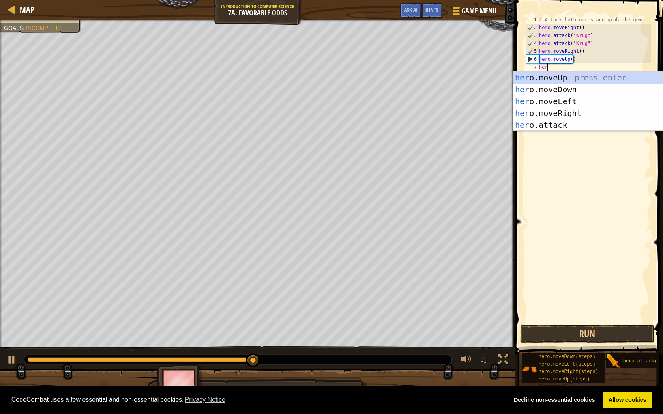
scroll to position [4, 0]
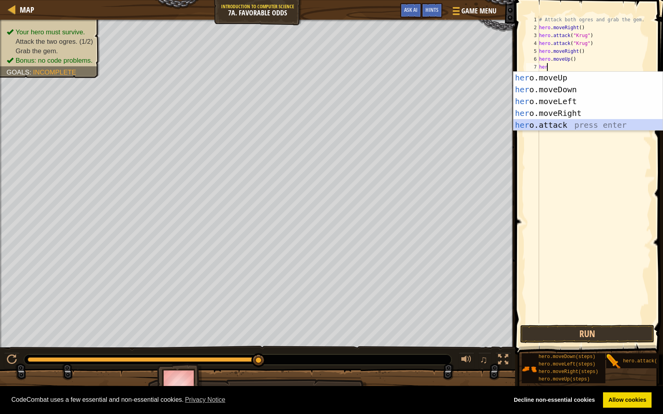
click at [565, 128] on div "her o.moveUp press enter her o.moveDown press enter her o.moveLeft press enter …" at bounding box center [587, 113] width 149 height 83
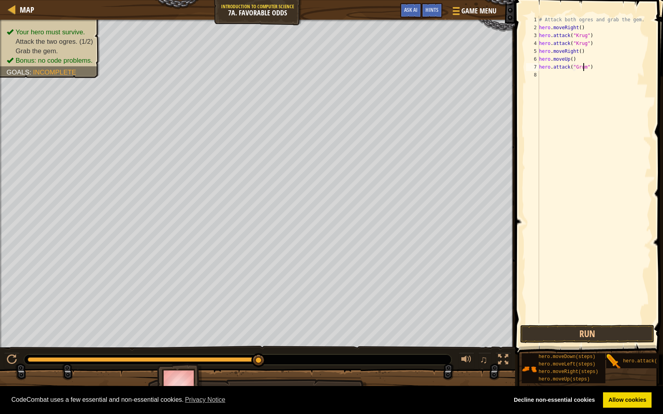
scroll to position [4, 4]
type textarea "hero.attack("Grump")"
click at [546, 325] on button "Run" at bounding box center [587, 334] width 134 height 18
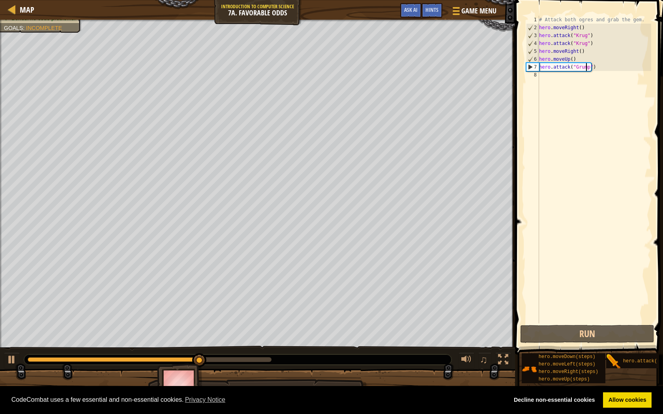
click at [554, 75] on div "# Attack both ogres and grab the gem. hero . moveRight ( ) hero . attack ( "[PE…" at bounding box center [594, 178] width 114 height 324
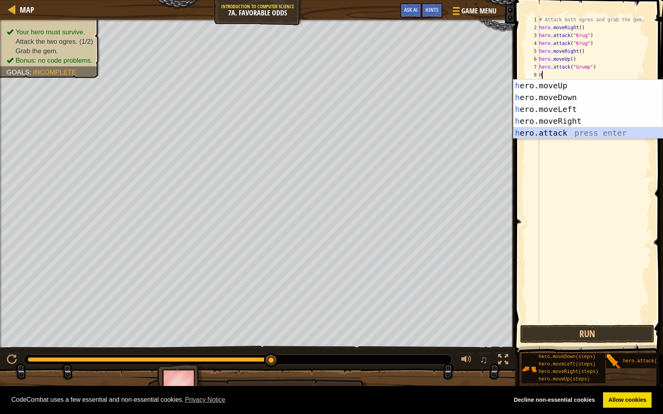
click at [579, 136] on div "h ero.moveUp press enter h ero.moveDown press enter h ero.moveLeft press enter …" at bounding box center [587, 121] width 149 height 83
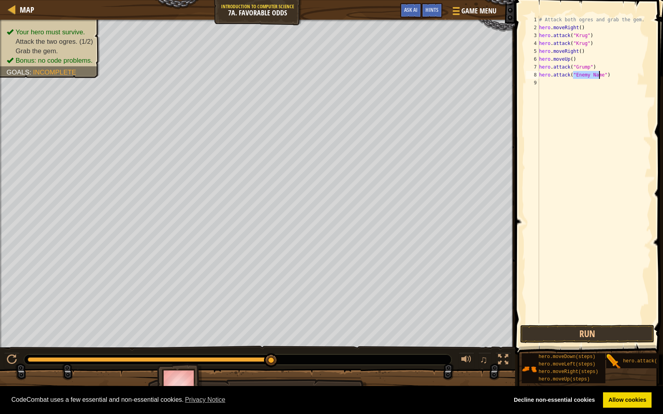
scroll to position [4, 3]
type textarea "hero.attack("Grump")"
click at [570, 82] on div "# Attack both ogres and grab the gem. hero . moveRight ( ) hero . attack ( "[PE…" at bounding box center [594, 178] width 114 height 324
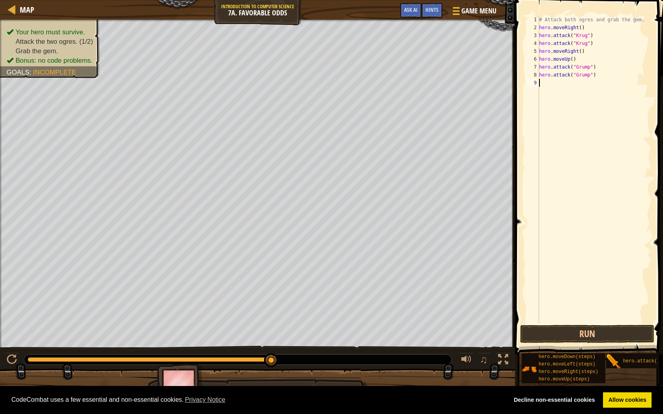
type textarea "v"
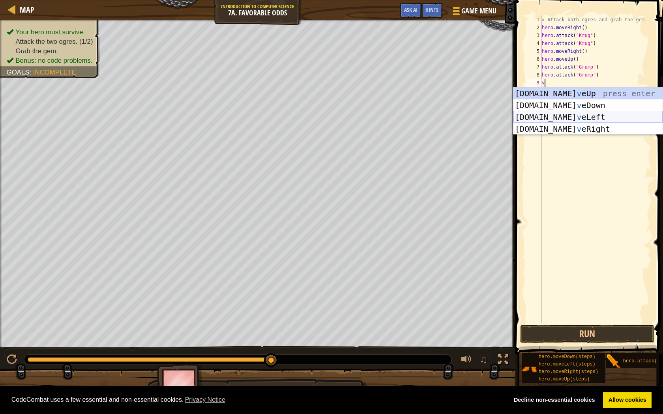
click at [567, 112] on div "[DOMAIN_NAME] v eUp press enter [DOMAIN_NAME] v eDown press enter [DOMAIN_NAME]…" at bounding box center [587, 123] width 149 height 71
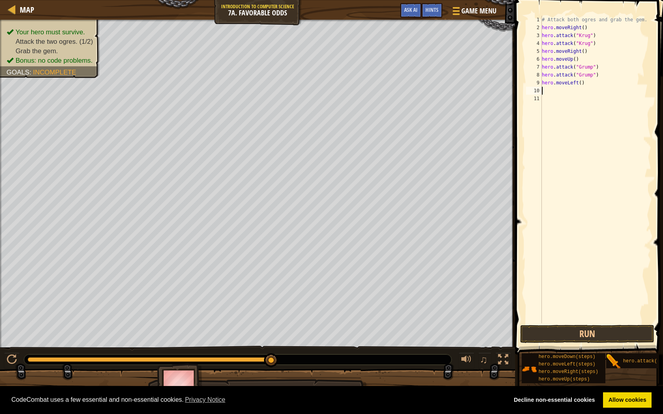
click at [575, 84] on div "# Attack both ogres and grab the gem. hero . moveRight ( ) hero . attack ( "[PE…" at bounding box center [595, 178] width 111 height 324
click at [578, 83] on div "# Attack both ogres and grab the gem. hero . moveRight ( ) hero . attack ( "[PE…" at bounding box center [595, 178] width 111 height 324
type textarea "hero.moveLeft(3)"
click at [572, 344] on span at bounding box center [590, 166] width 154 height 378
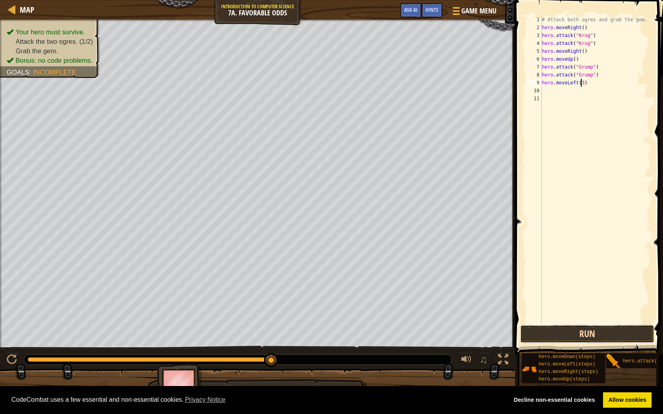
click at [578, 337] on button "Run" at bounding box center [587, 334] width 134 height 18
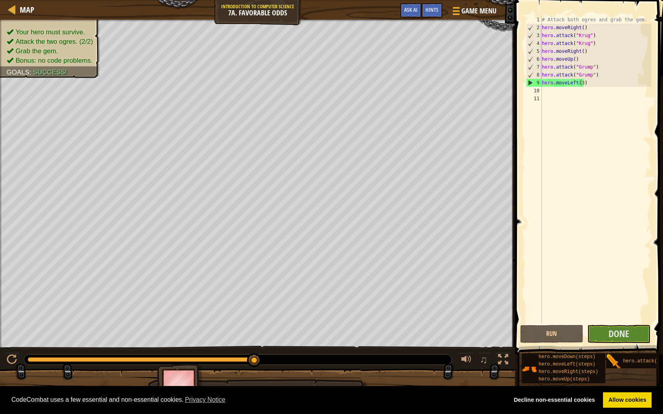
click at [621, 324] on span at bounding box center [590, 166] width 154 height 378
click at [624, 330] on span "Done" at bounding box center [618, 334] width 21 height 13
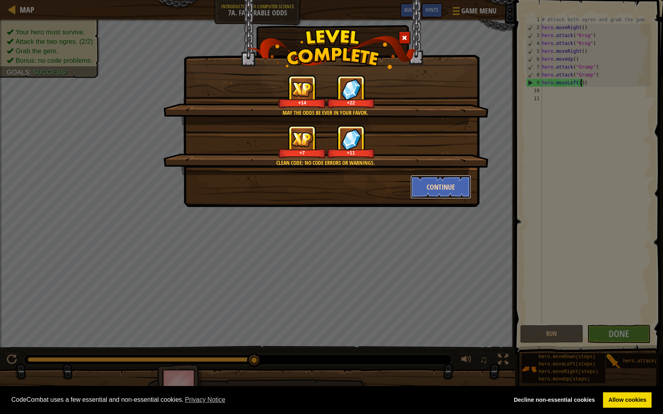
click at [431, 178] on button "Continue" at bounding box center [440, 187] width 61 height 24
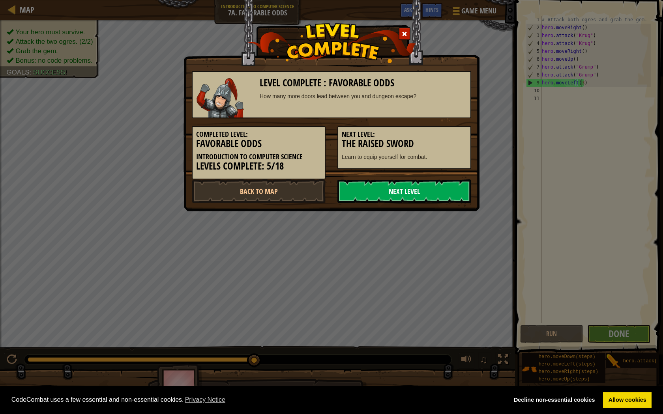
click at [424, 192] on link "Next Level" at bounding box center [404, 192] width 134 height 24
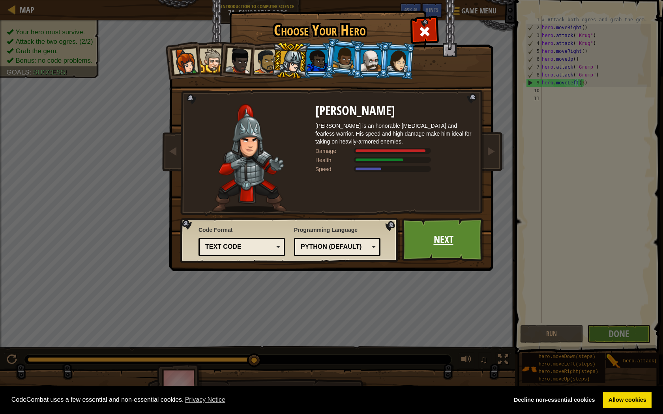
click at [434, 235] on link "Next" at bounding box center [443, 239] width 82 height 43
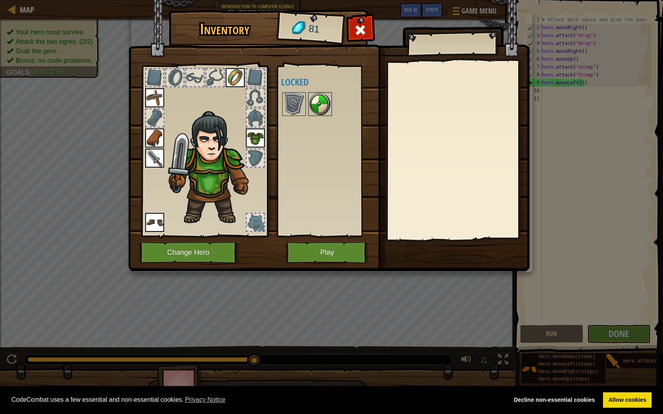
click at [323, 100] on img at bounding box center [320, 104] width 22 height 22
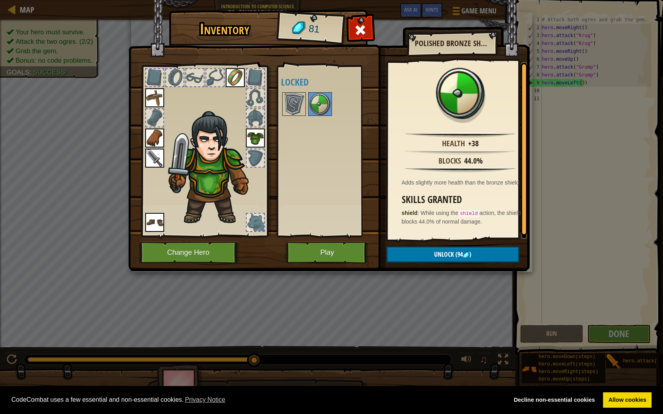
click at [271, 103] on img at bounding box center [328, 128] width 401 height 286
click at [296, 105] on img at bounding box center [294, 104] width 22 height 22
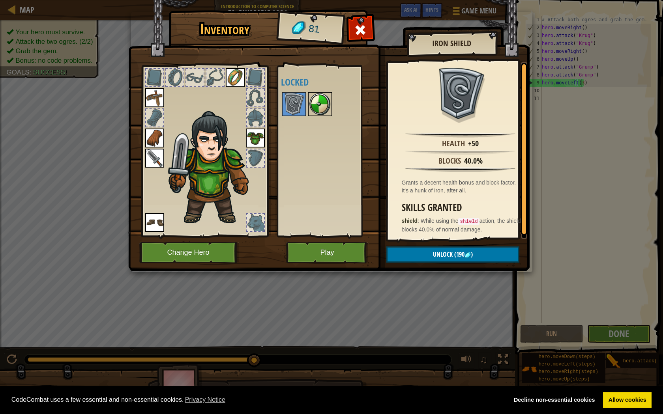
click at [317, 109] on img at bounding box center [320, 104] width 22 height 22
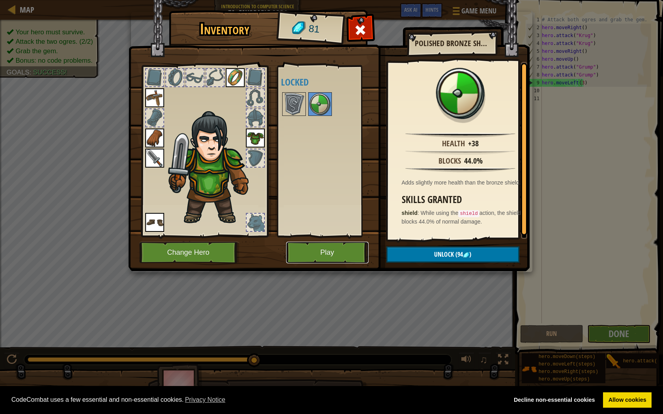
click at [358, 252] on button "Play" at bounding box center [327, 253] width 82 height 22
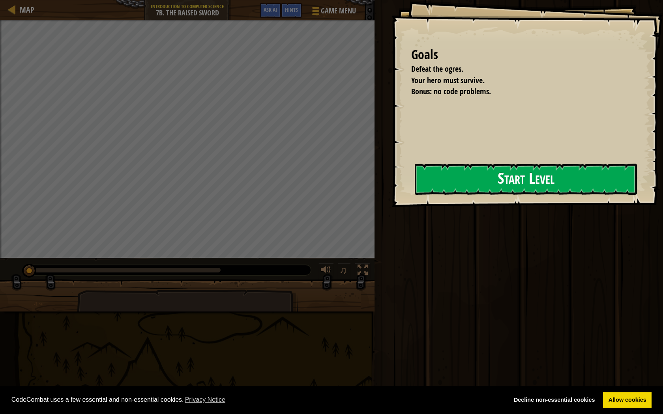
click at [447, 165] on button "Start Level" at bounding box center [526, 179] width 222 height 31
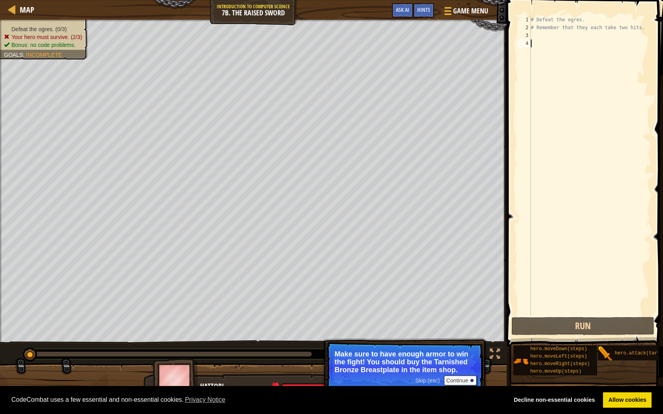
type textarea "h"
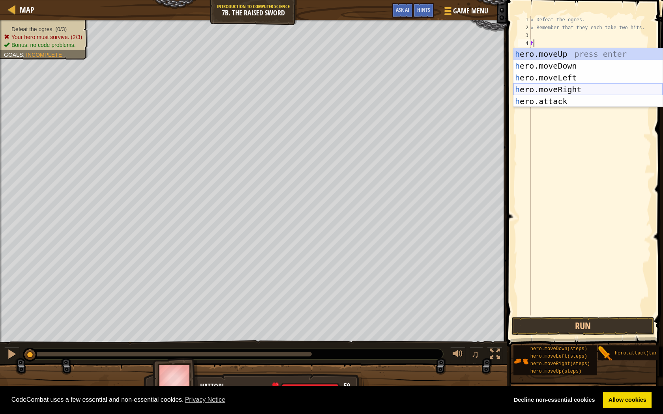
click at [542, 88] on div "h ero.moveUp press enter h ero.moveDown press enter h ero.moveLeft press enter …" at bounding box center [587, 89] width 149 height 83
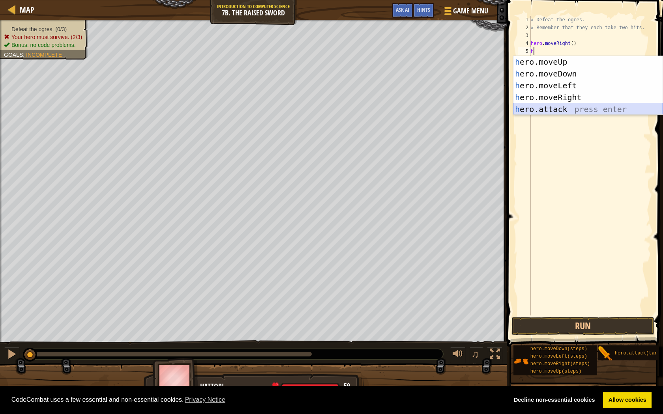
click at [562, 110] on div "h ero.moveUp press enter h ero.moveDown press enter h ero.moveLeft press enter …" at bounding box center [587, 97] width 149 height 83
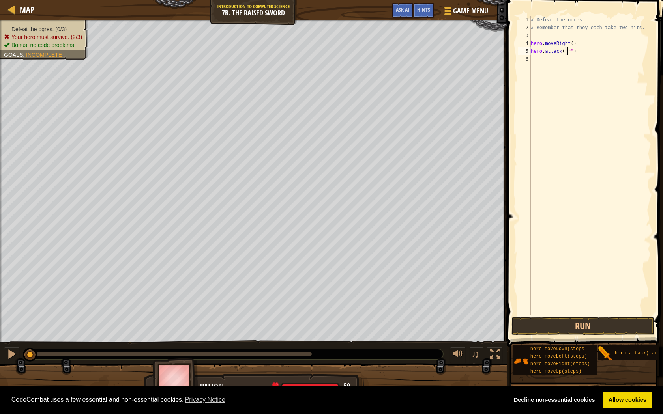
scroll to position [4, 3]
type textarea "hero.attack("rig")"
click at [537, 56] on div "# Defeat the ogres. # Remember that they each take two hits. hero . moveRight (…" at bounding box center [590, 174] width 122 height 316
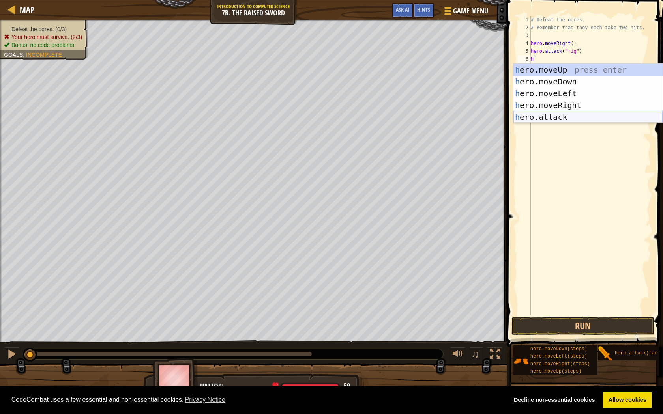
drag, startPoint x: 570, startPoint y: 116, endPoint x: 568, endPoint y: 109, distance: 7.1
click at [571, 116] on div "h ero.moveUp press enter h ero.moveDown press enter h ero.moveLeft press enter …" at bounding box center [587, 105] width 149 height 83
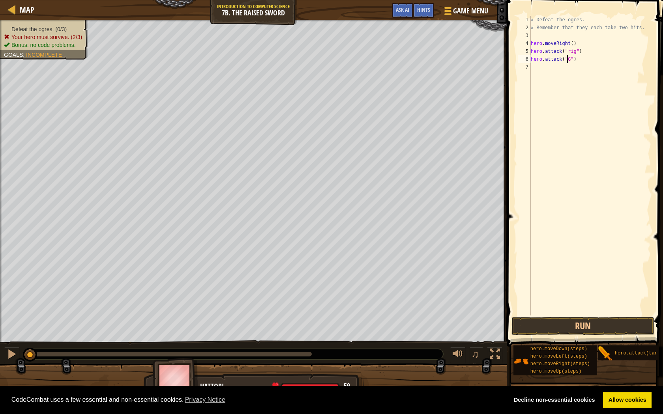
scroll to position [4, 3]
type textarea "hero.attack("Gurt")"
type textarea "h"
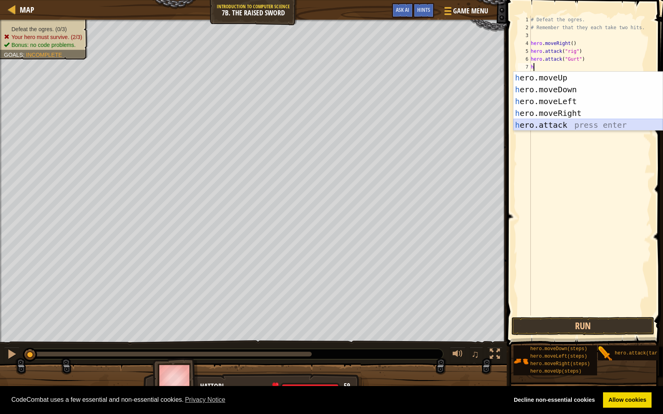
click at [535, 122] on div "h ero.moveUp press enter h ero.moveDown press enter h ero.moveLeft press enter …" at bounding box center [587, 113] width 149 height 83
click at [535, 122] on div "# Defeat the ogres. # Remember that they each take two hits. hero . moveRight (…" at bounding box center [590, 174] width 122 height 316
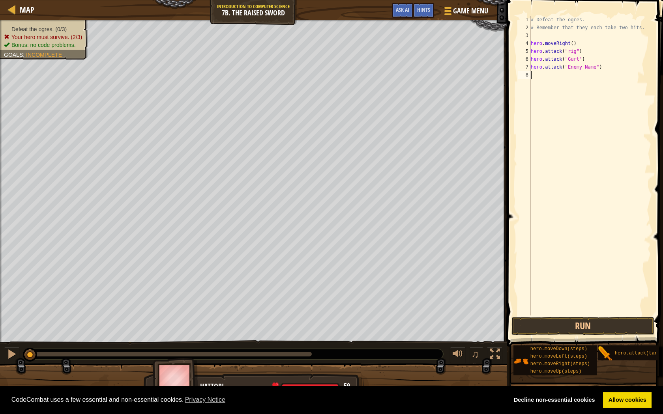
click at [593, 69] on div "# Defeat the ogres. # Remember that they each take two hits. hero . moveRight (…" at bounding box center [590, 174] width 122 height 316
click at [591, 69] on div "# Defeat the ogres. # Remember that they each take two hits. hero . moveRight (…" at bounding box center [590, 174] width 122 height 316
type textarea "h"
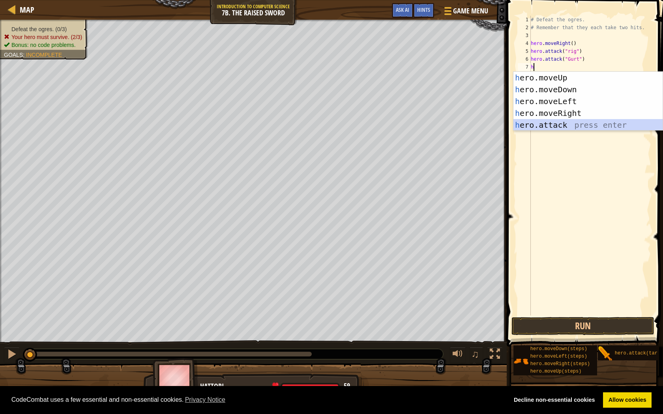
click at [532, 119] on div "h ero.moveUp press enter h ero.moveDown press enter h ero.moveLeft press enter …" at bounding box center [587, 113] width 149 height 83
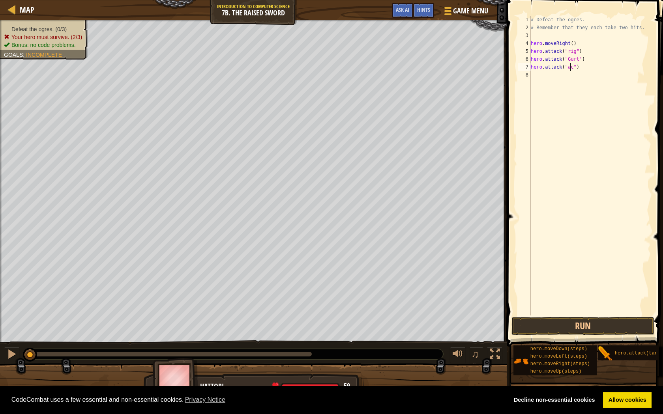
scroll to position [4, 3]
click at [599, 323] on button "Run" at bounding box center [582, 326] width 142 height 18
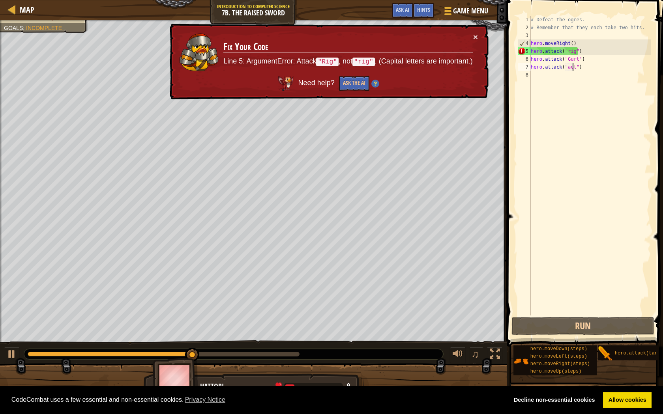
click at [566, 51] on div "# Defeat the ogres. # Remember that they each take two hits. hero . moveRight (…" at bounding box center [590, 174] width 122 height 316
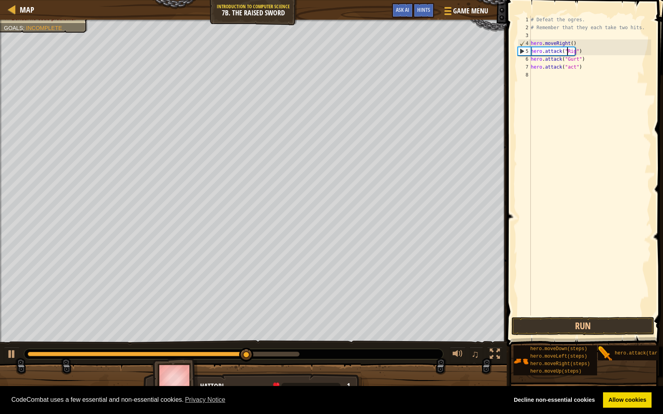
scroll to position [4, 3]
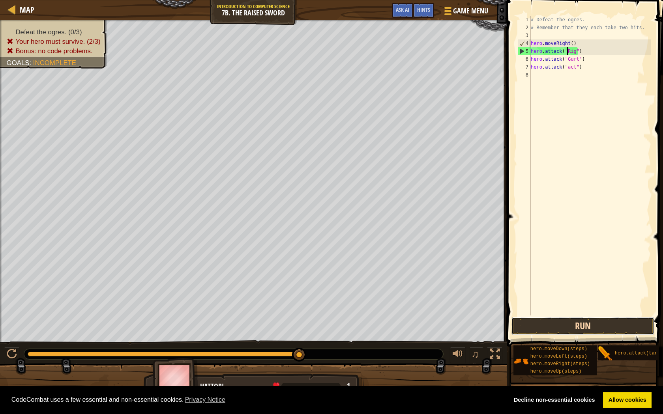
click at [565, 325] on button "Run" at bounding box center [582, 326] width 142 height 18
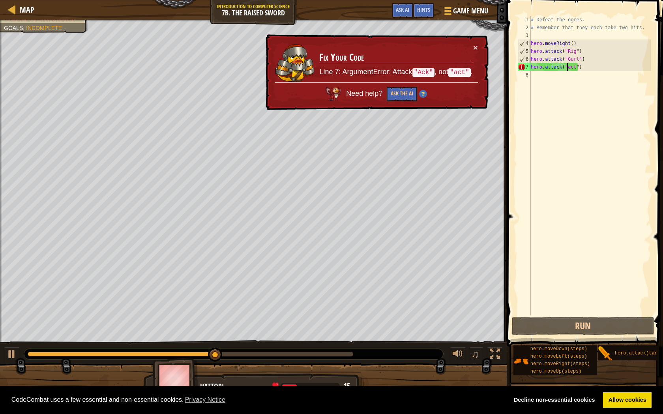
click at [567, 69] on div "# Defeat the ogres. # Remember that they each take two hits. hero . moveRight (…" at bounding box center [590, 174] width 122 height 316
type textarea "hero.attack("act")"
